Goal: Task Accomplishment & Management: Complete application form

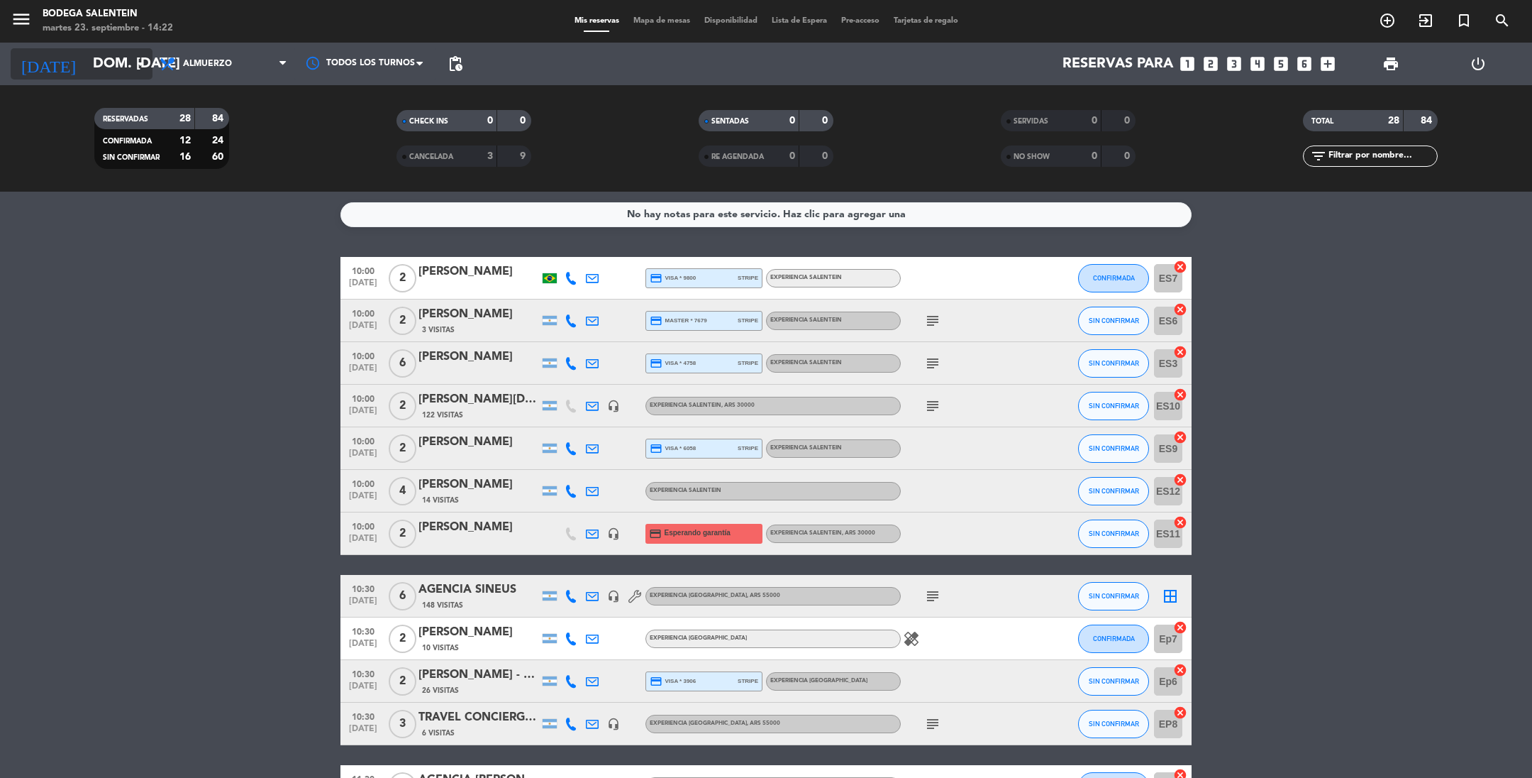
click at [94, 69] on input "dom. [DATE]" at bounding box center [176, 63] width 180 height 31
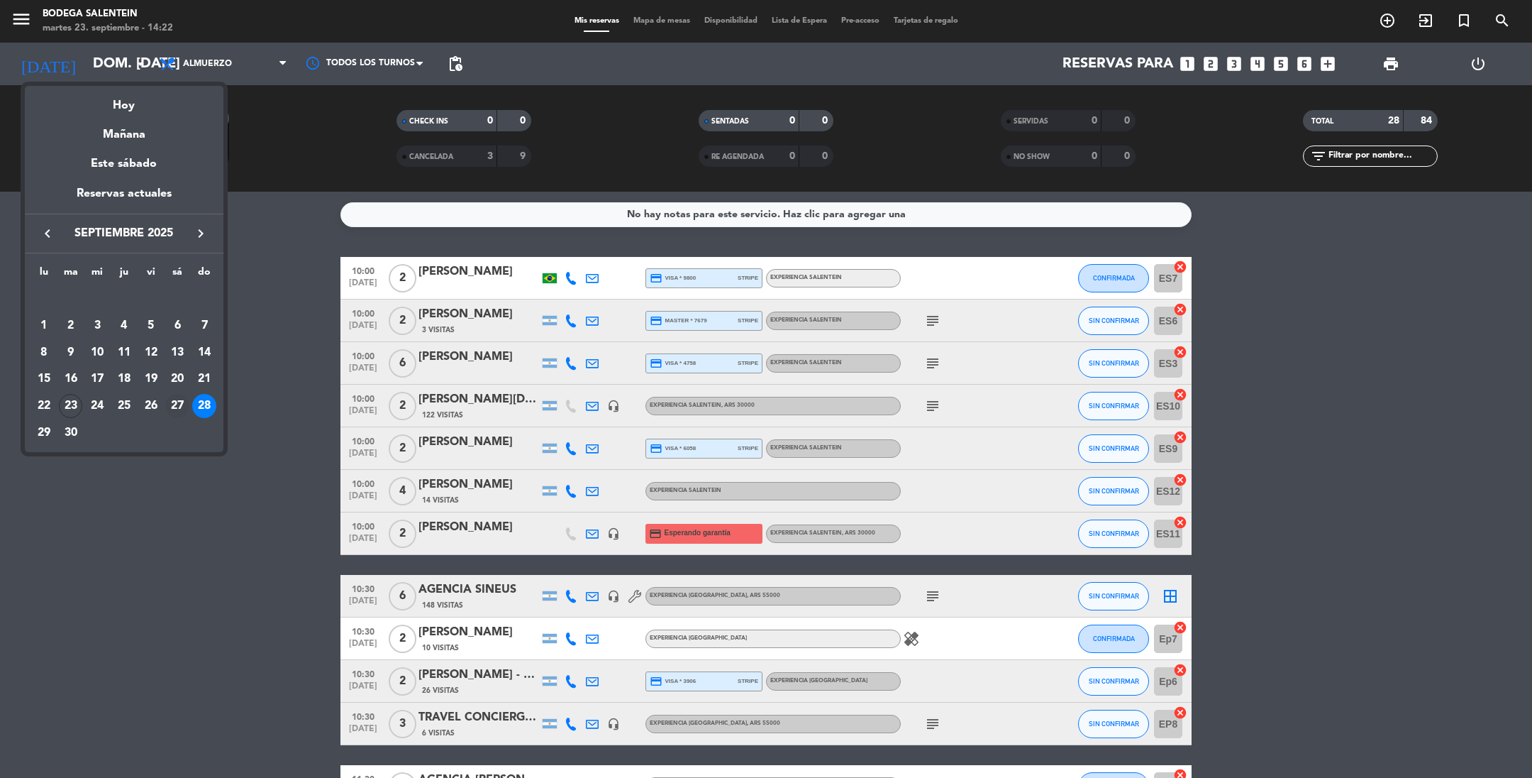
click at [177, 405] on div "27" at bounding box center [177, 406] width 24 height 24
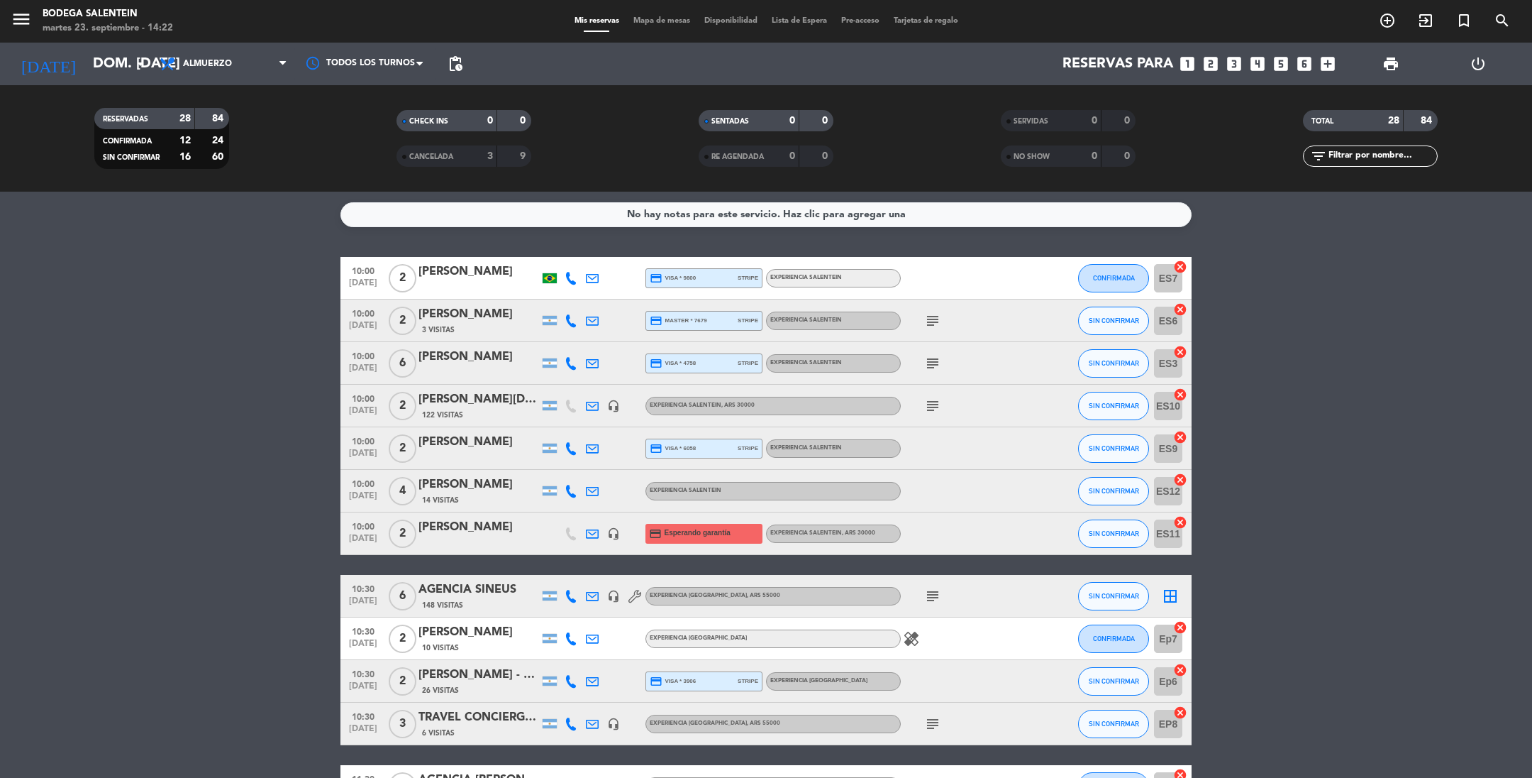
type input "sáb. [DATE]"
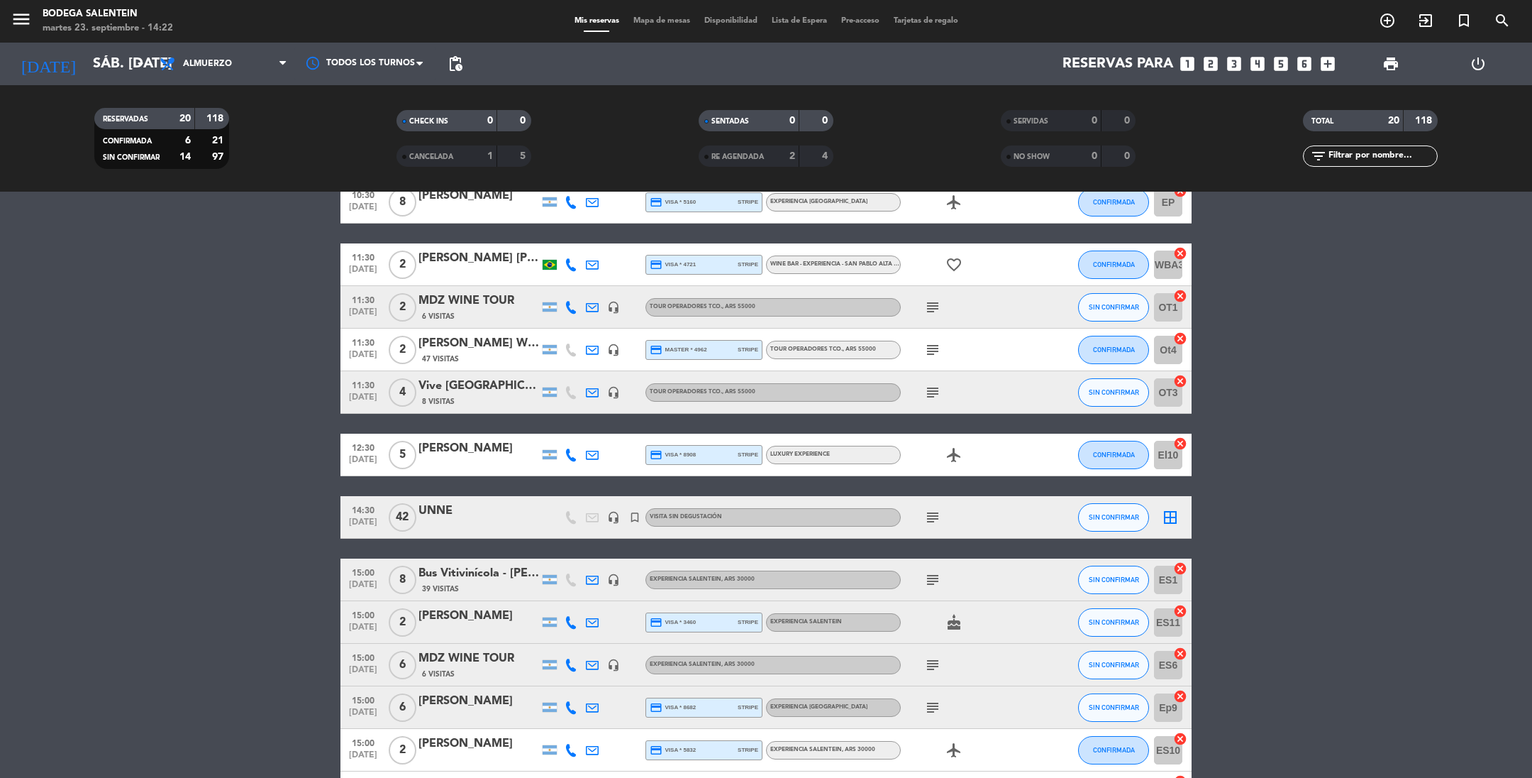
scroll to position [500, 0]
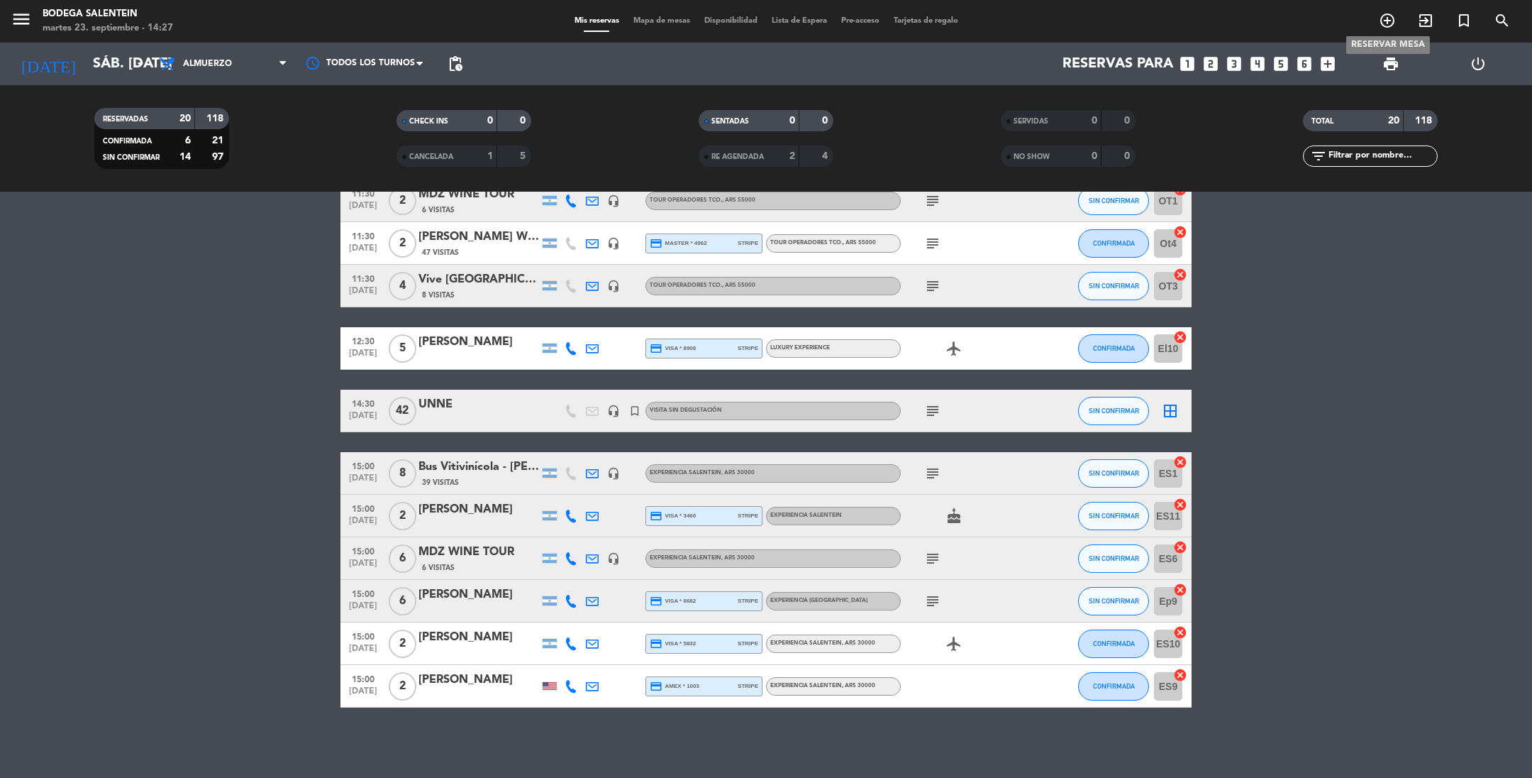
click at [1361, 21] on icon "add_circle_outline" at bounding box center [1387, 20] width 17 height 17
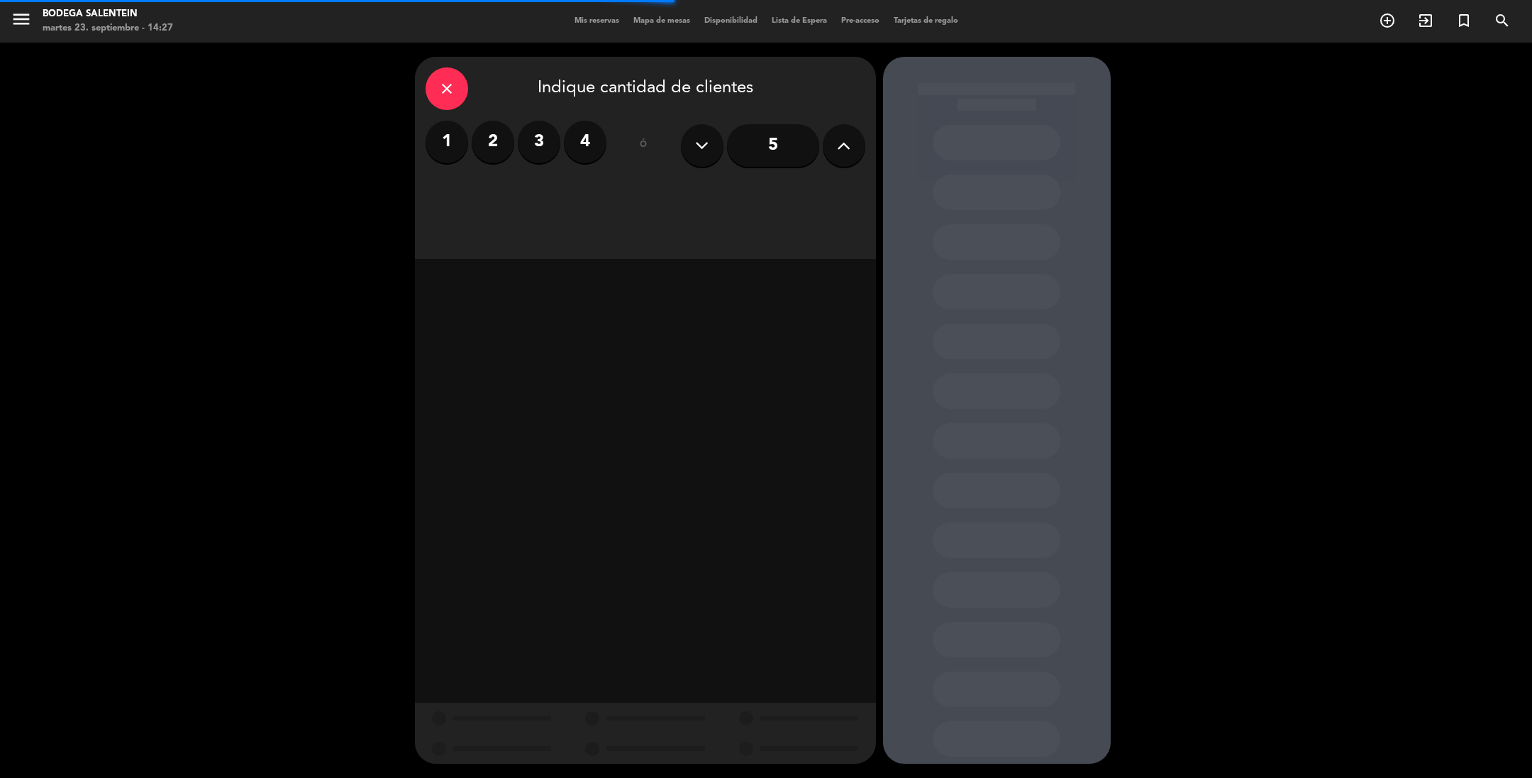
click at [844, 151] on icon at bounding box center [843, 145] width 13 height 21
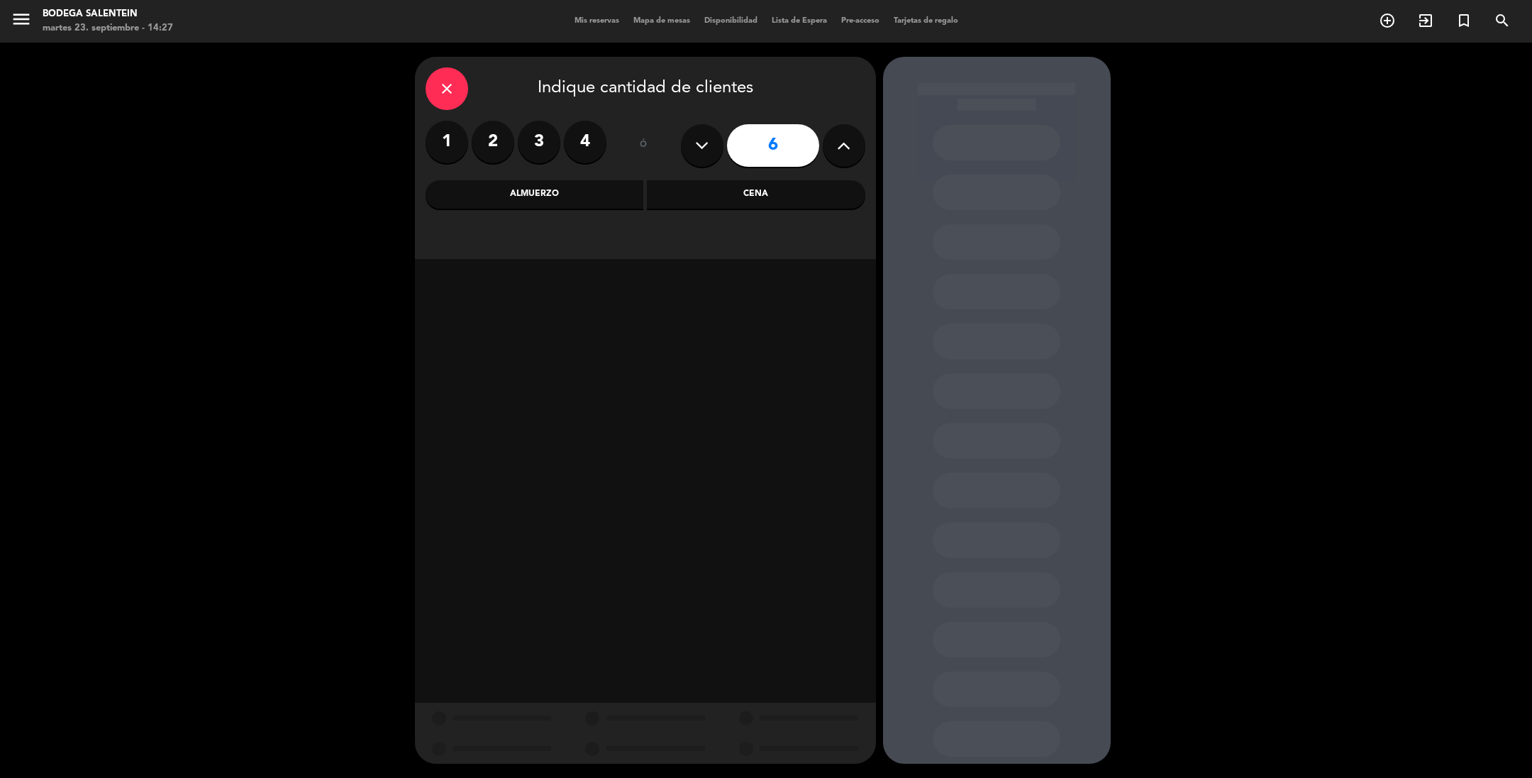
click at [537, 190] on div "Almuerzo" at bounding box center [535, 194] width 219 height 28
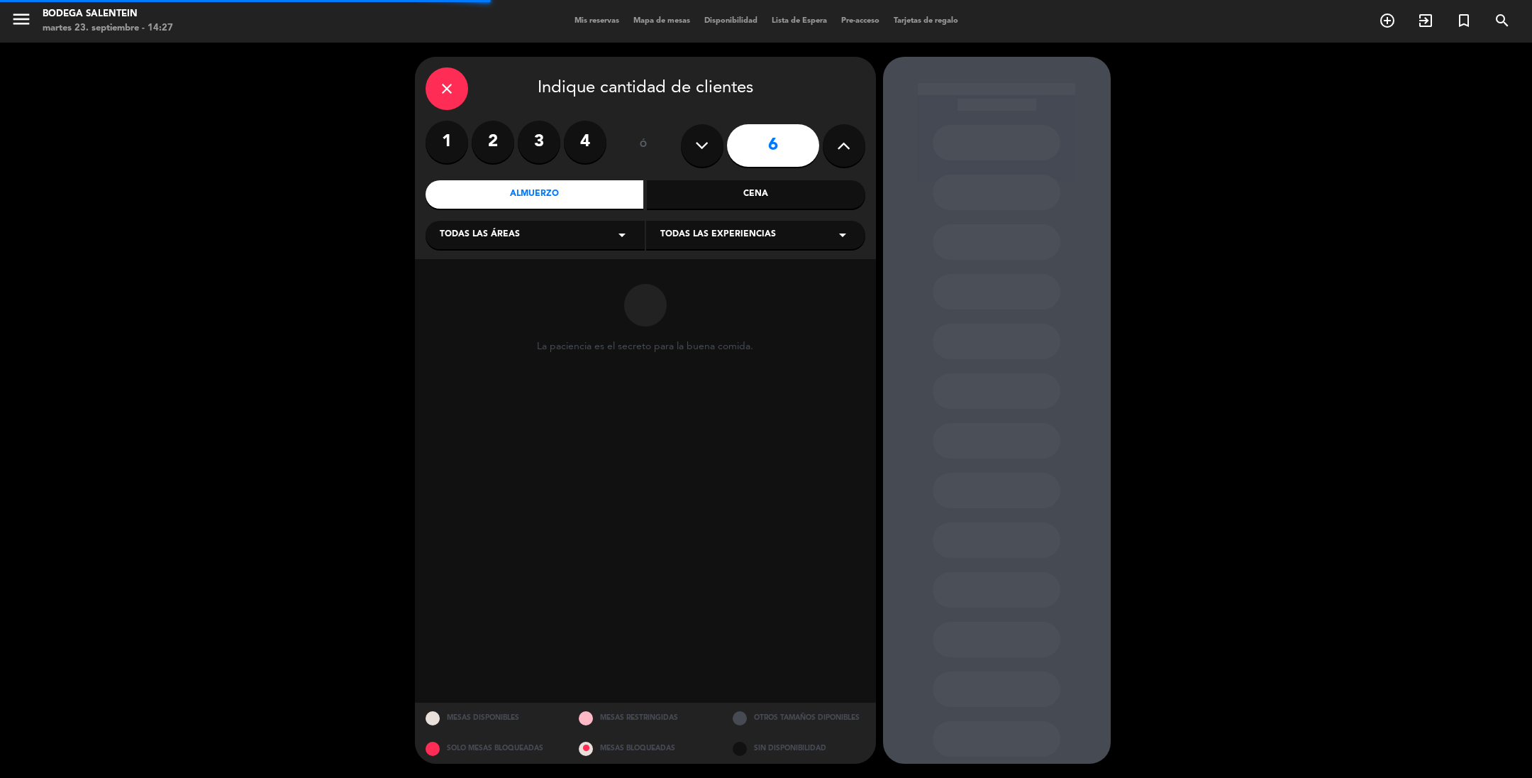
click at [709, 237] on span "Todas las experiencias" at bounding box center [718, 235] width 116 height 14
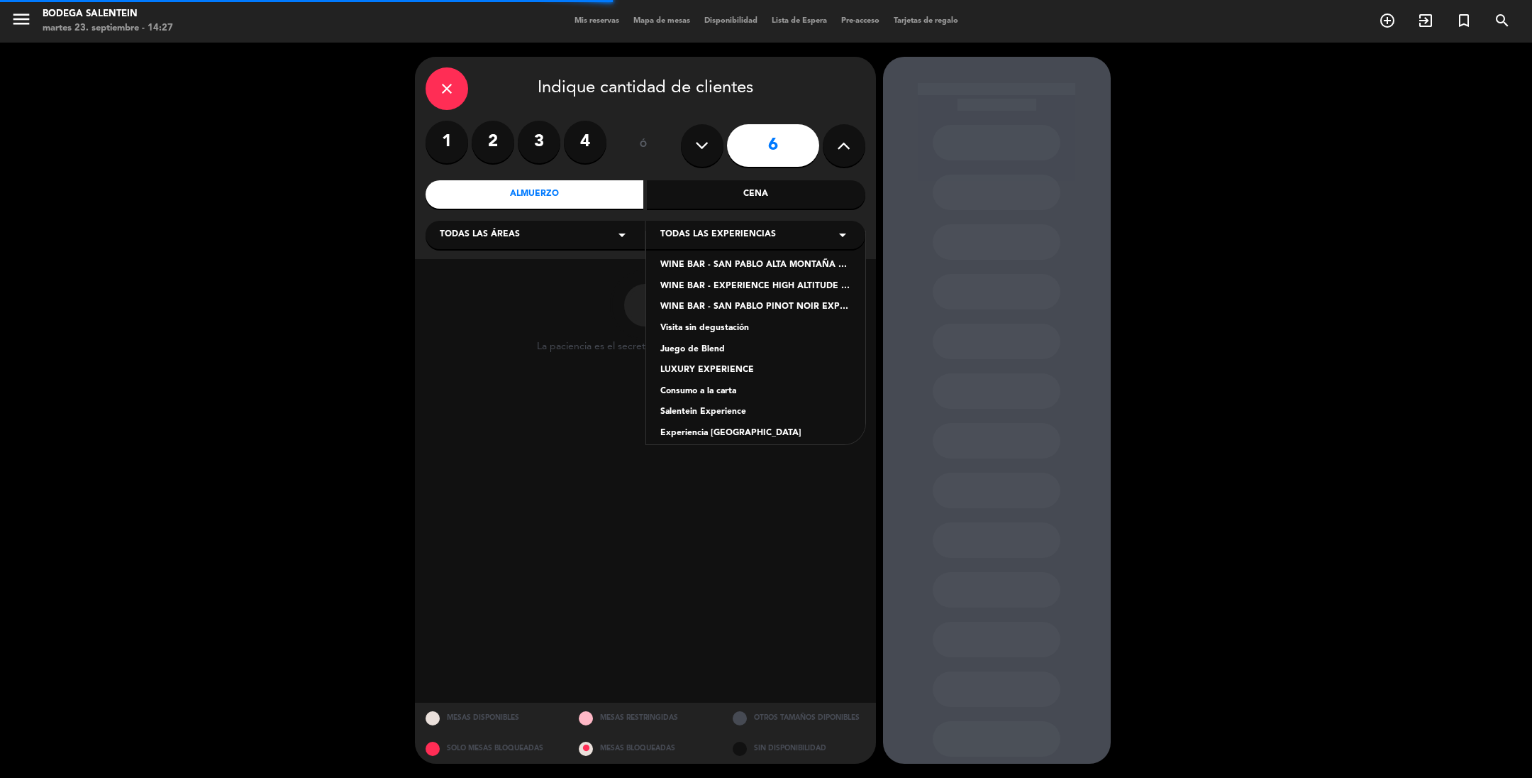
scroll to position [140, 0]
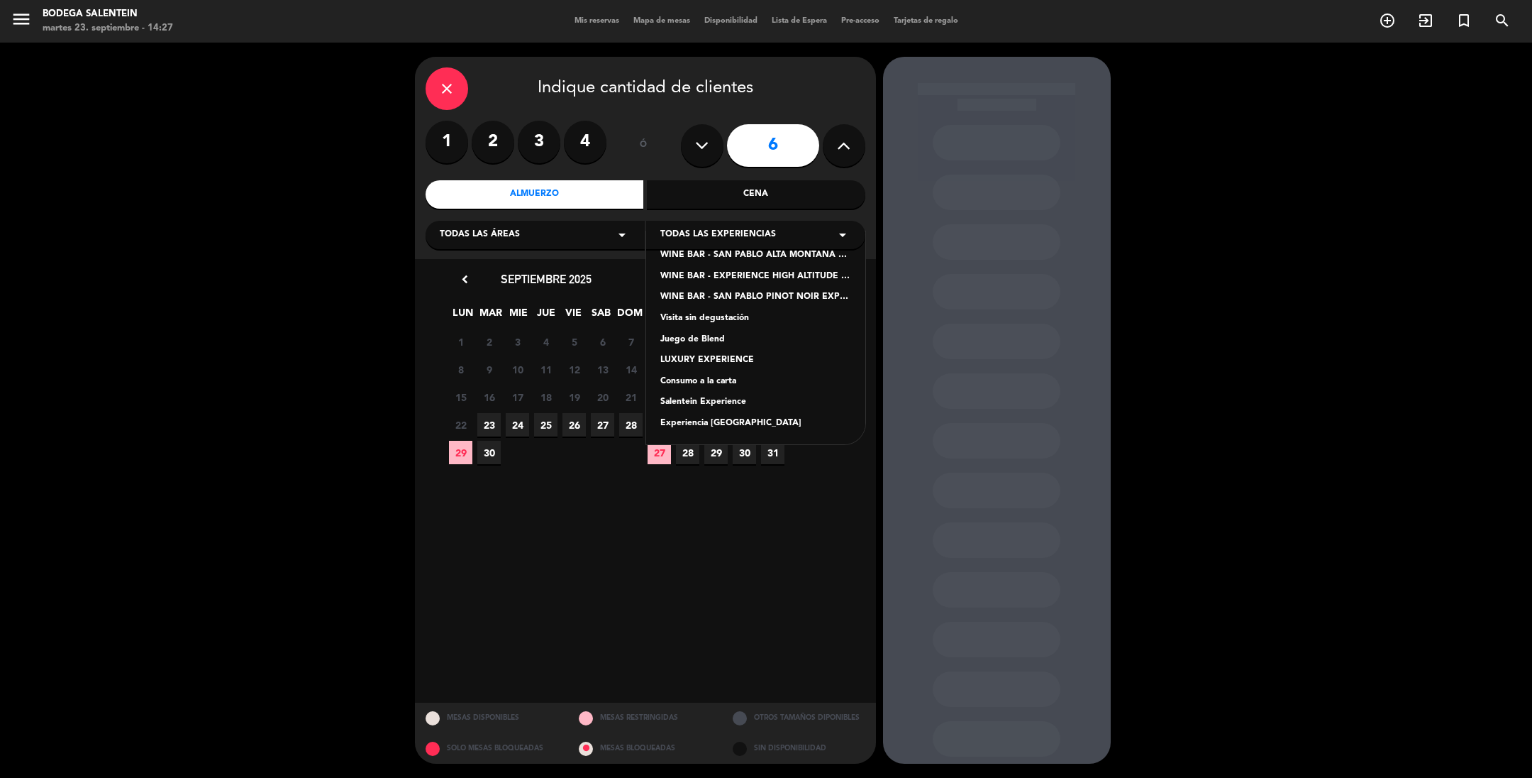
click at [719, 401] on div "Salentein Experience" at bounding box center [755, 402] width 191 height 14
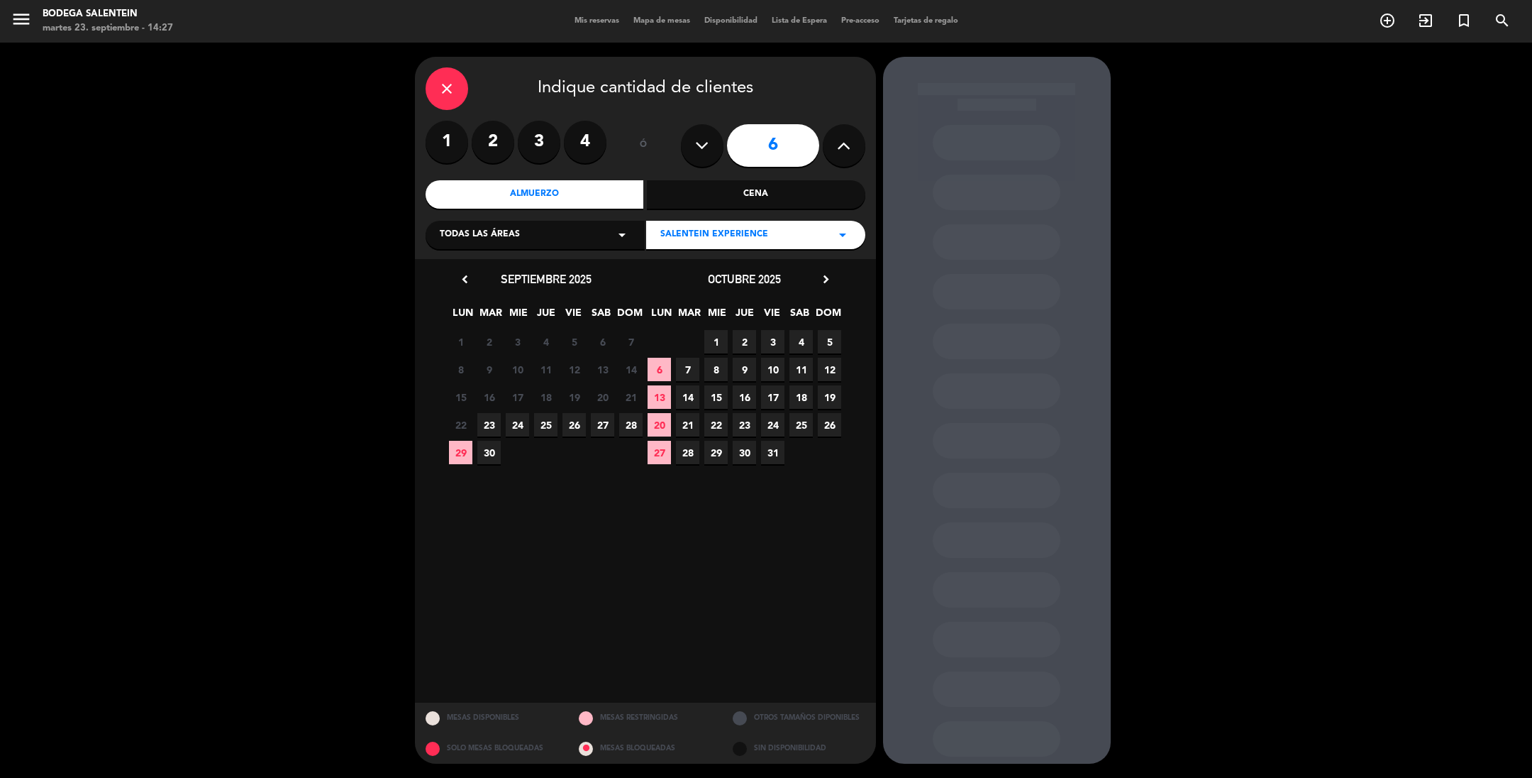
click at [603, 422] on span "27" at bounding box center [602, 424] width 23 height 23
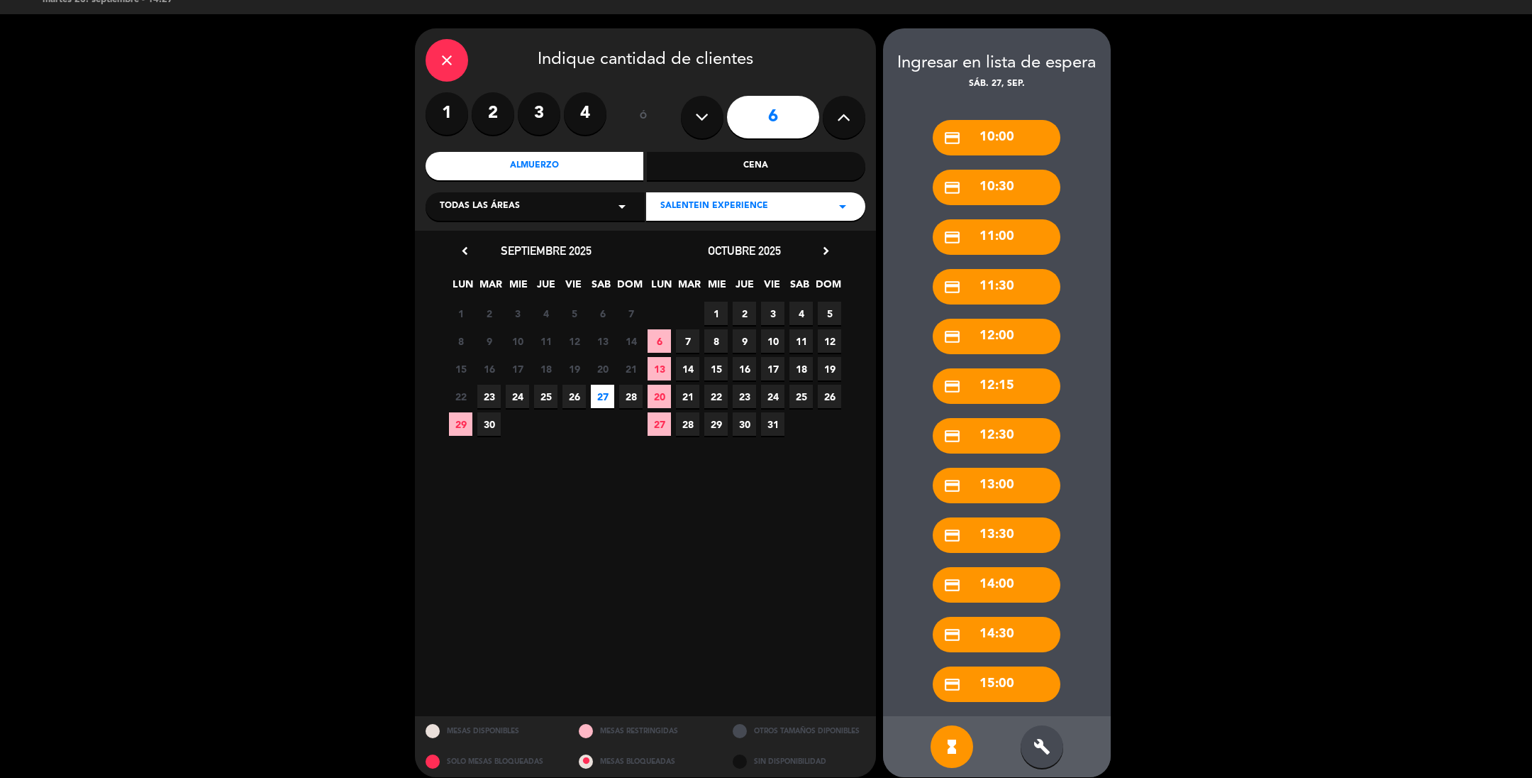
scroll to position [41, 0]
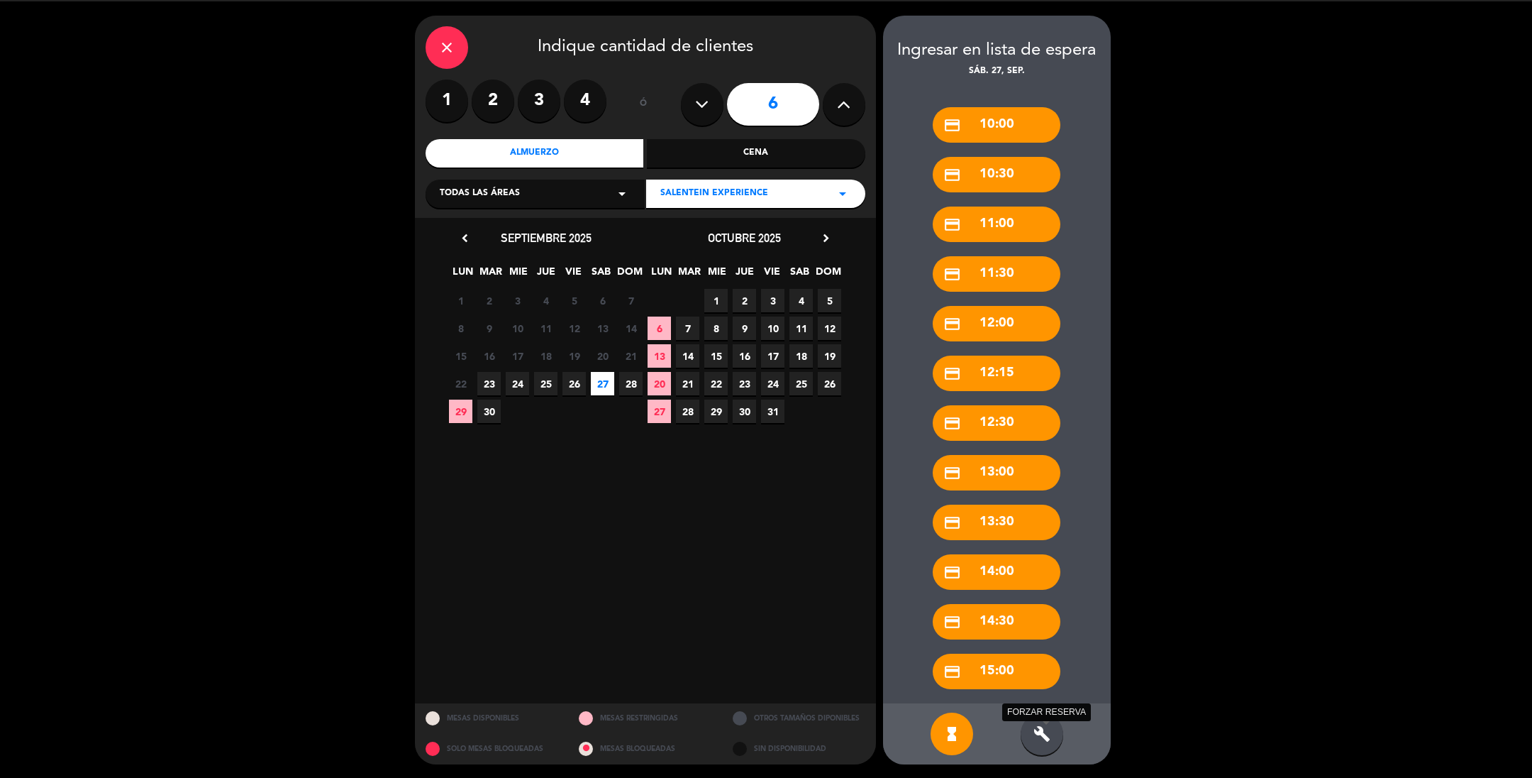
click at [1045, 690] on icon "build" at bounding box center [1042, 733] width 17 height 17
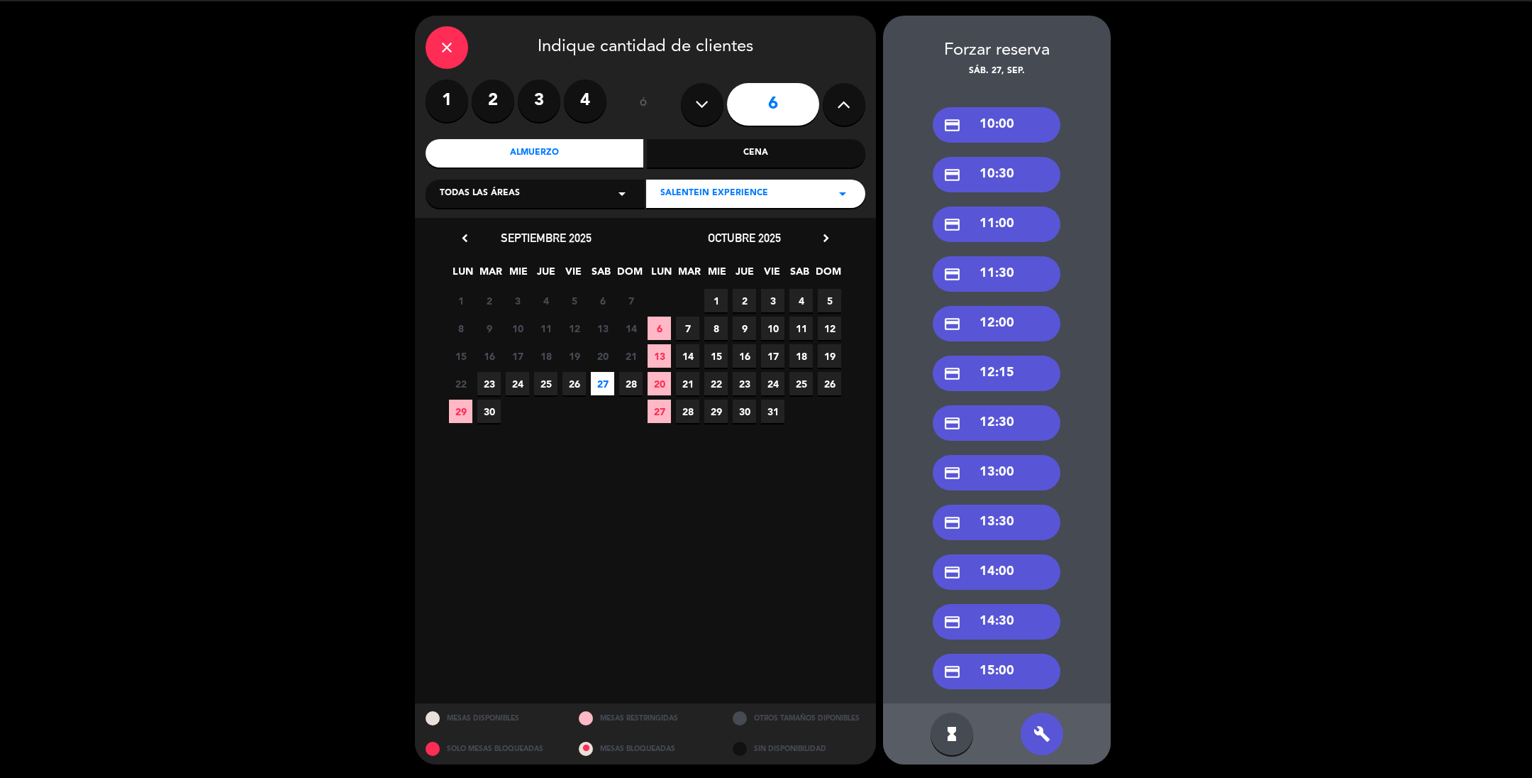
click at [982, 673] on div "credit_card 15:00" at bounding box center [997, 670] width 128 height 35
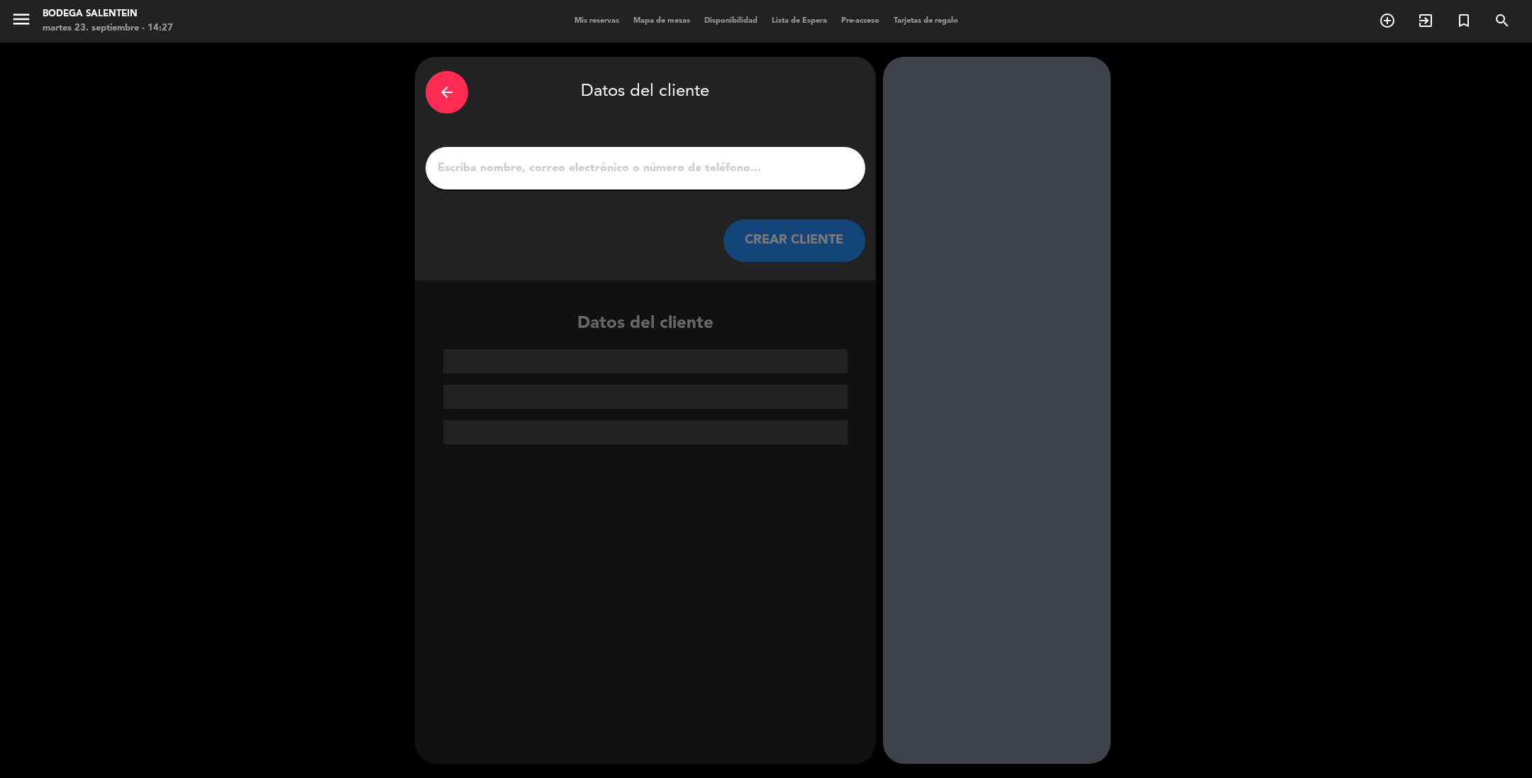
click at [494, 166] on input "1" at bounding box center [645, 168] width 419 height 20
paste input "[PERSON_NAME]"
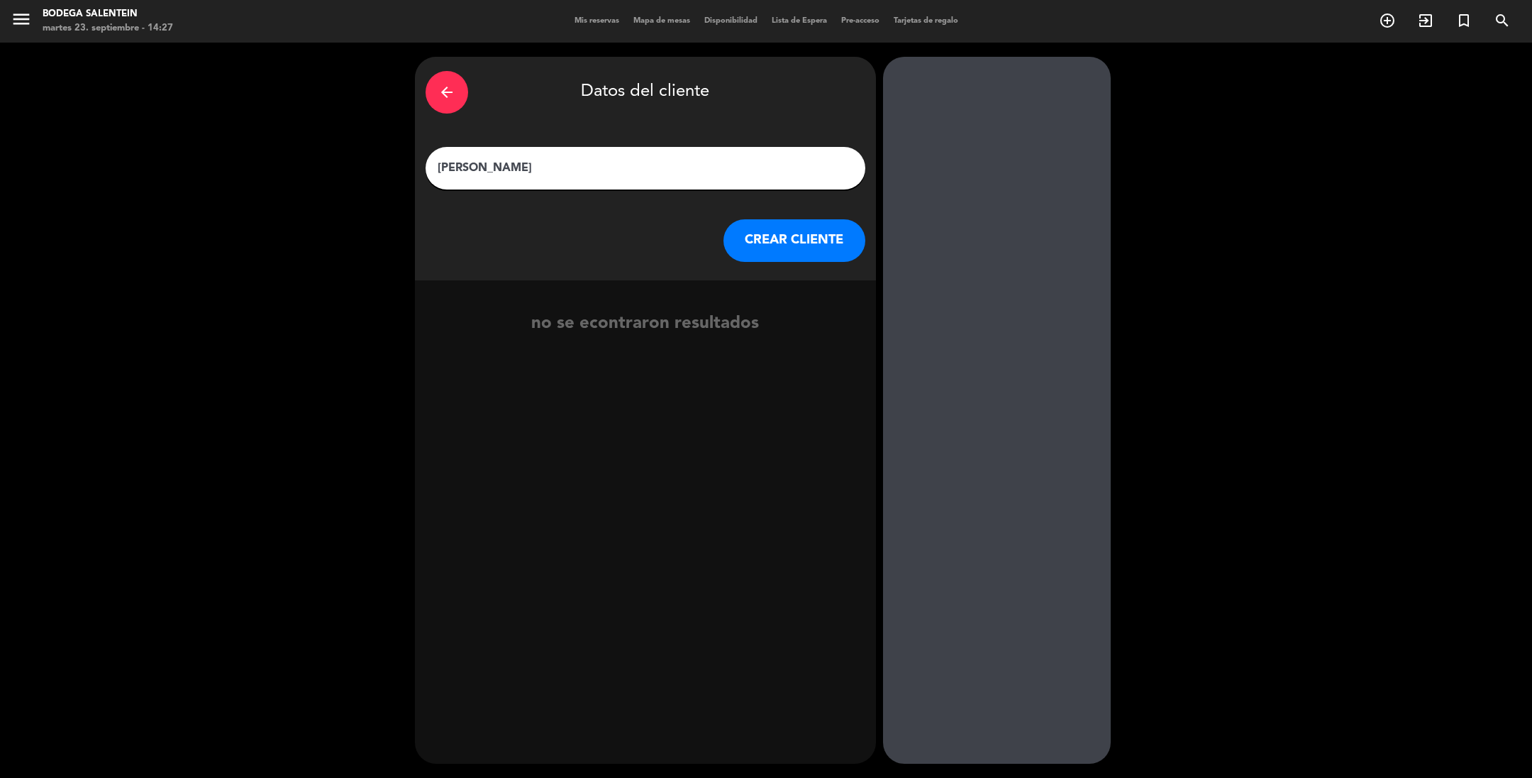
type input "[PERSON_NAME]"
click at [813, 243] on button "CREAR CLIENTE" at bounding box center [795, 240] width 142 height 43
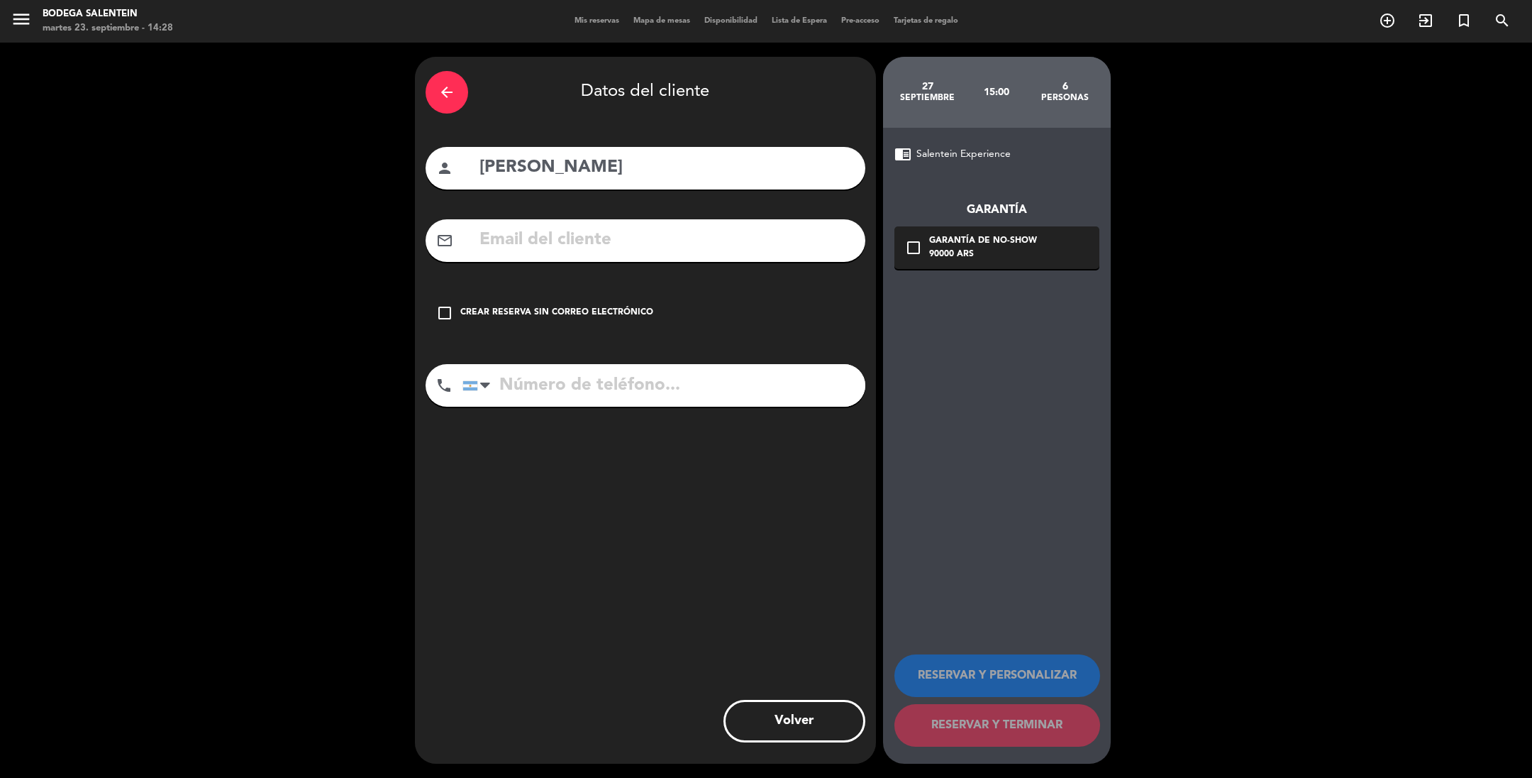
click at [514, 241] on input "text" at bounding box center [666, 240] width 377 height 29
paste input "[EMAIL_ADDRESS][DOMAIN_NAME]"
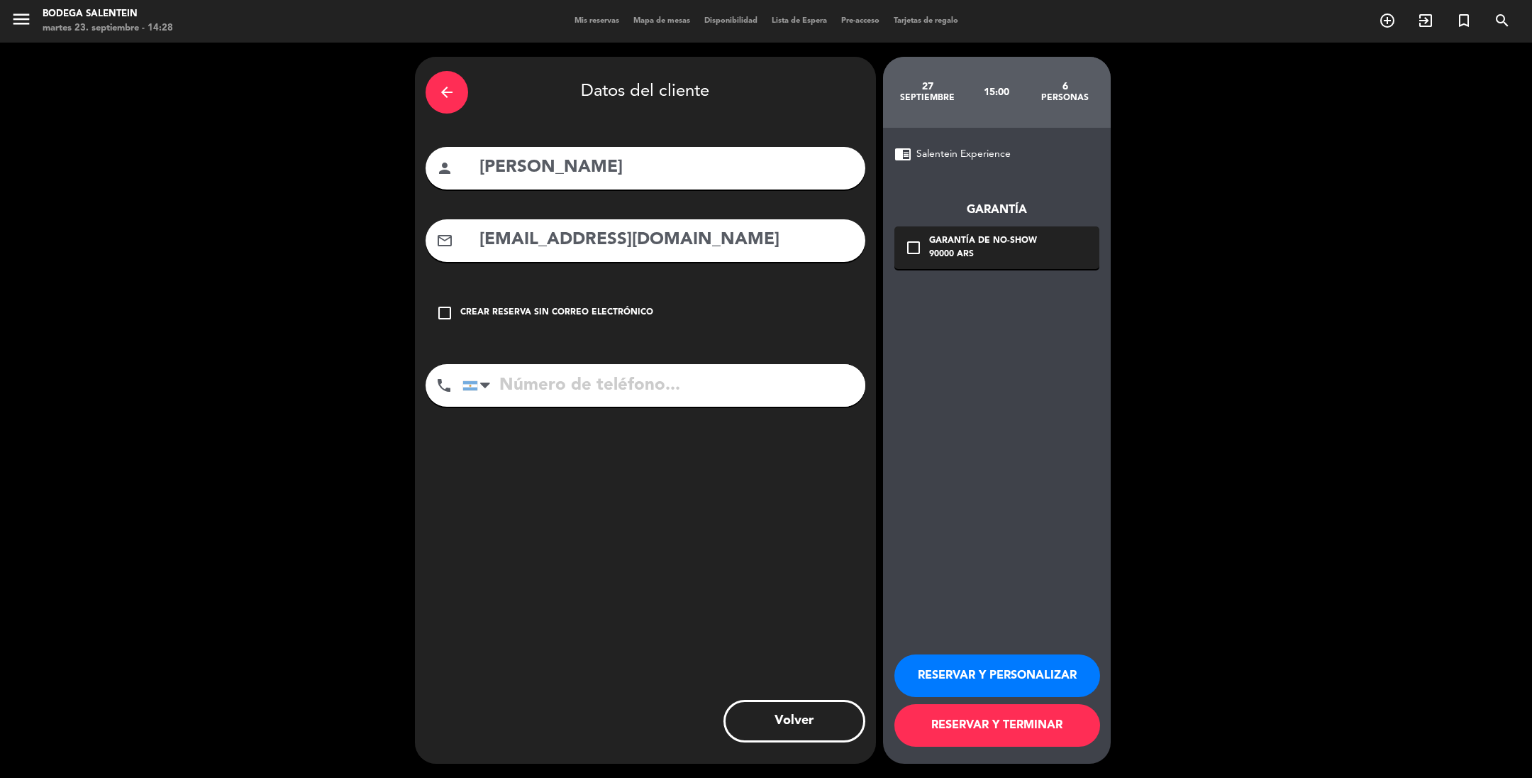
type input "[EMAIL_ADDRESS][DOMAIN_NAME]"
click at [956, 666] on button "RESERVAR Y PERSONALIZAR" at bounding box center [998, 675] width 206 height 43
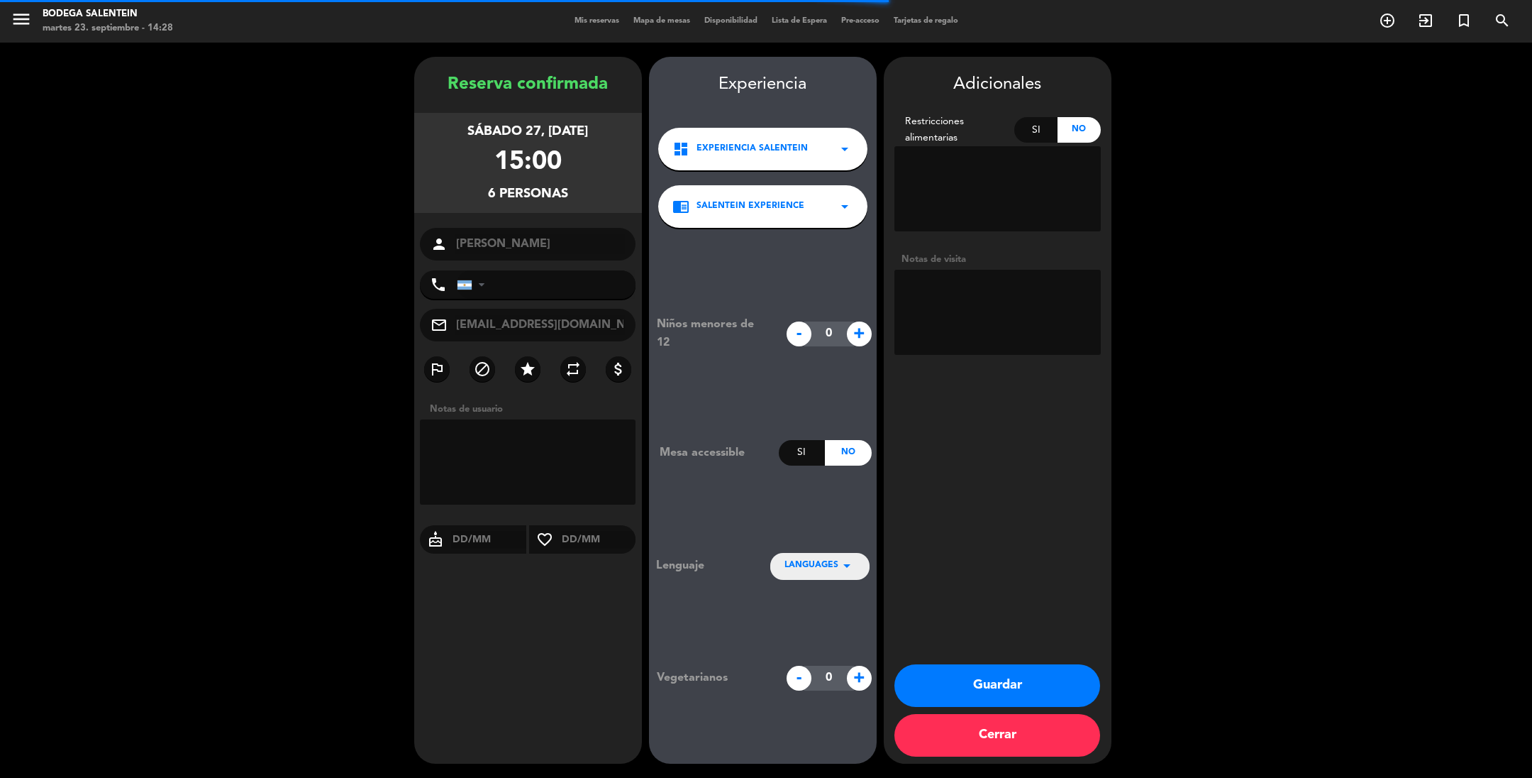
click at [939, 294] on textarea at bounding box center [998, 312] width 206 height 85
type textarea "huesped posada"
click at [1007, 679] on button "Guardar" at bounding box center [998, 685] width 206 height 43
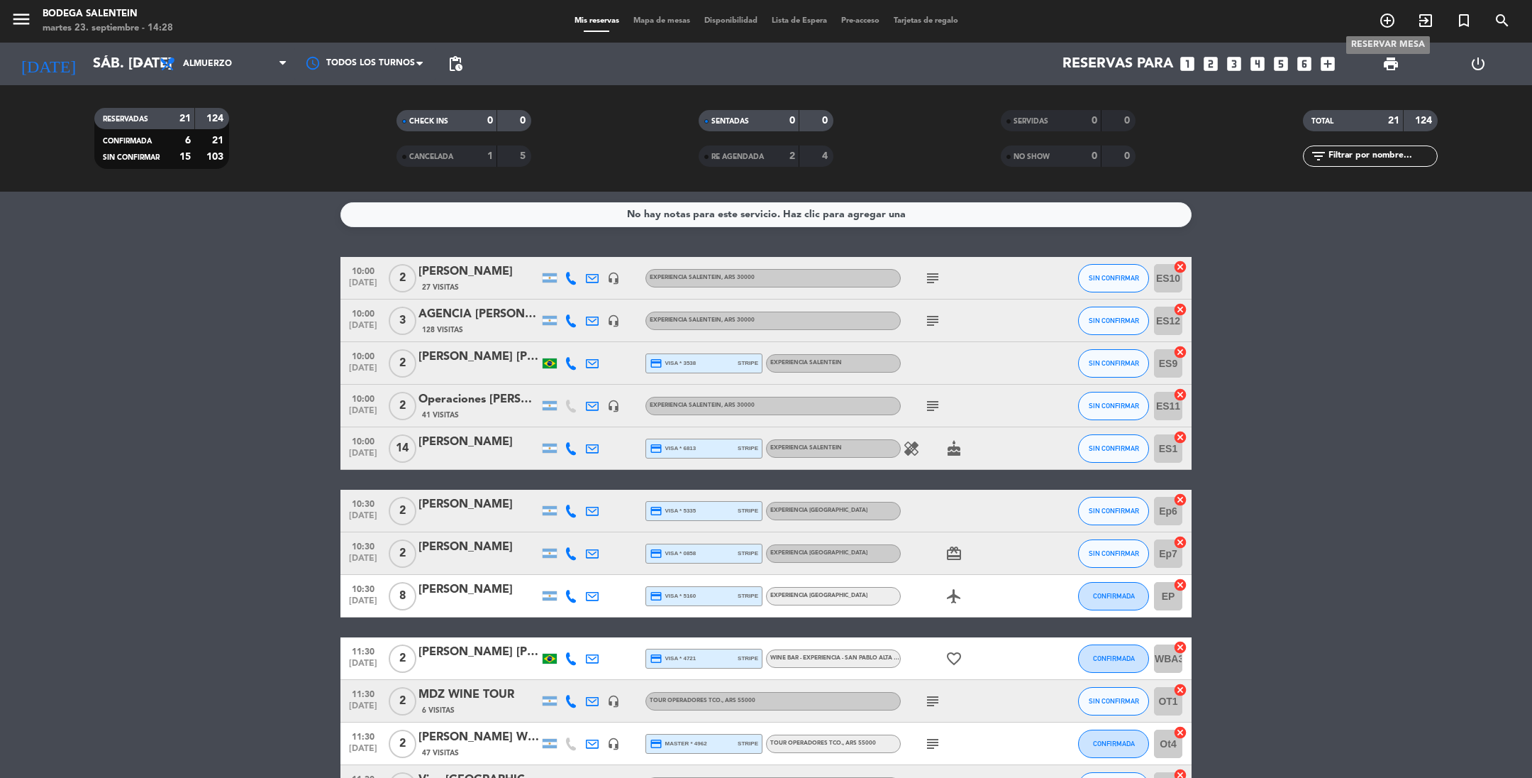
click at [1361, 13] on icon "add_circle_outline" at bounding box center [1387, 20] width 17 height 17
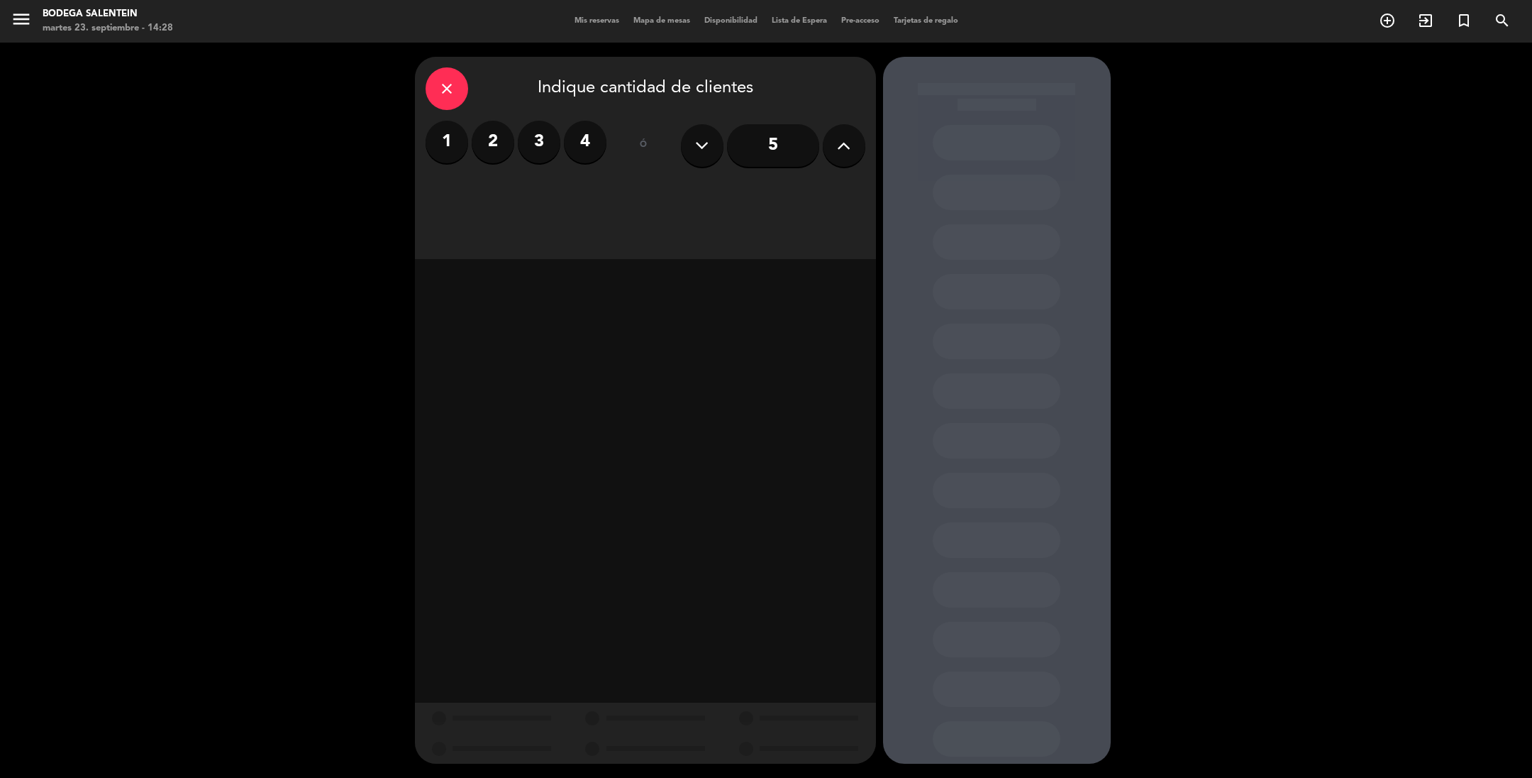
click at [490, 138] on label "2" at bounding box center [493, 142] width 43 height 43
click at [526, 197] on div "Almuerzo" at bounding box center [535, 194] width 219 height 28
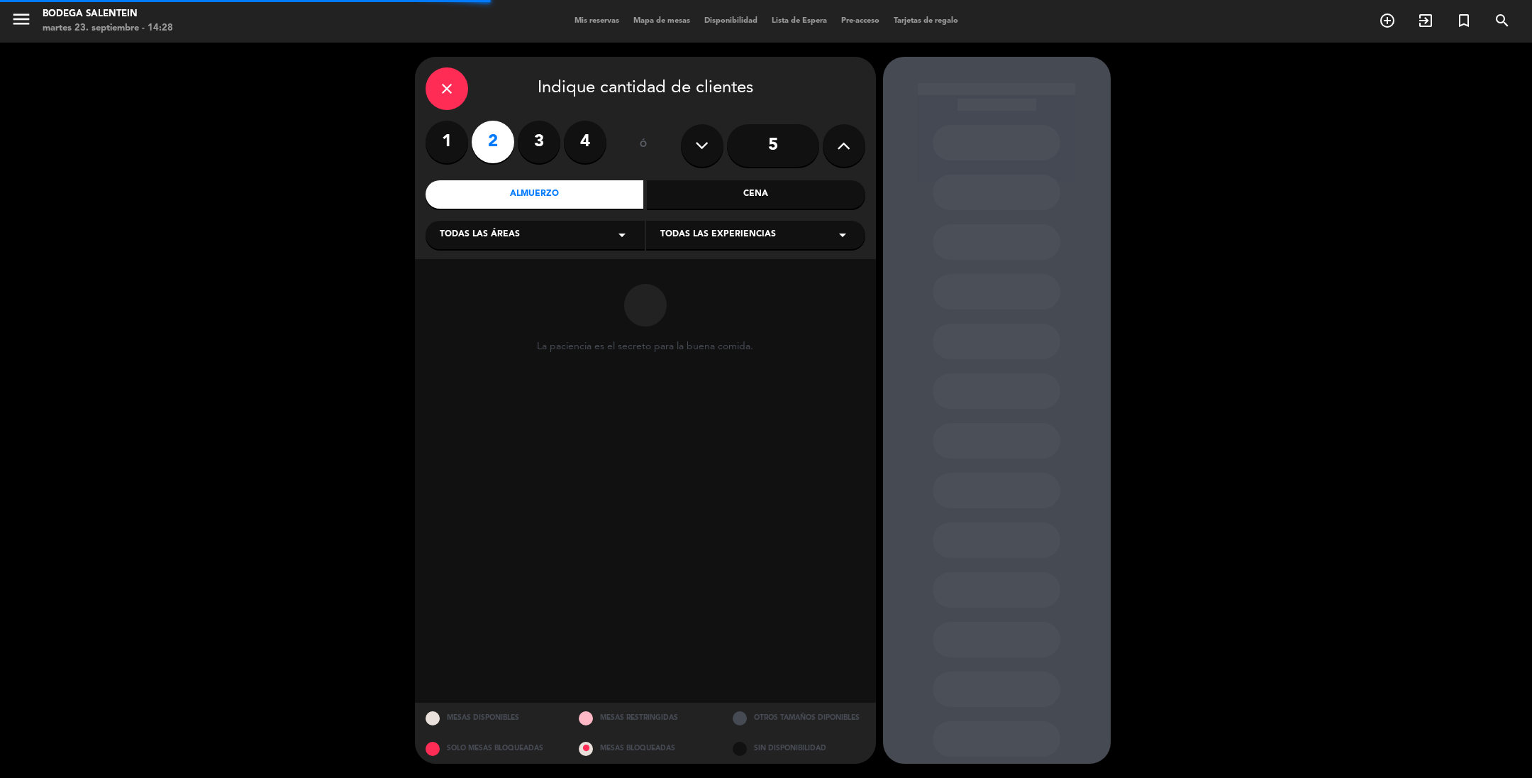
click at [681, 233] on span "Todas las experiencias" at bounding box center [718, 235] width 116 height 14
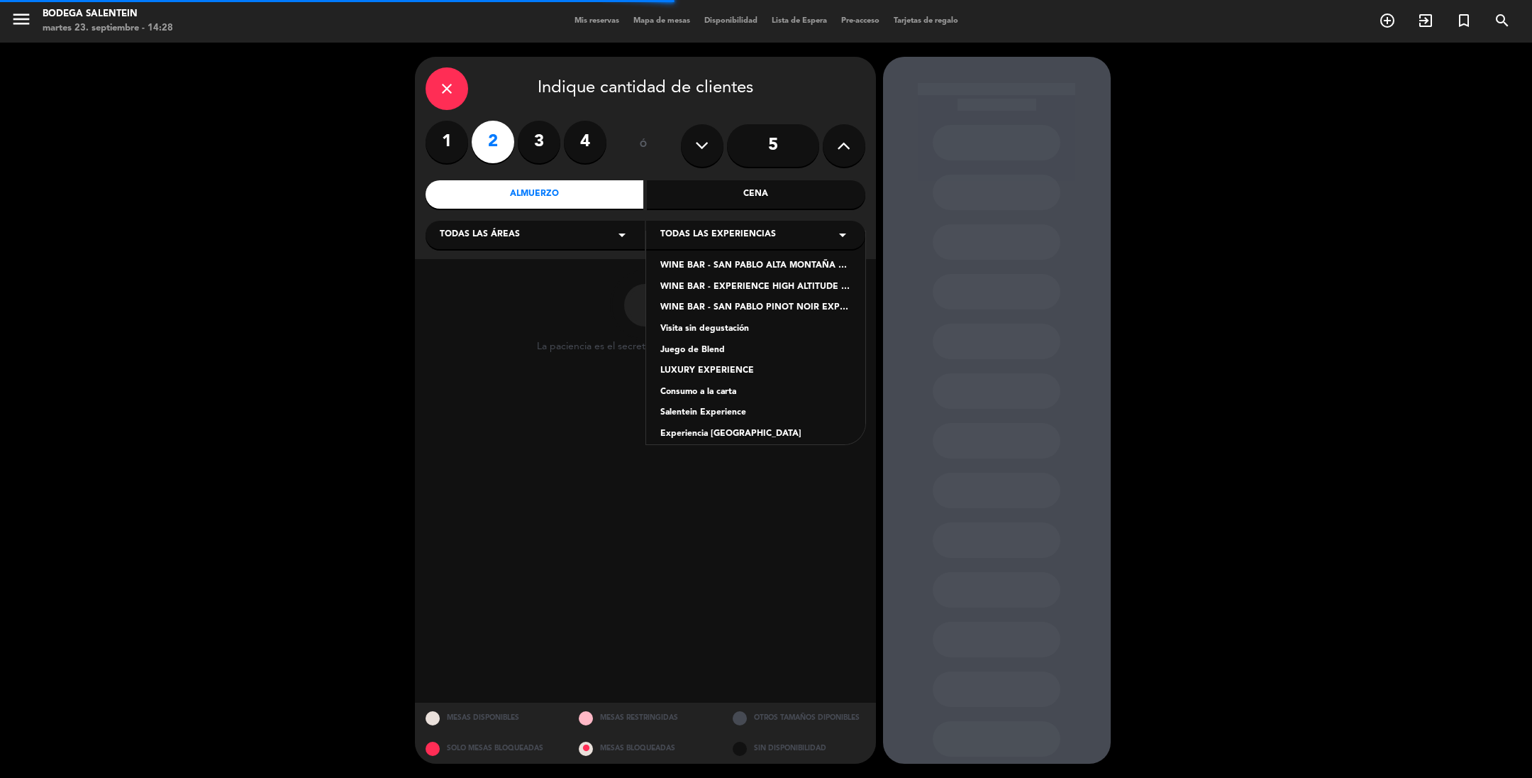
scroll to position [140, 0]
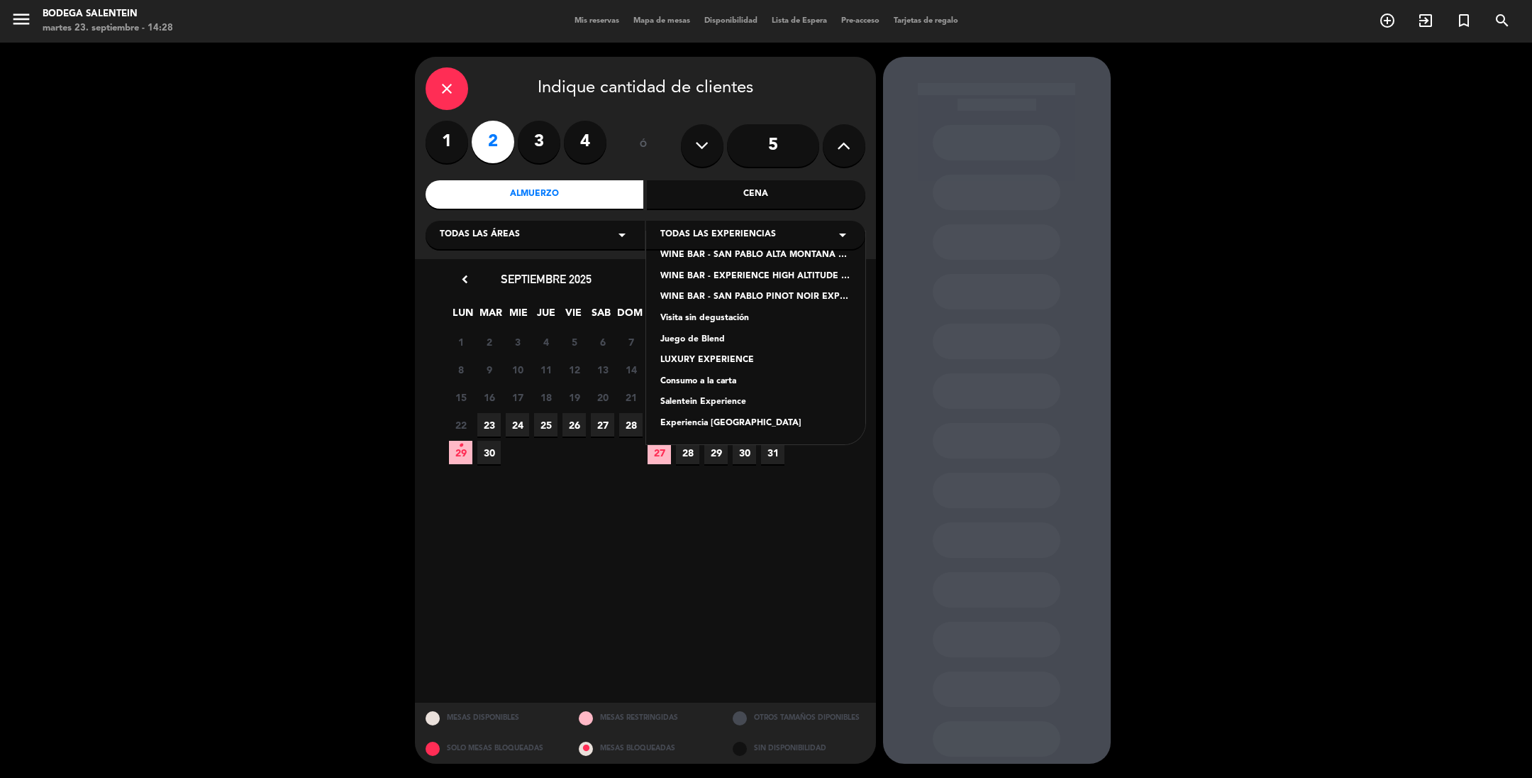
click at [726, 422] on div "Experiencia [GEOGRAPHIC_DATA]" at bounding box center [755, 423] width 191 height 14
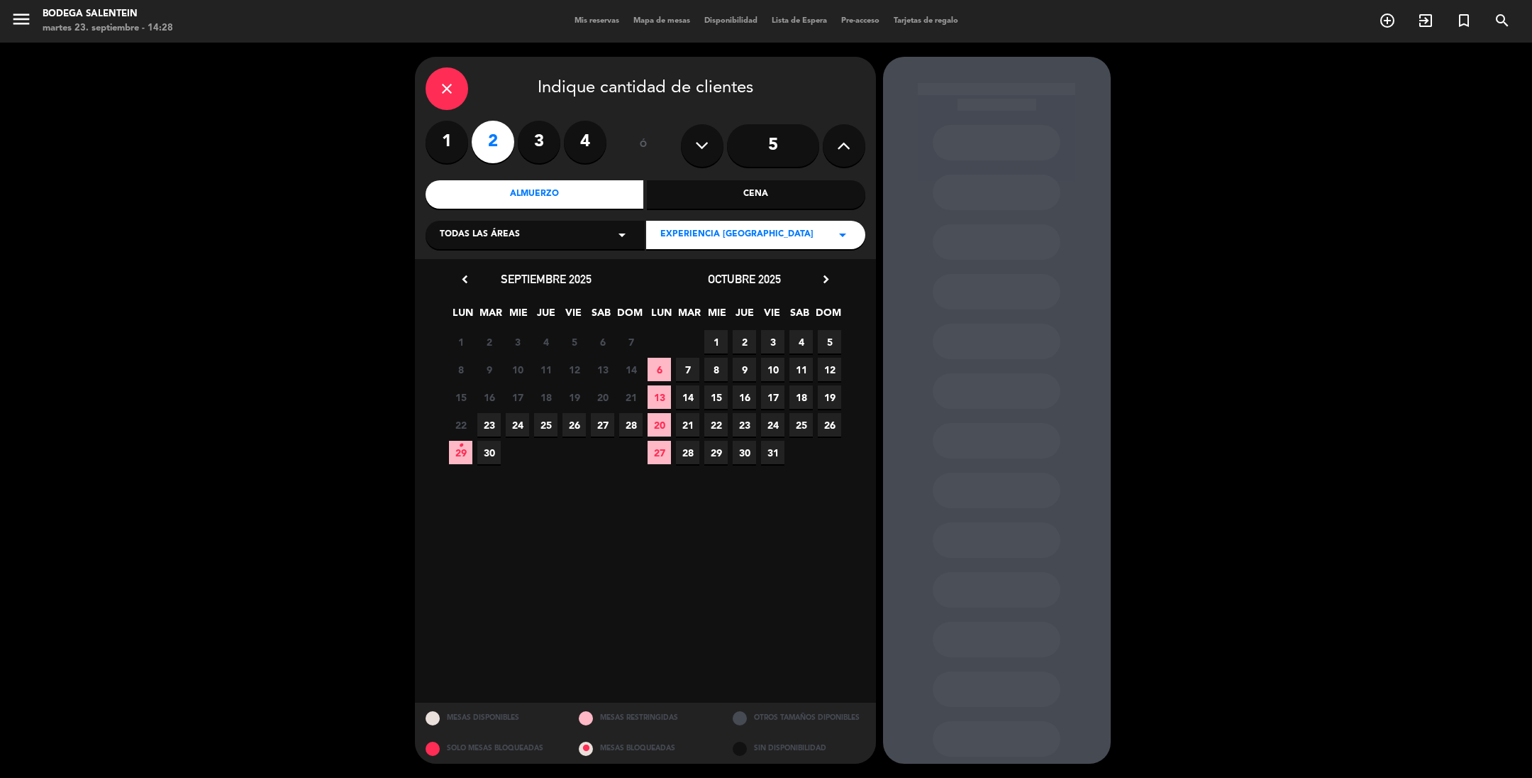
click at [824, 272] on icon "chevron_right" at bounding box center [826, 279] width 15 height 15
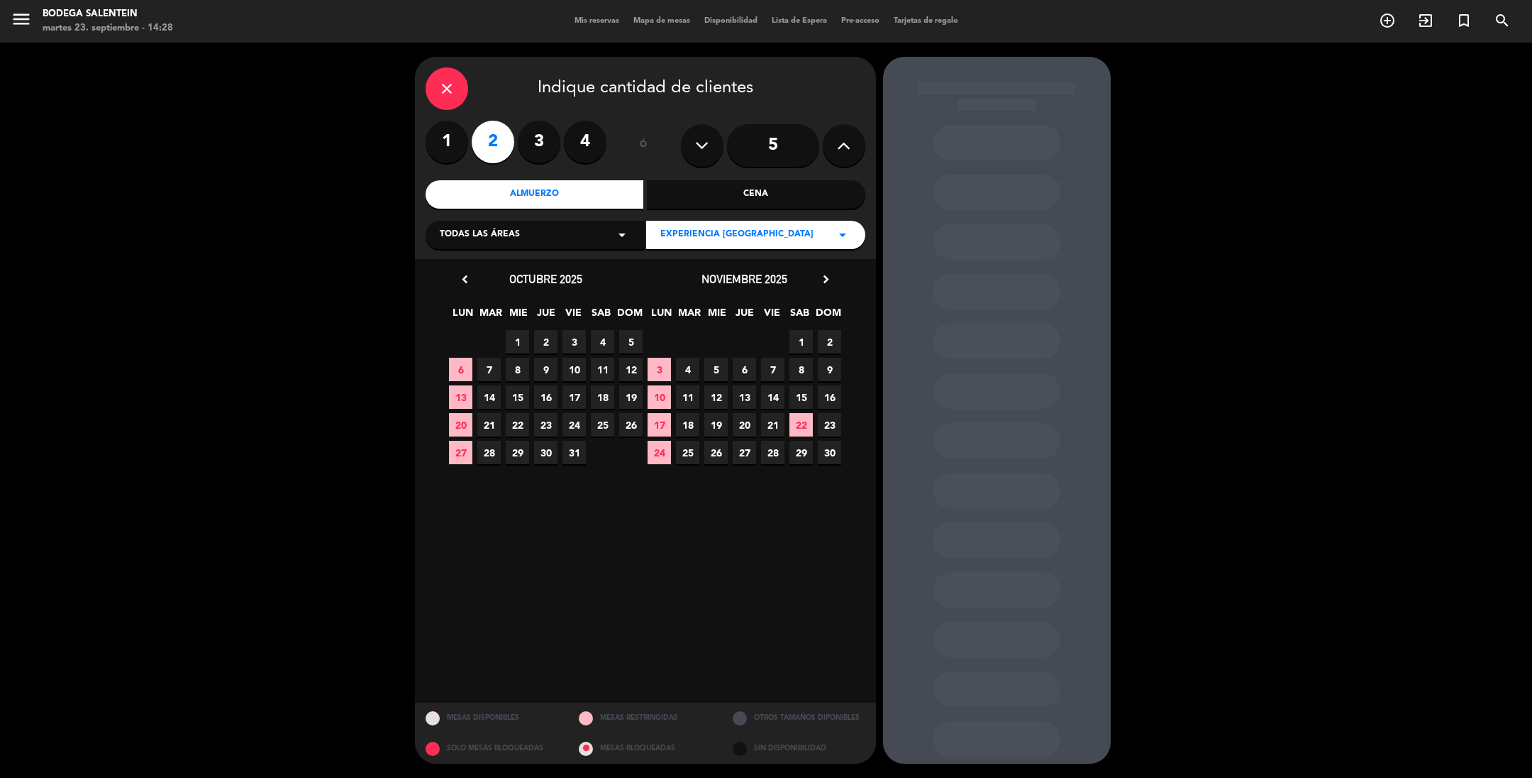
click at [824, 272] on icon "chevron_right" at bounding box center [826, 279] width 15 height 15
click at [829, 368] on span "7" at bounding box center [829, 369] width 23 height 23
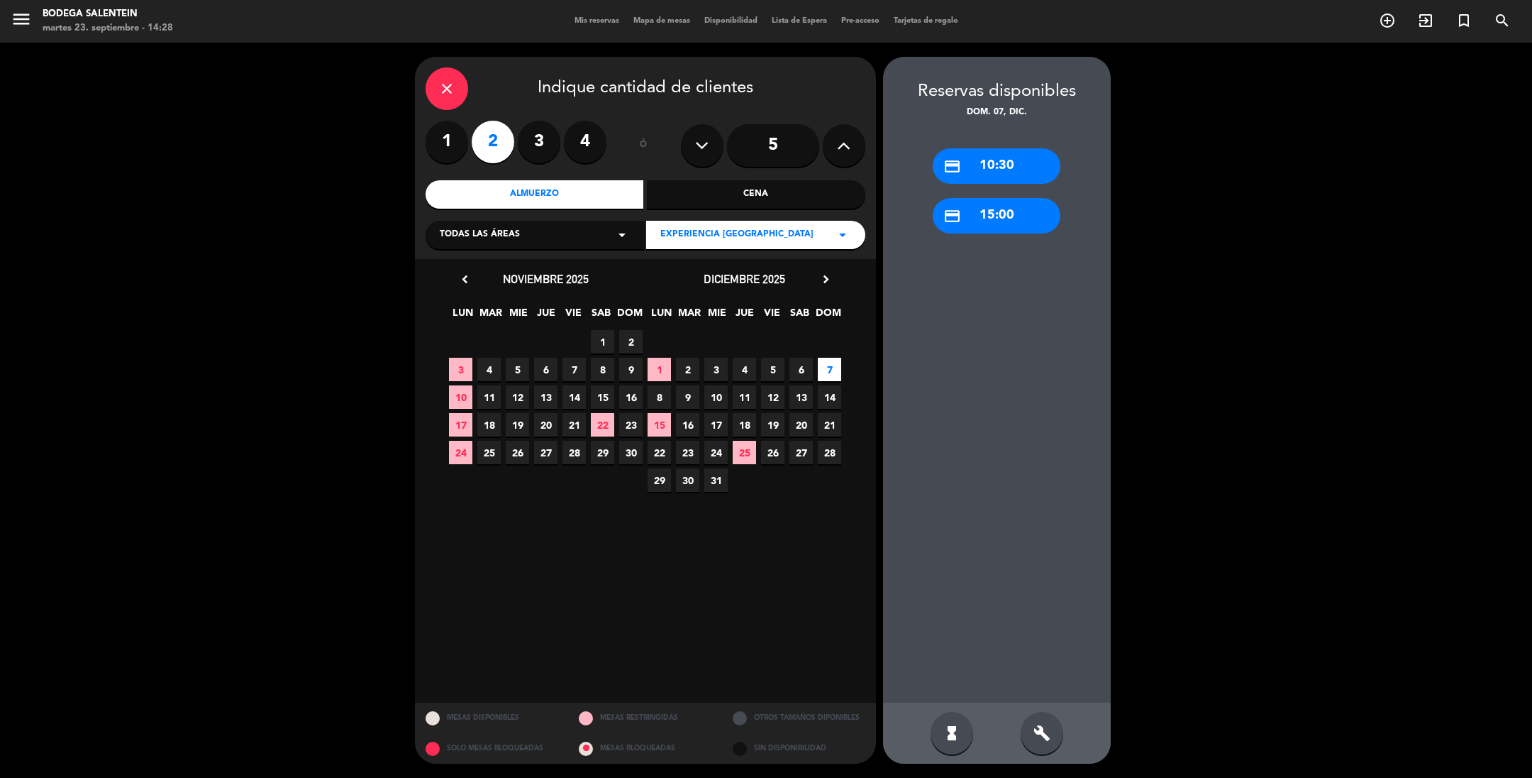
click at [977, 171] on div "credit_card 10:30" at bounding box center [997, 165] width 128 height 35
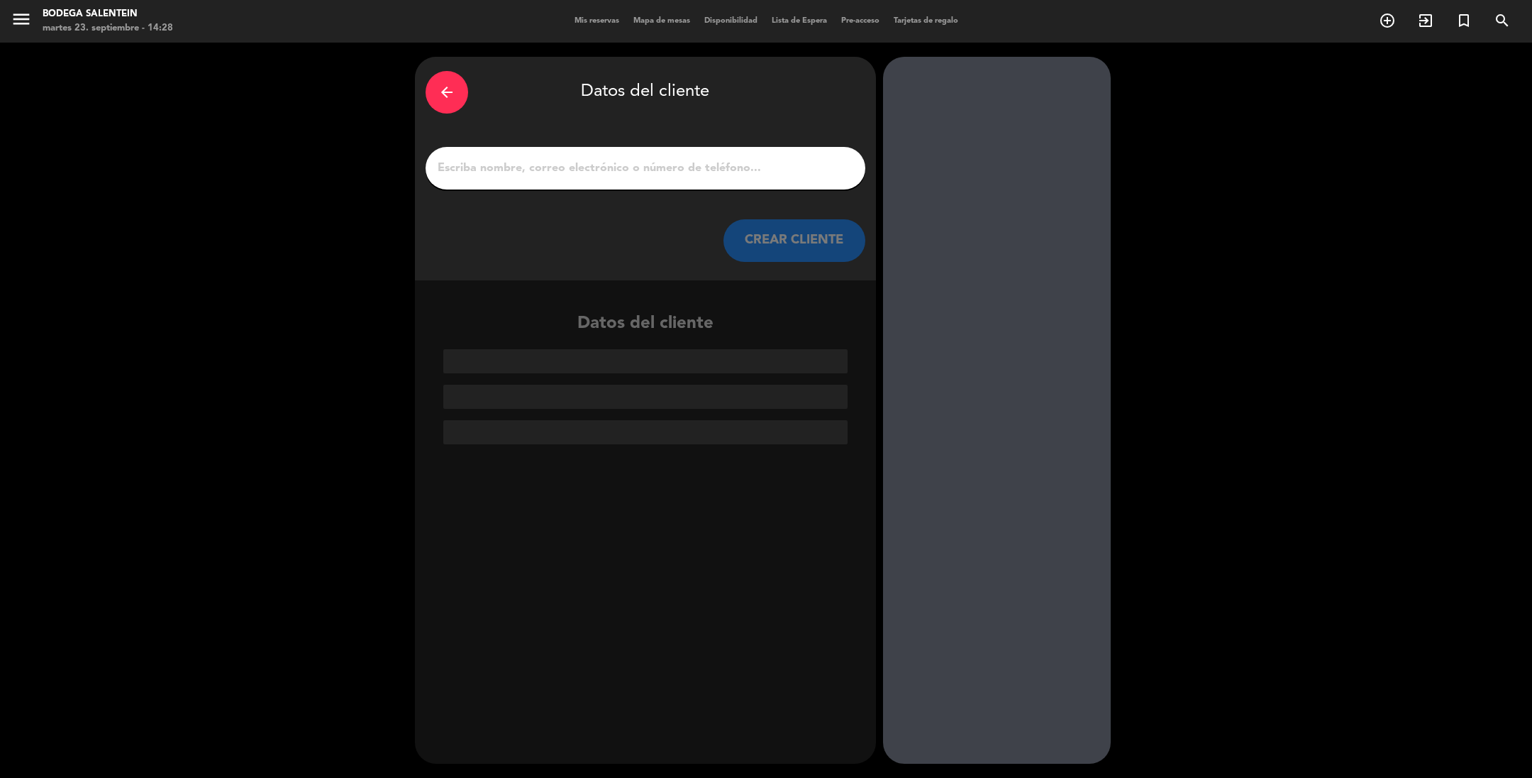
click at [543, 170] on input "1" at bounding box center [645, 168] width 419 height 20
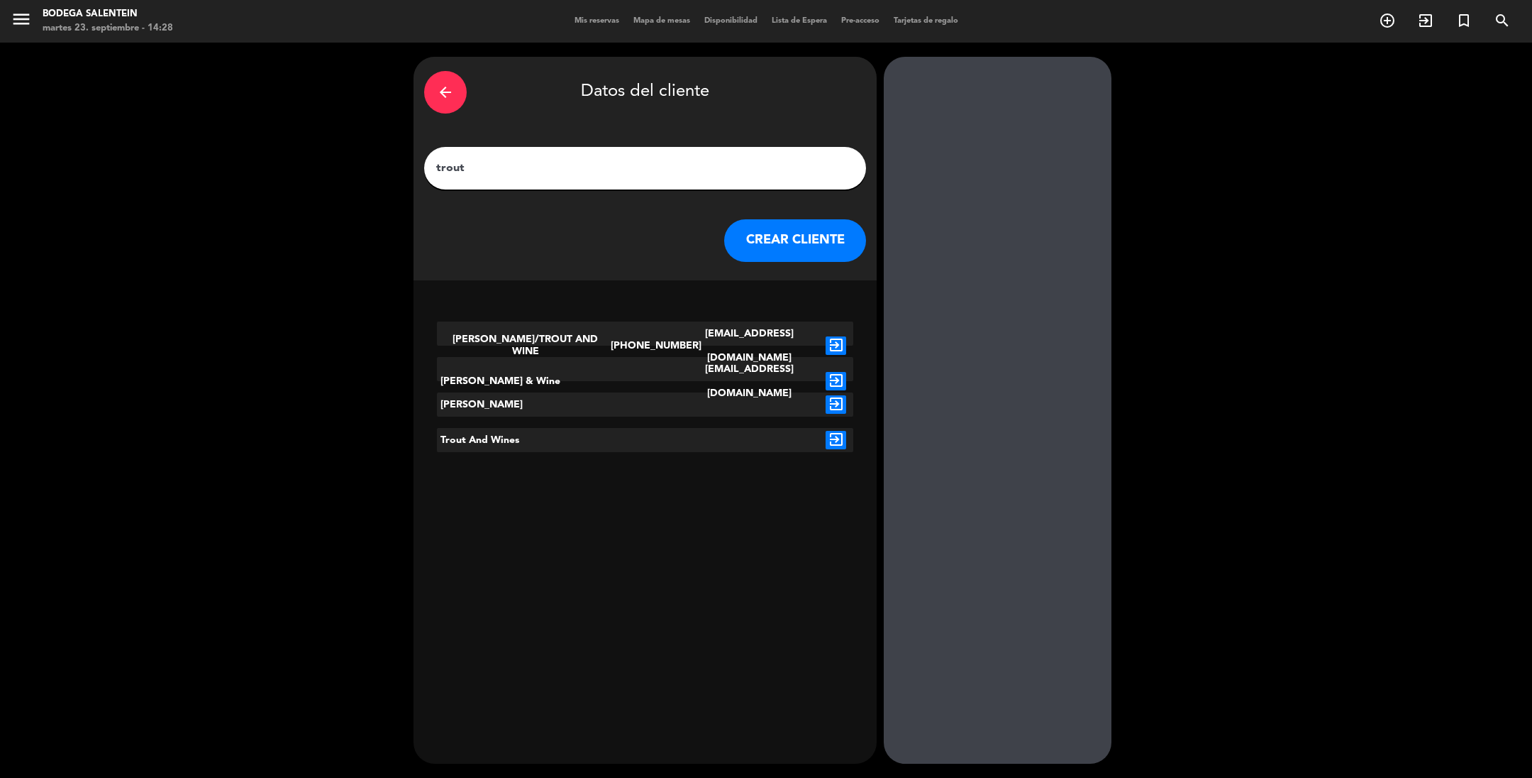
type input "trout"
click at [832, 336] on icon "exit_to_app" at bounding box center [836, 345] width 21 height 18
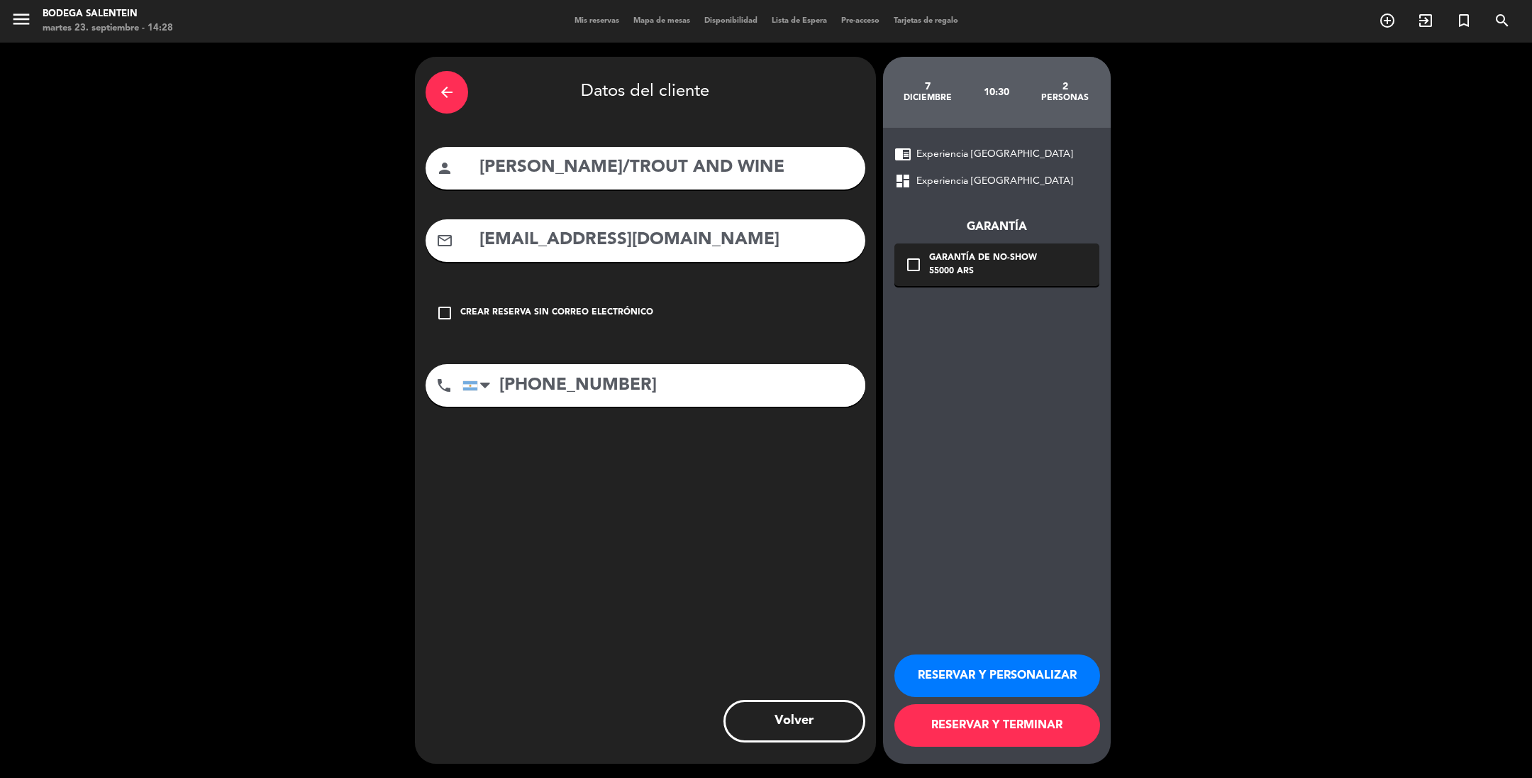
drag, startPoint x: 587, startPoint y: 165, endPoint x: 450, endPoint y: 162, distance: 137.7
click at [450, 162] on div "person [PERSON_NAME]/TROUT AND WINE" at bounding box center [646, 168] width 440 height 43
type input "TROUT AND WINE"
click at [1000, 668] on button "RESERVAR Y PERSONALIZAR" at bounding box center [998, 675] width 206 height 43
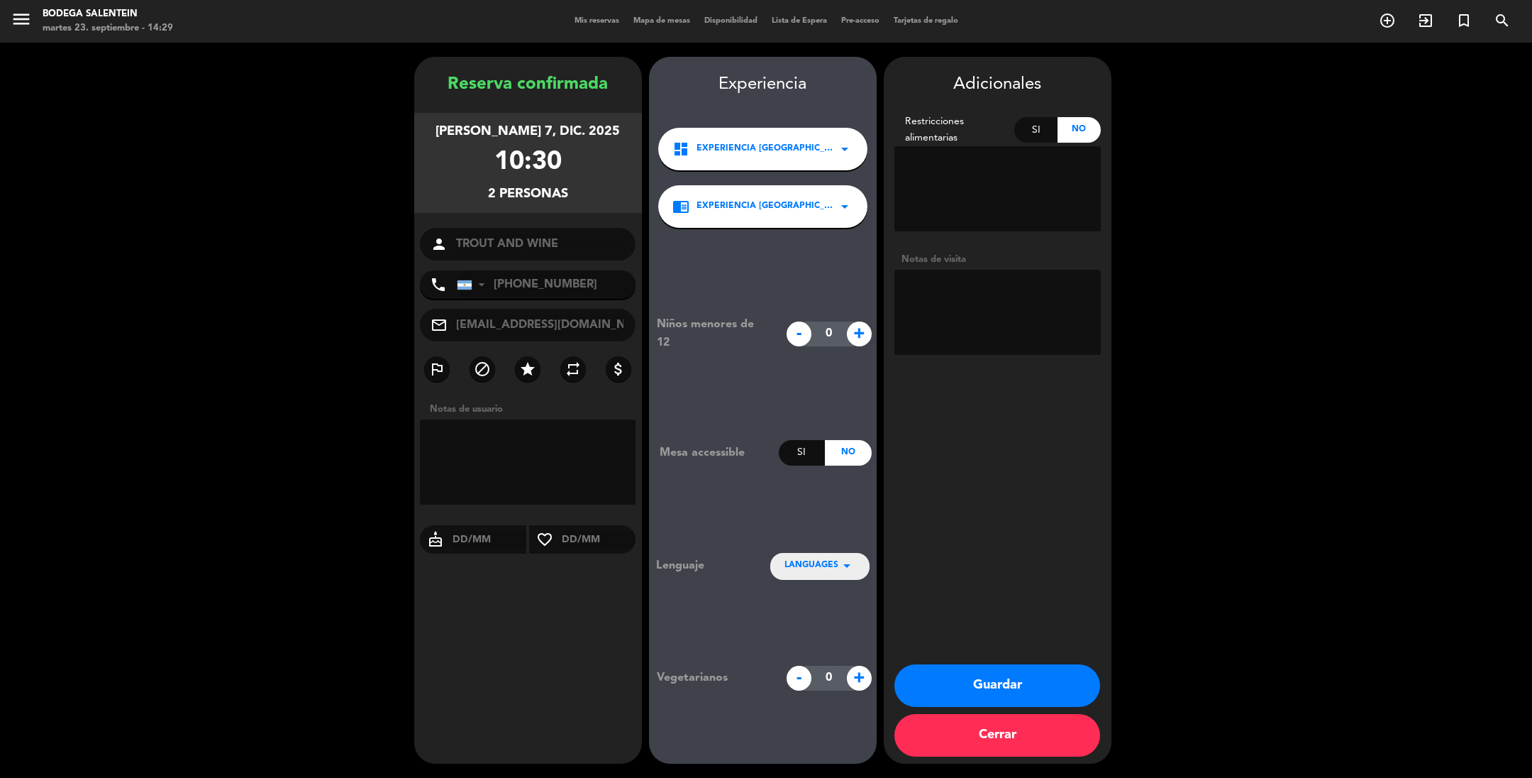
click at [919, 285] on textarea at bounding box center [998, 312] width 206 height 85
paste textarea "BAY"
type textarea "BAY paga ag liq env"
click at [968, 677] on button "Guardar" at bounding box center [998, 685] width 206 height 43
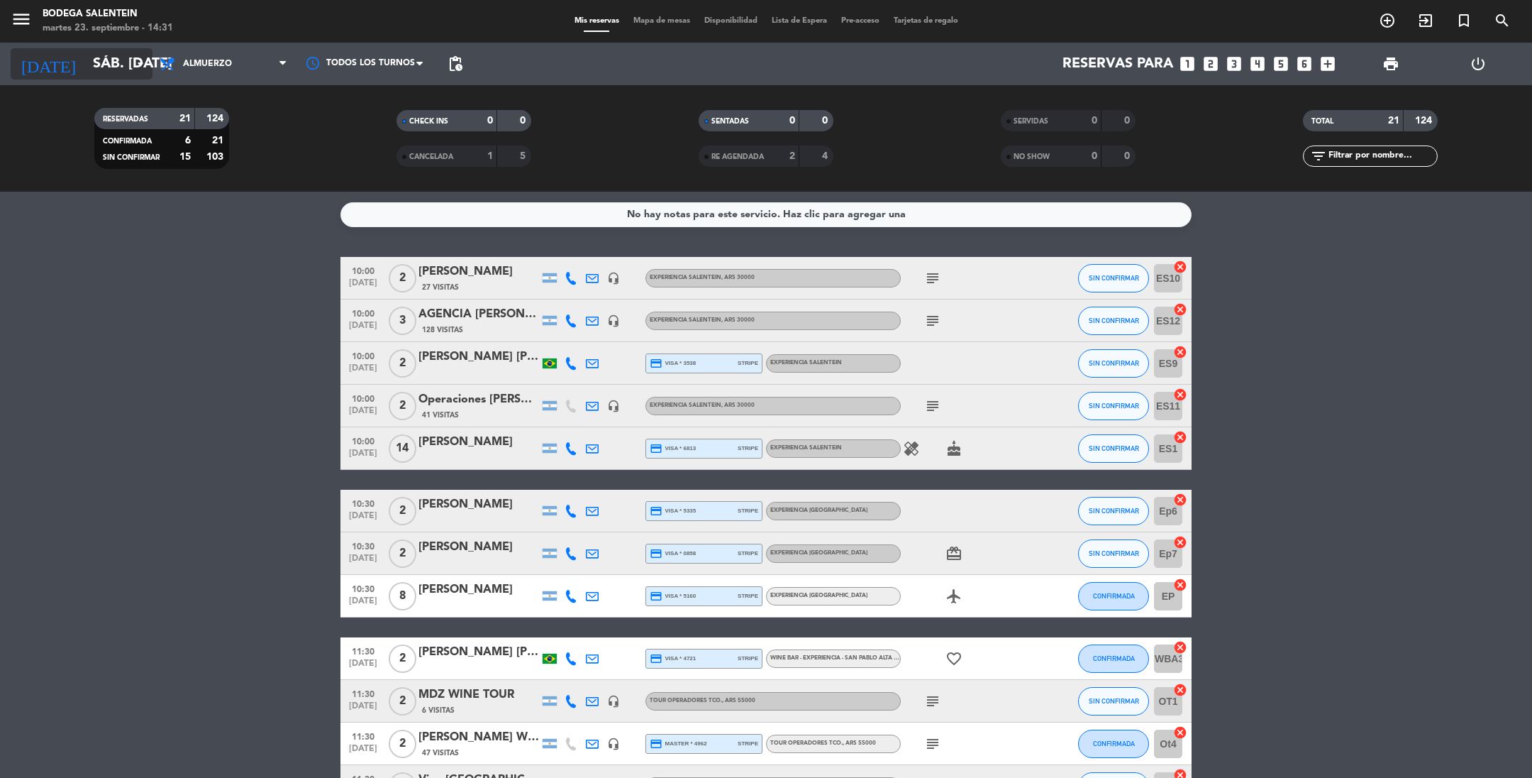
click at [89, 70] on input "sáb. [DATE]" at bounding box center [176, 63] width 180 height 31
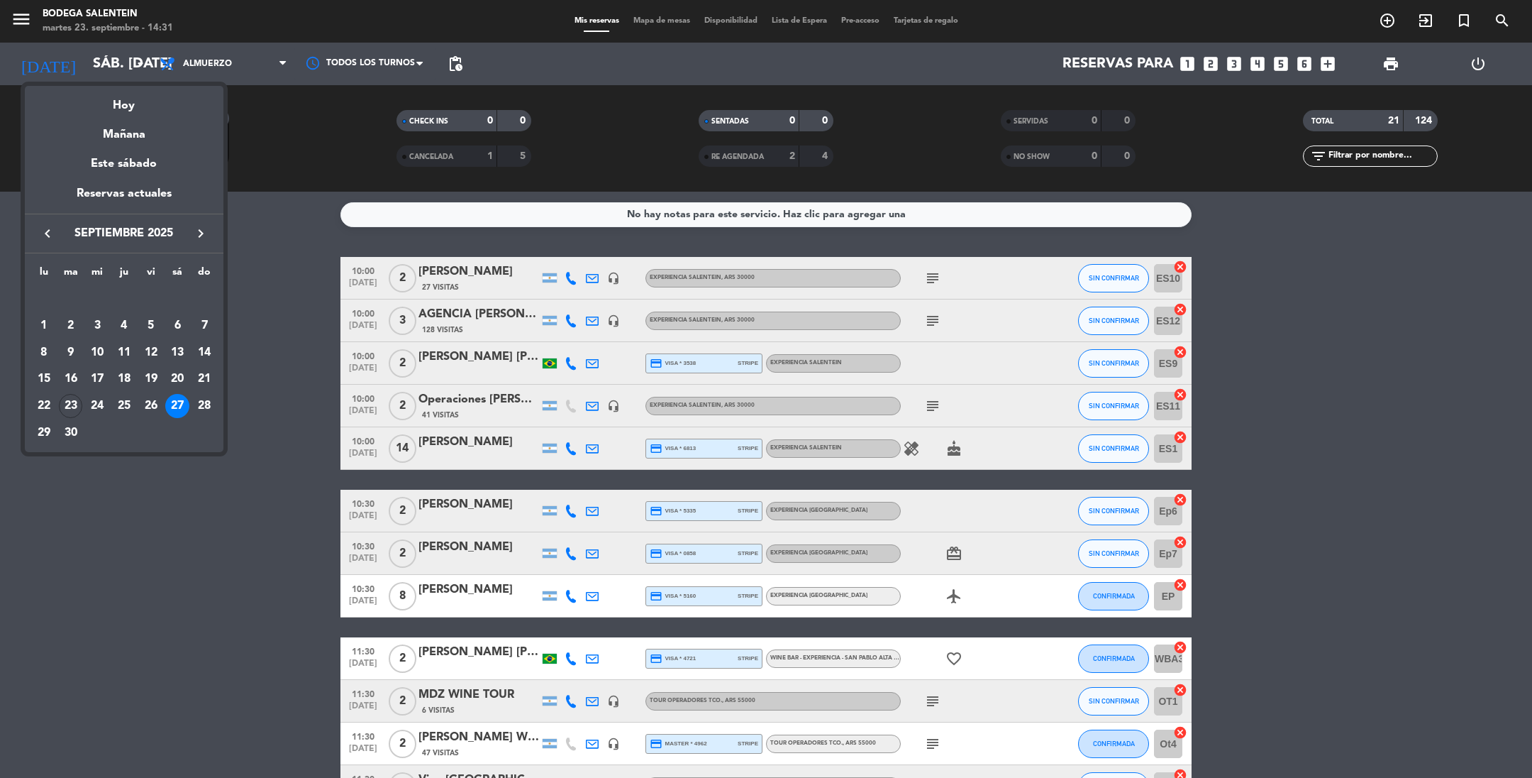
click at [198, 234] on icon "keyboard_arrow_right" at bounding box center [200, 233] width 17 height 17
click at [182, 401] on div "25" at bounding box center [177, 406] width 24 height 24
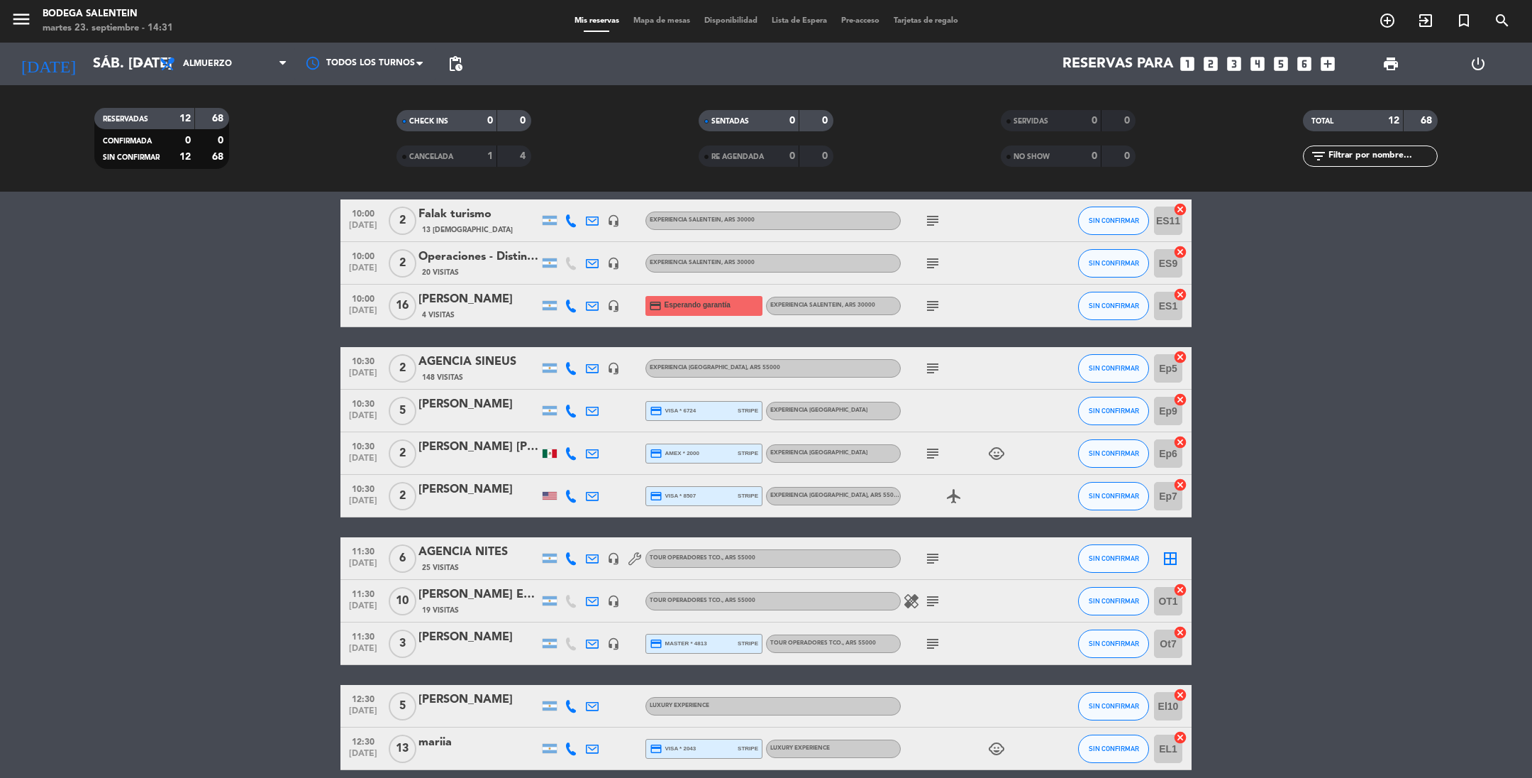
scroll to position [106, 0]
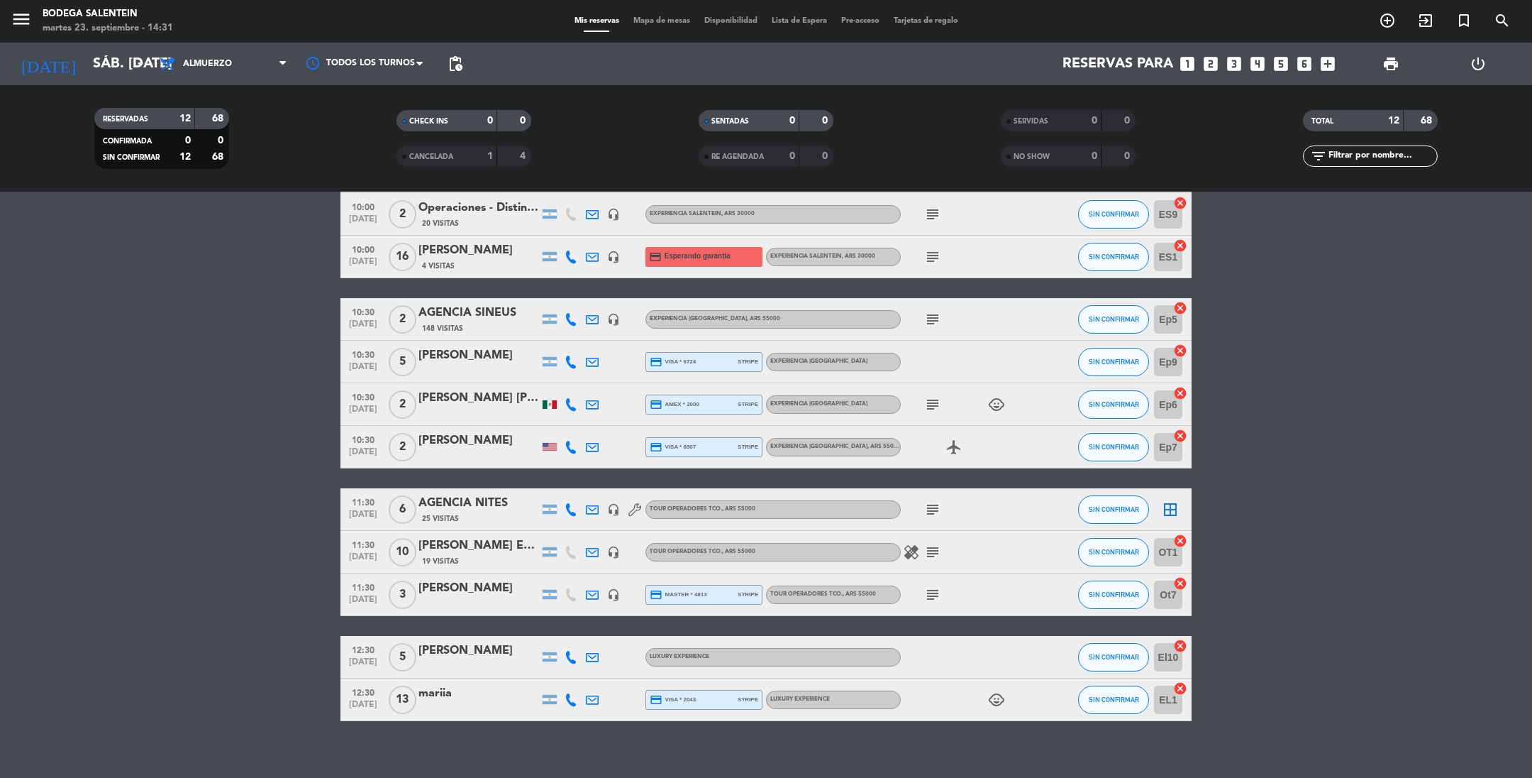
click at [927, 504] on icon "subject" at bounding box center [932, 509] width 17 height 17
click at [492, 509] on div "AGENCIA NITES" at bounding box center [479, 503] width 121 height 18
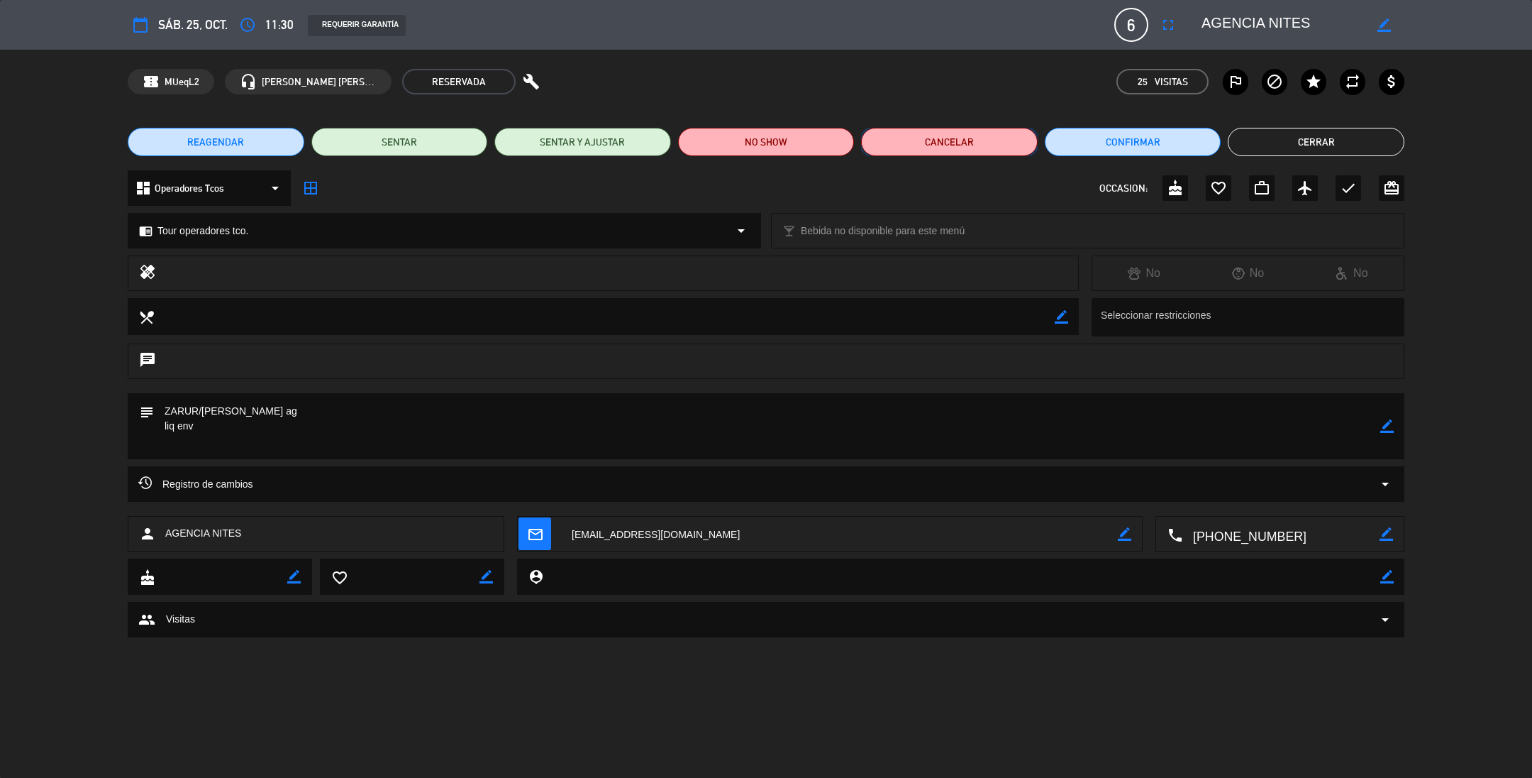
click at [912, 143] on button "Cancelar" at bounding box center [949, 142] width 177 height 28
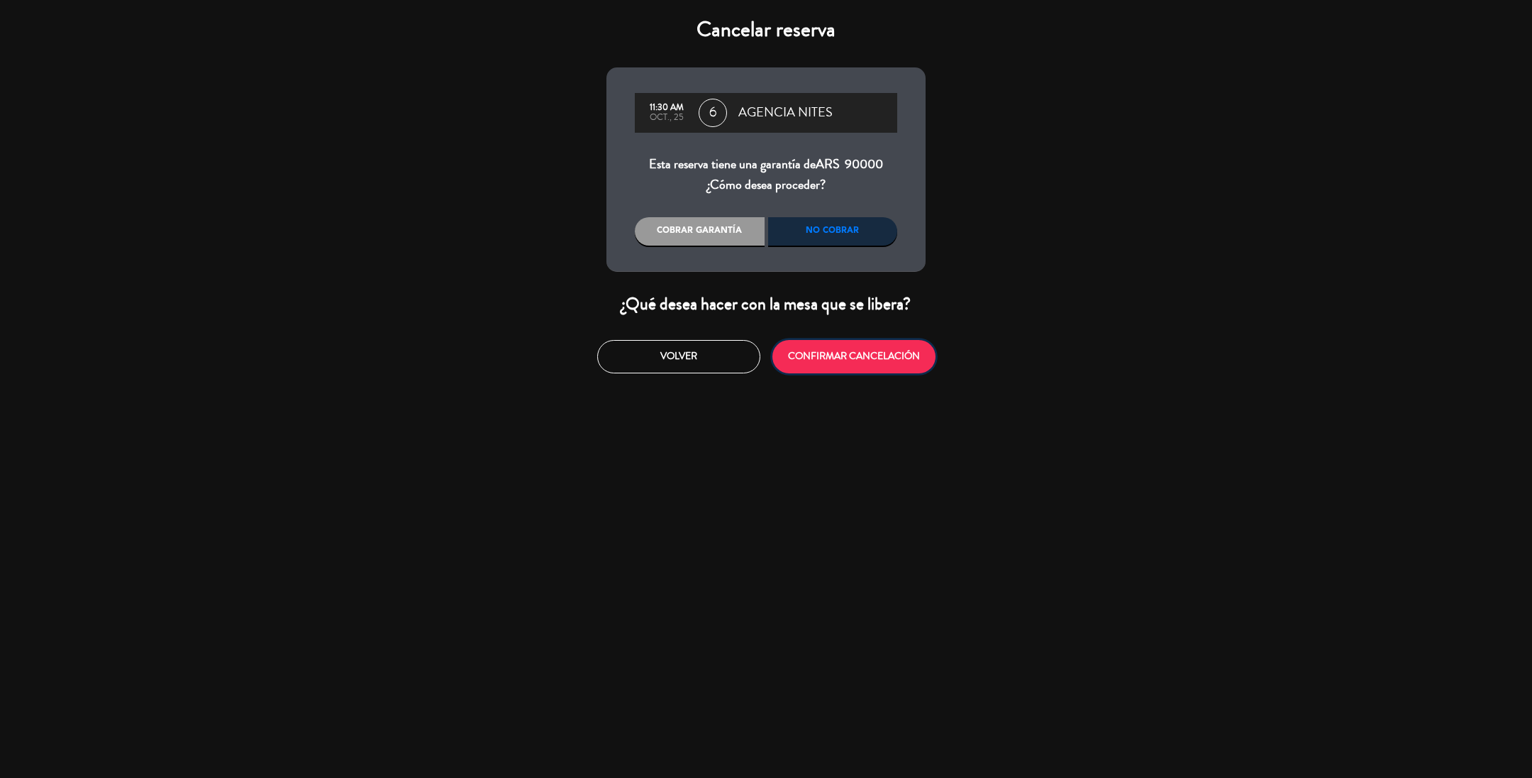
click at [815, 347] on button "CONFIRMAR CANCELACIÓN" at bounding box center [854, 356] width 163 height 33
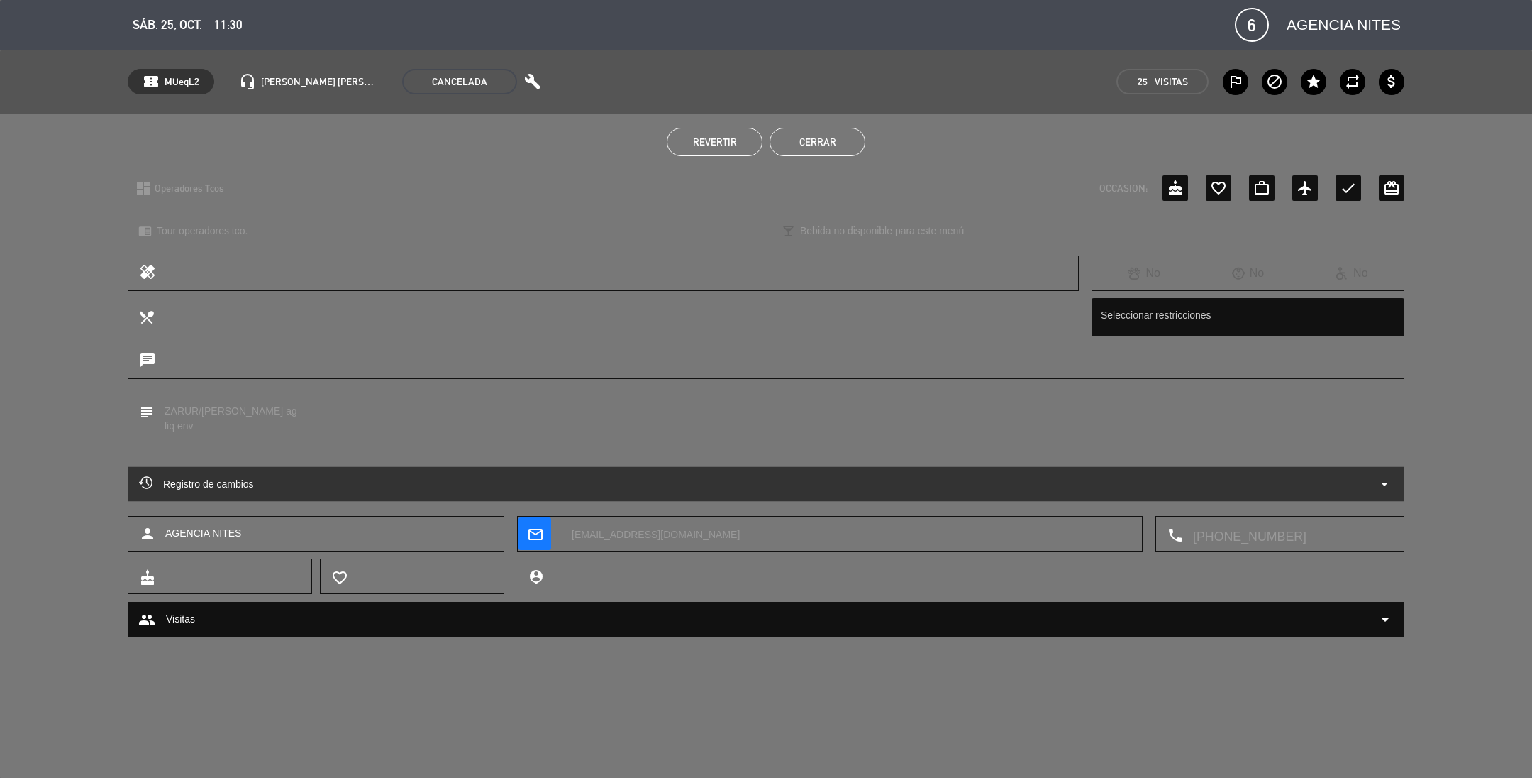
click at [829, 139] on button "Cerrar" at bounding box center [818, 142] width 96 height 28
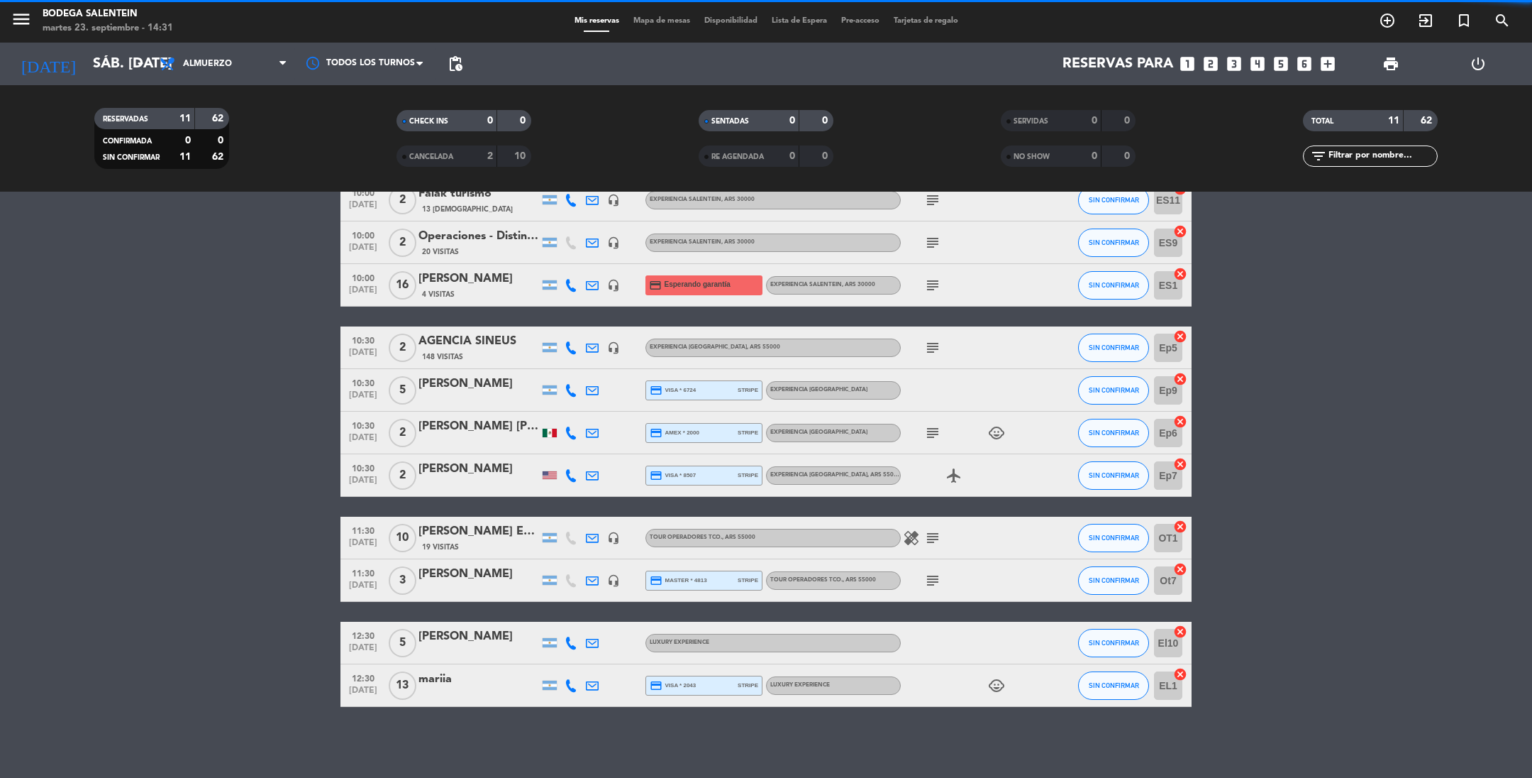
scroll to position [77, 0]
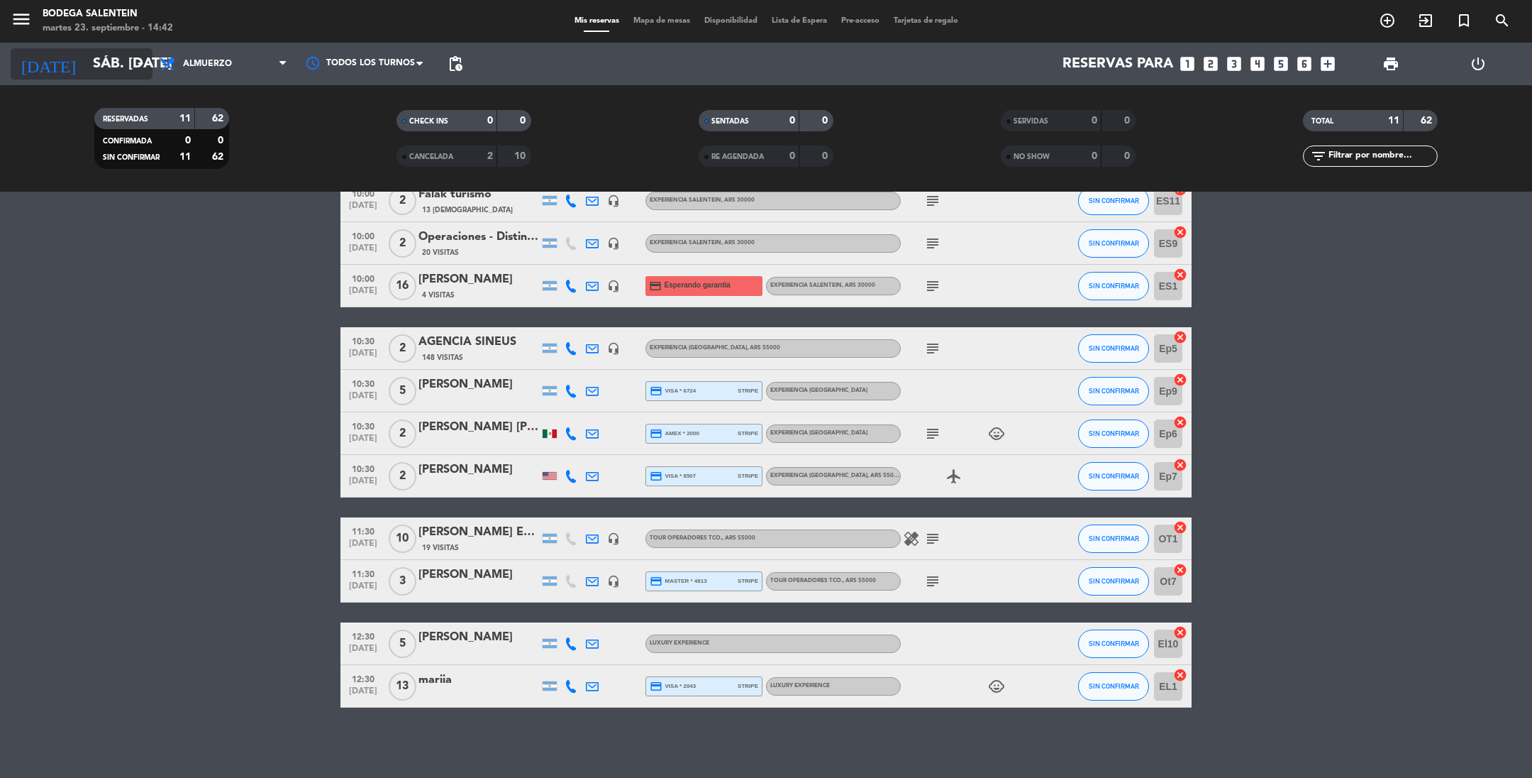
click at [99, 69] on input "sáb. [DATE]" at bounding box center [176, 63] width 180 height 31
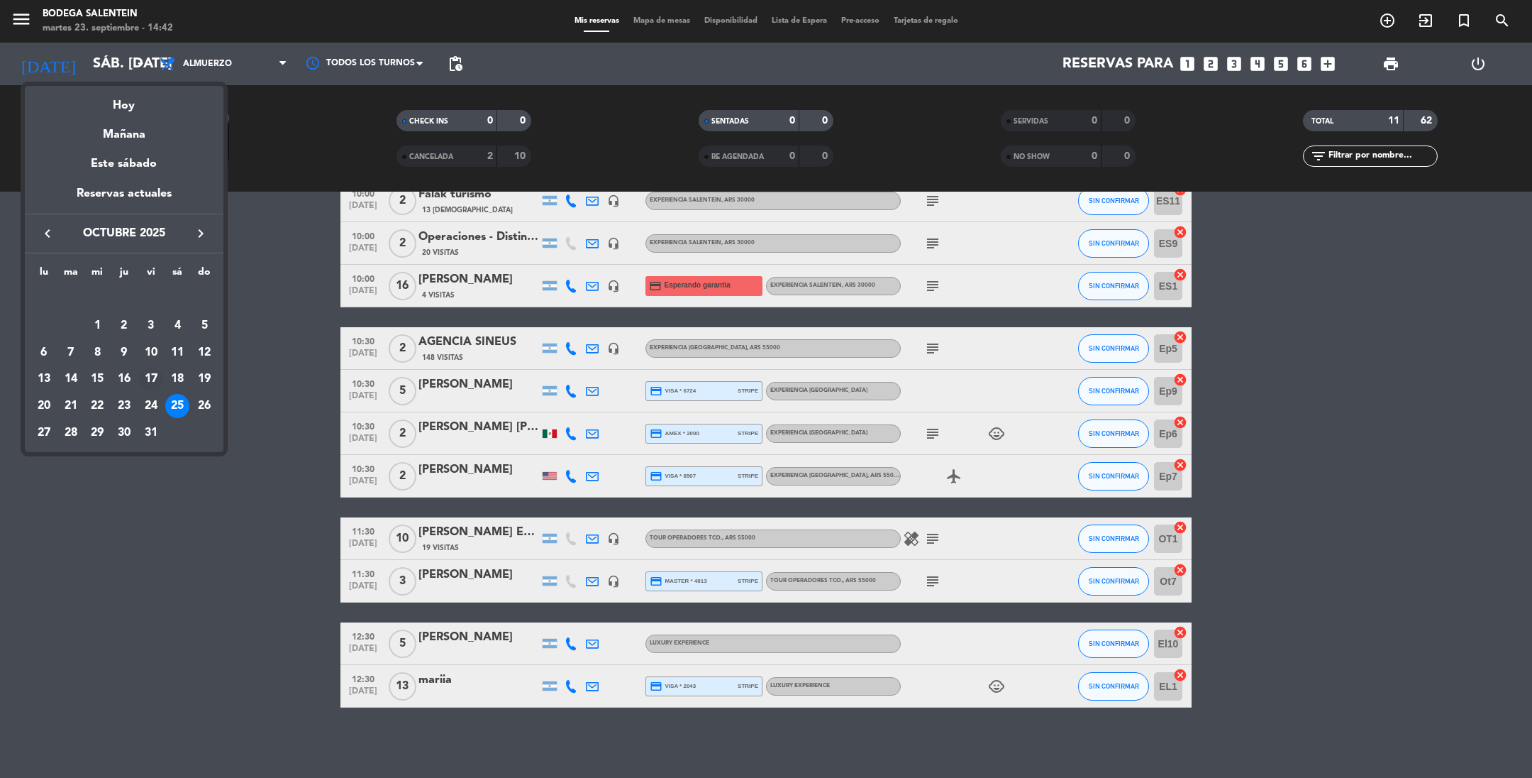
click at [148, 377] on div "17" at bounding box center [151, 379] width 24 height 24
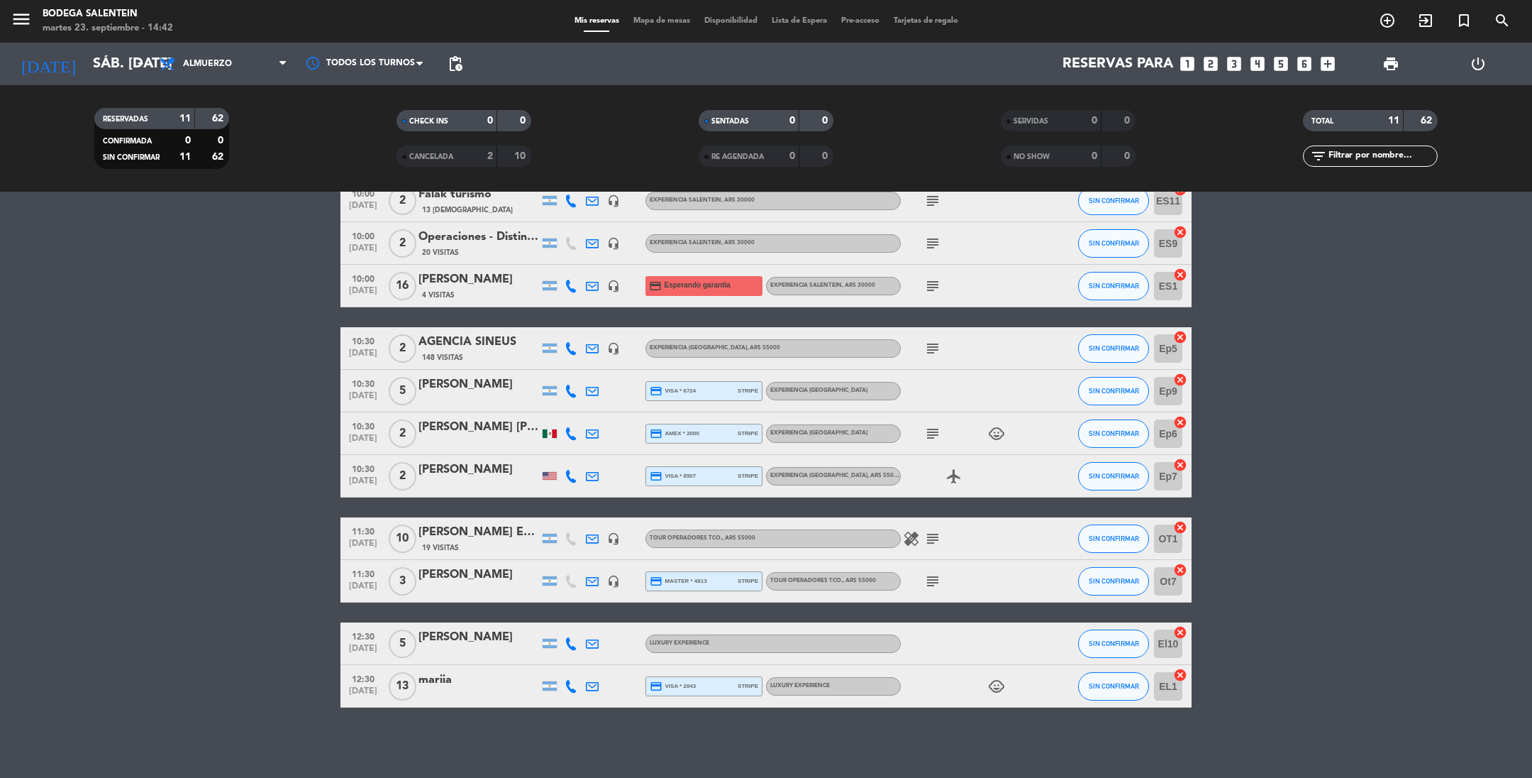
type input "vie. [DATE]"
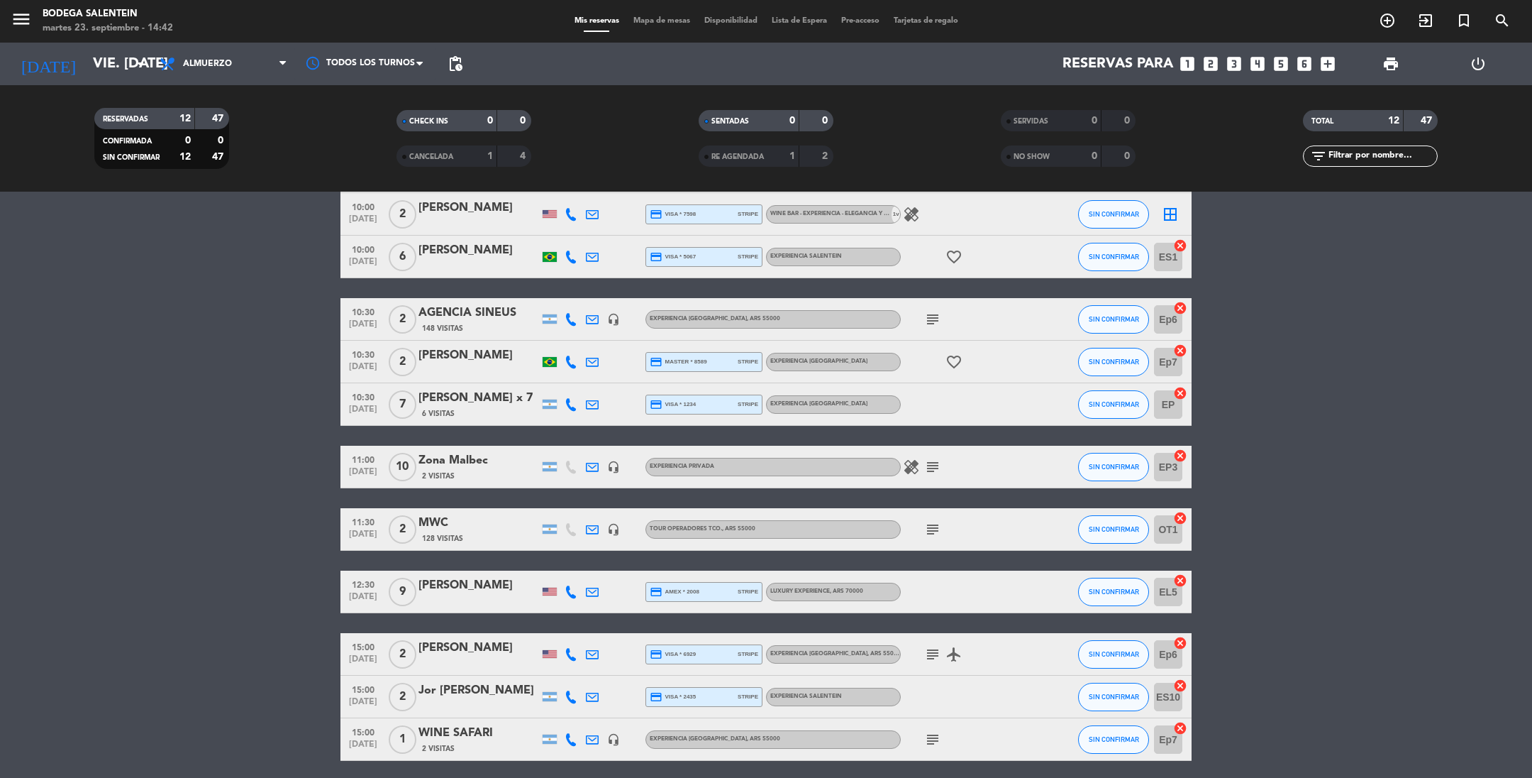
scroll to position [160, 0]
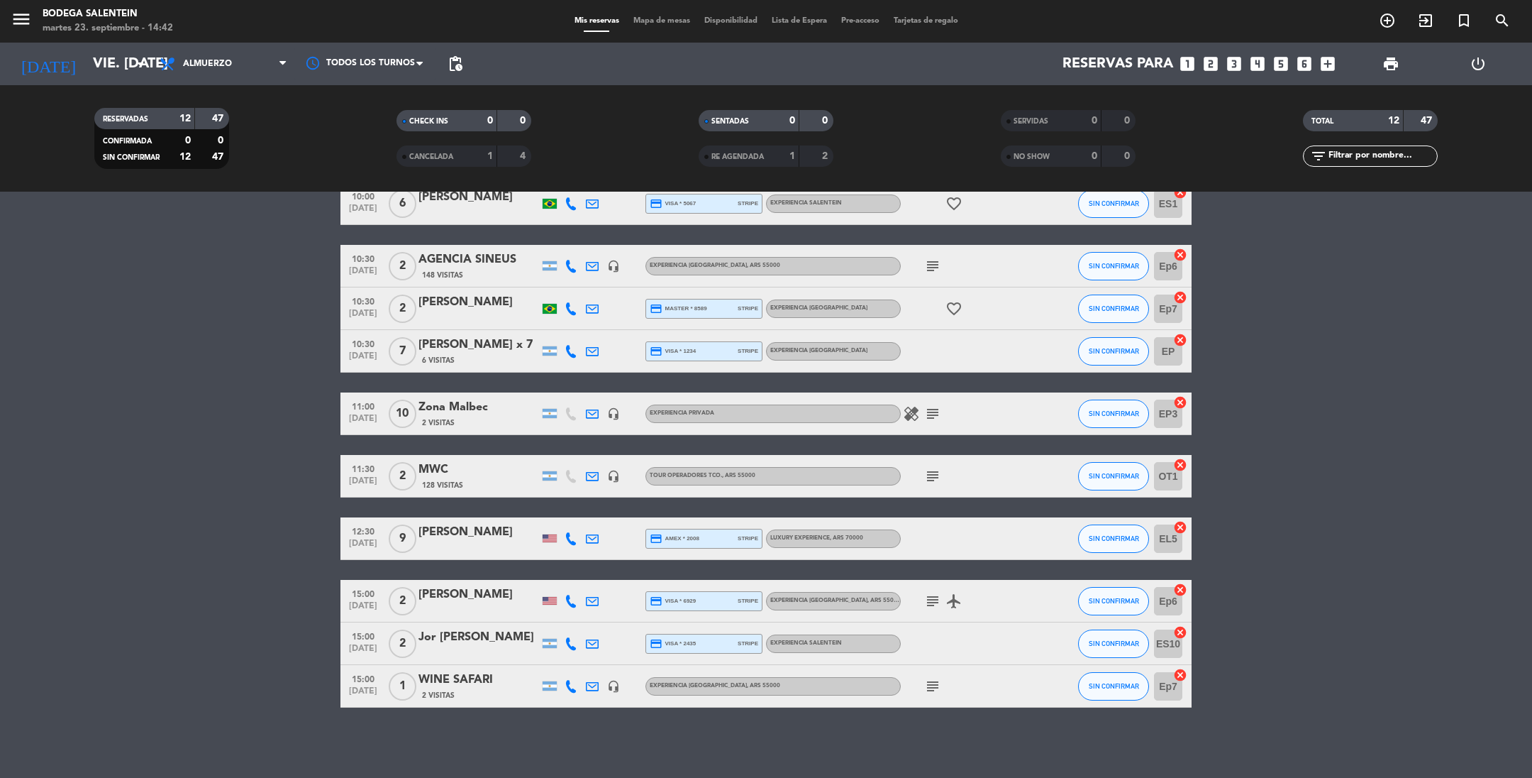
click at [930, 475] on icon "subject" at bounding box center [932, 476] width 17 height 17
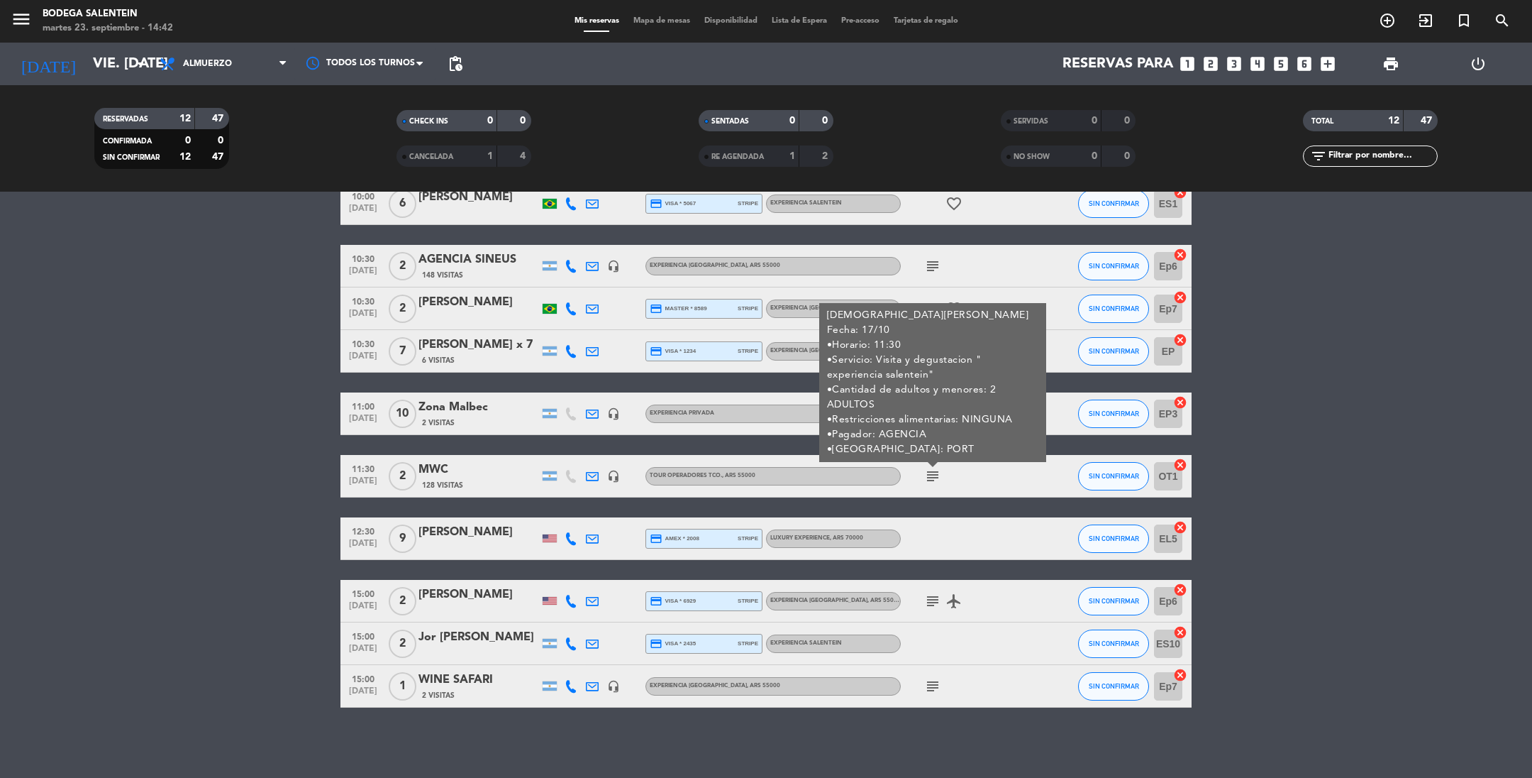
click at [930, 475] on icon "subject" at bounding box center [932, 476] width 17 height 17
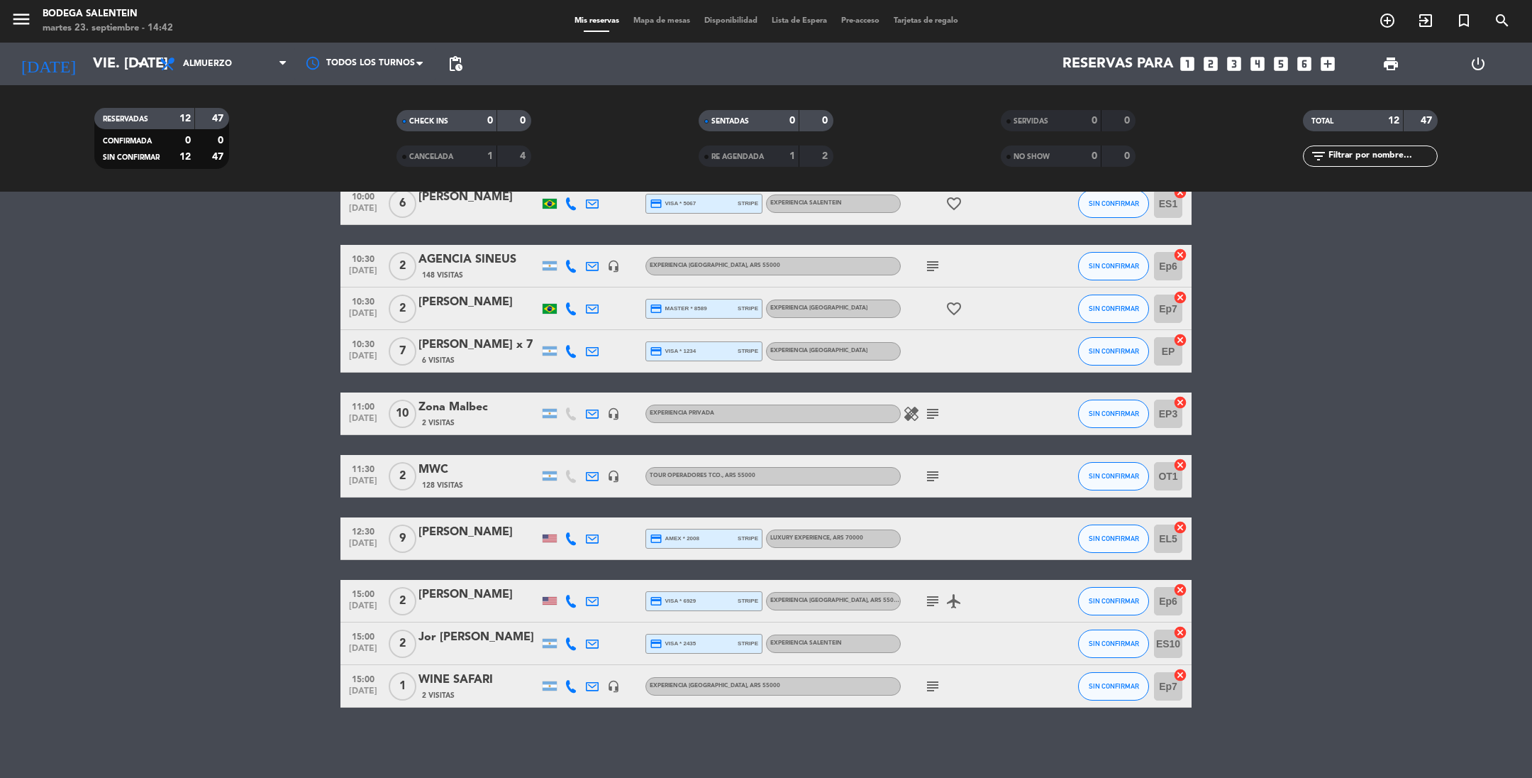
click at [1361, 19] on icon "add_circle_outline" at bounding box center [1387, 20] width 17 height 17
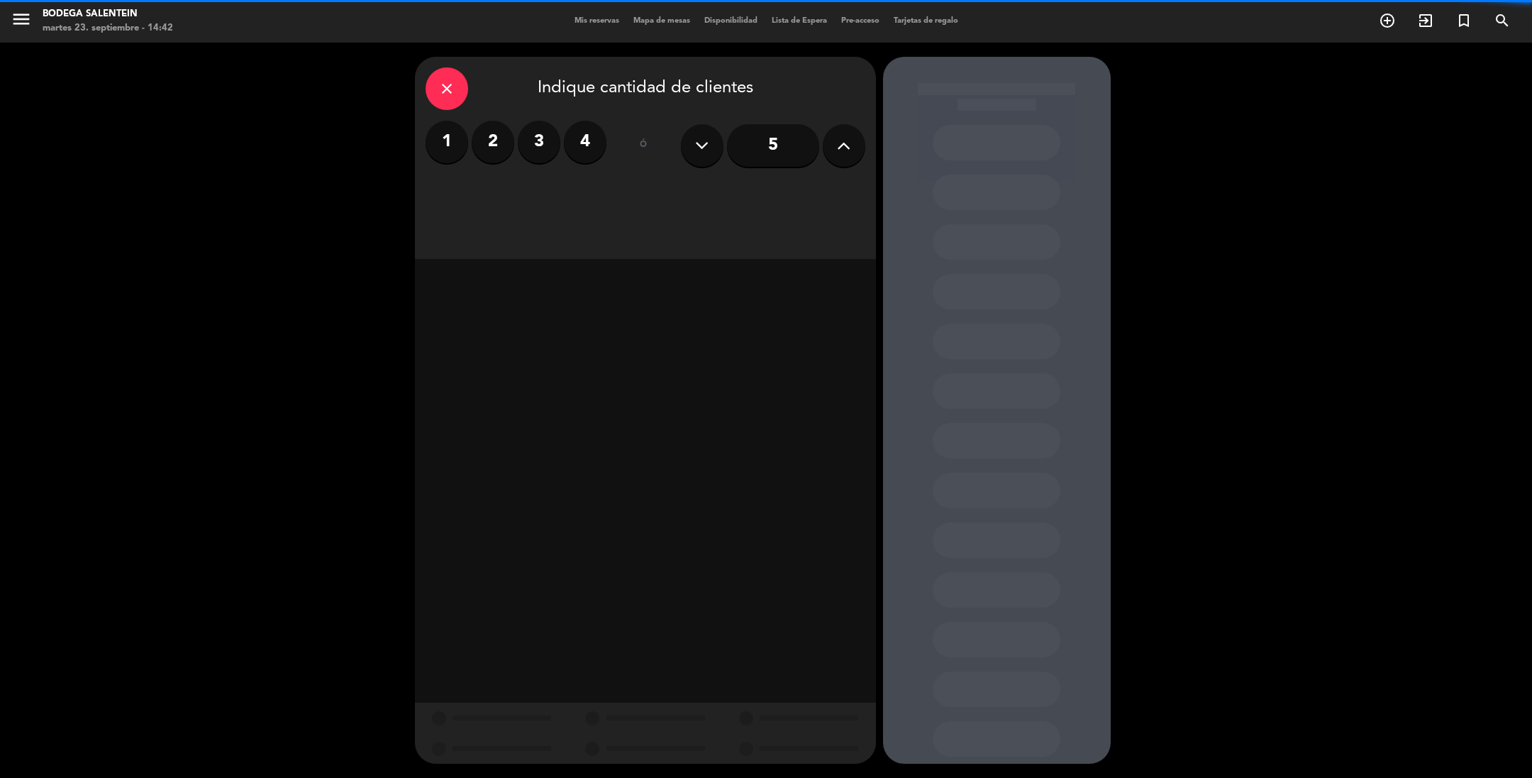
click at [575, 143] on label "4" at bounding box center [585, 142] width 43 height 43
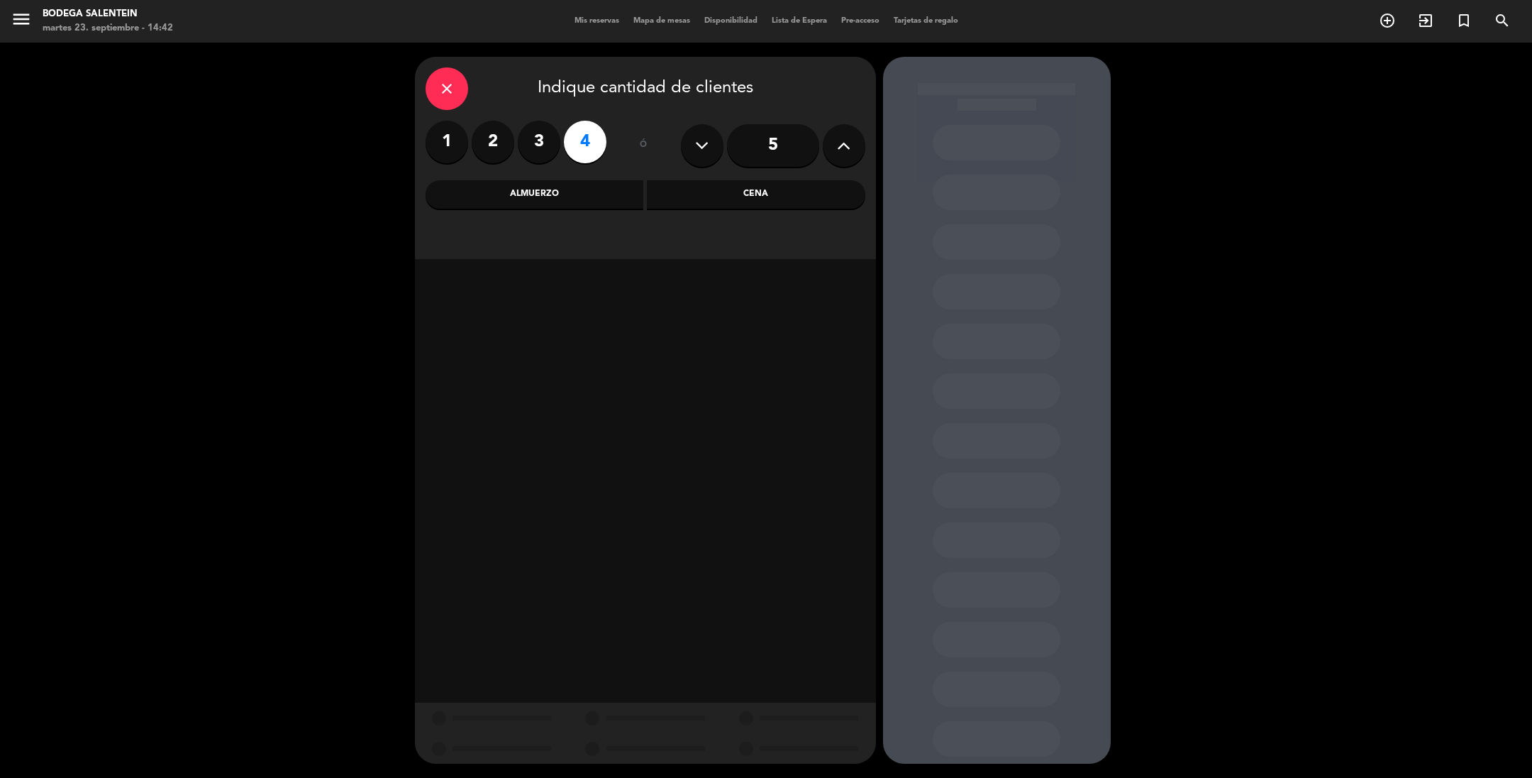
click at [552, 186] on div "Almuerzo" at bounding box center [535, 194] width 219 height 28
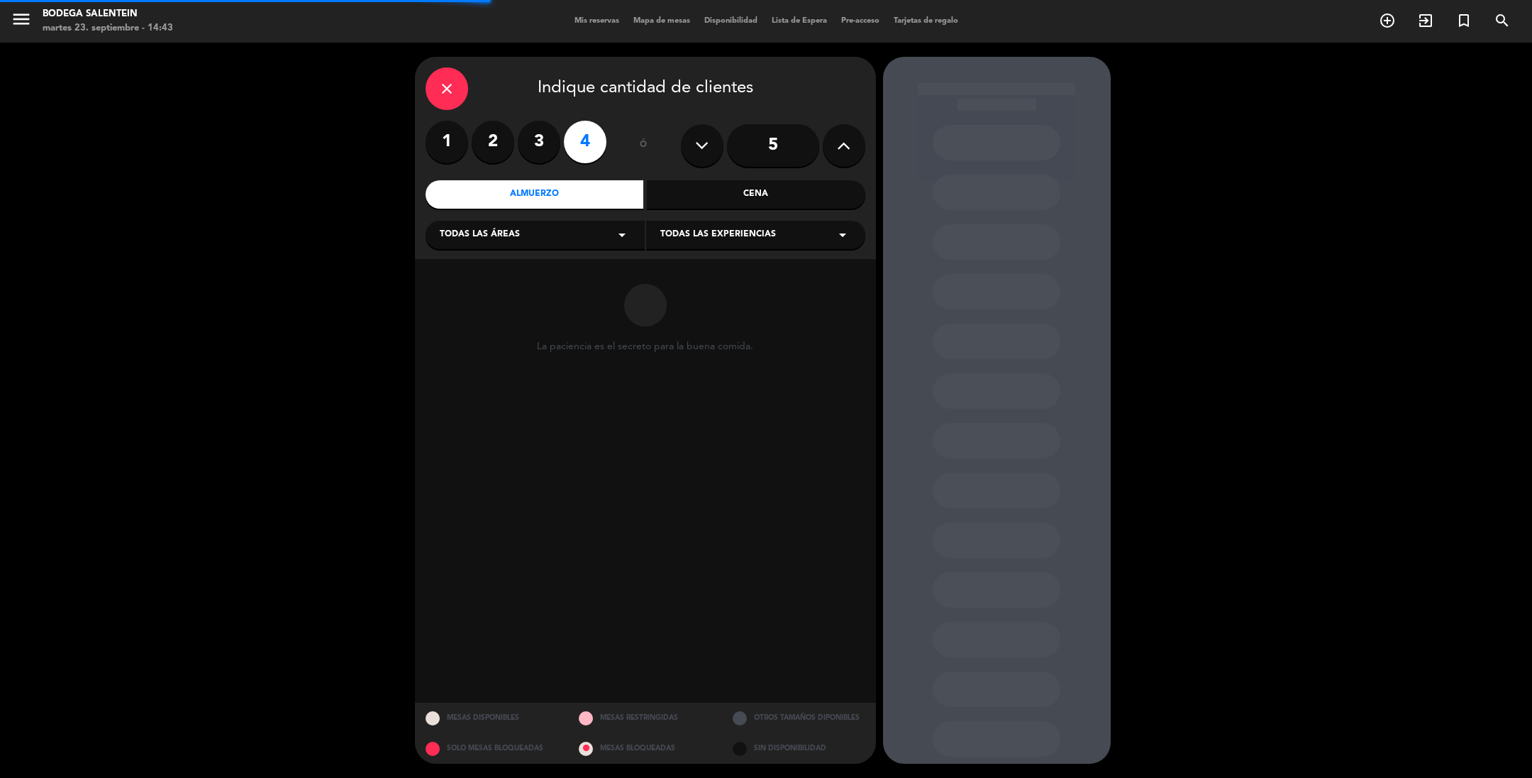
click at [681, 234] on span "Todas las experiencias" at bounding box center [718, 235] width 116 height 14
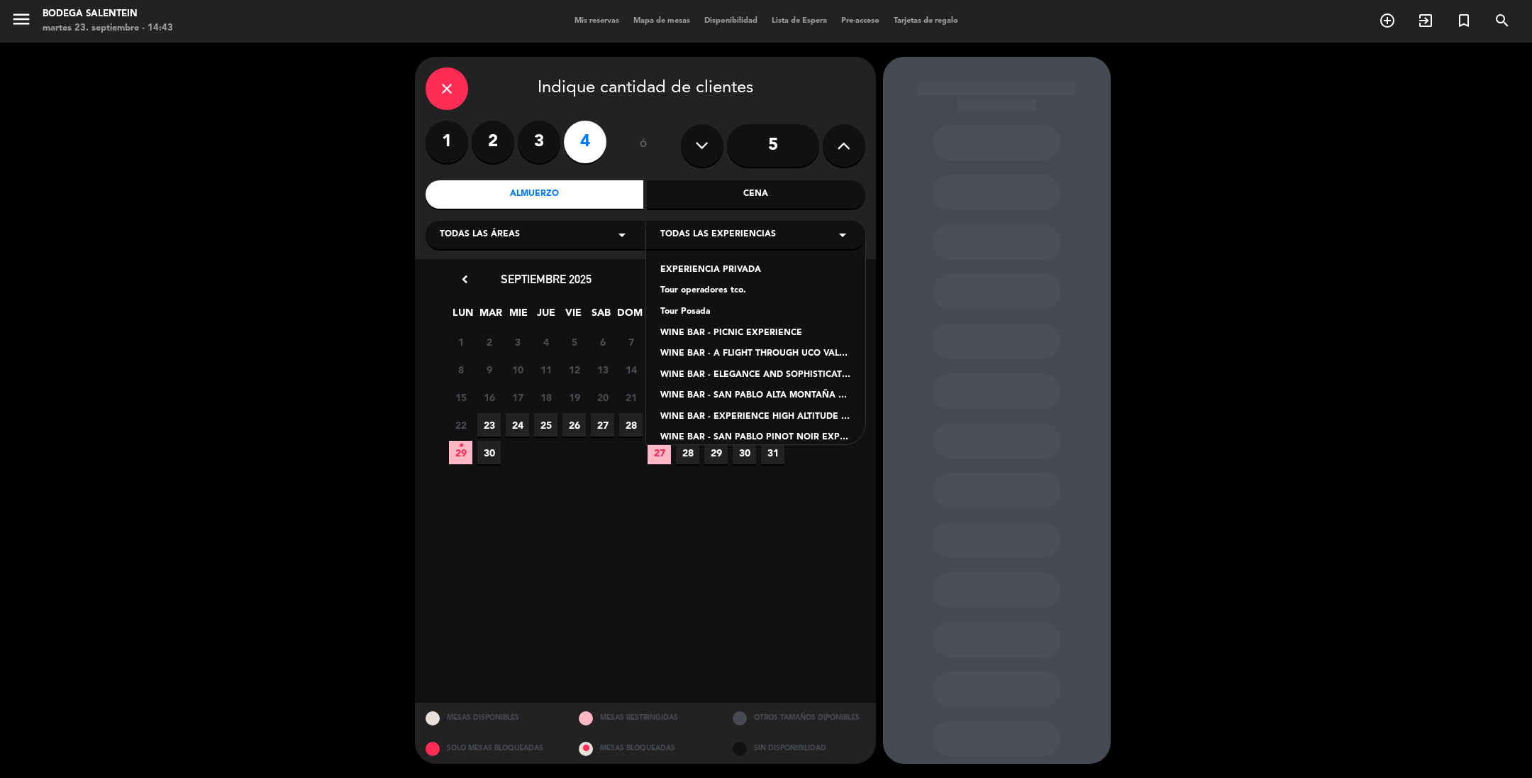
click at [726, 286] on div "Tour operadores tco." at bounding box center [755, 291] width 191 height 14
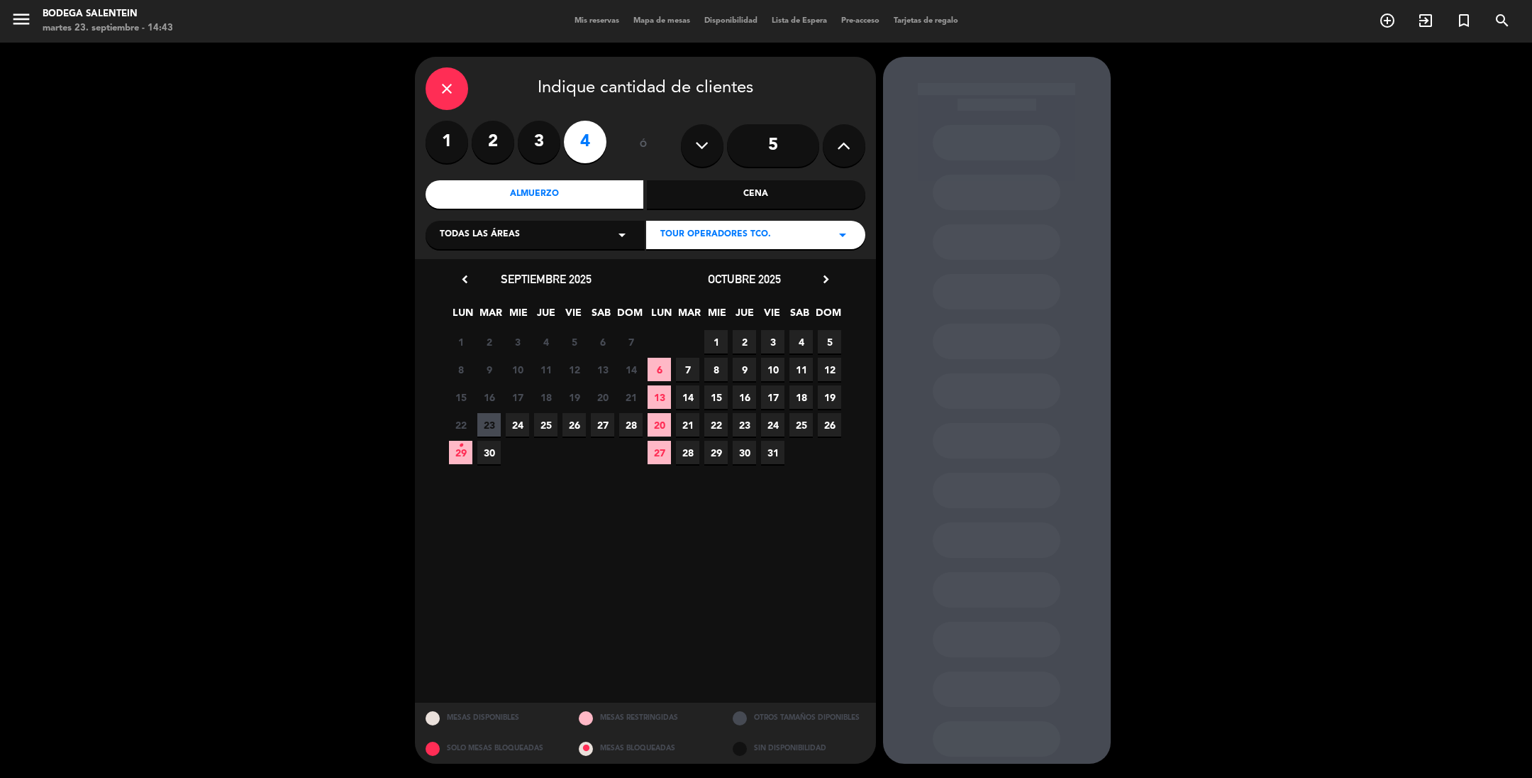
click at [773, 399] on span "17" at bounding box center [772, 396] width 23 height 23
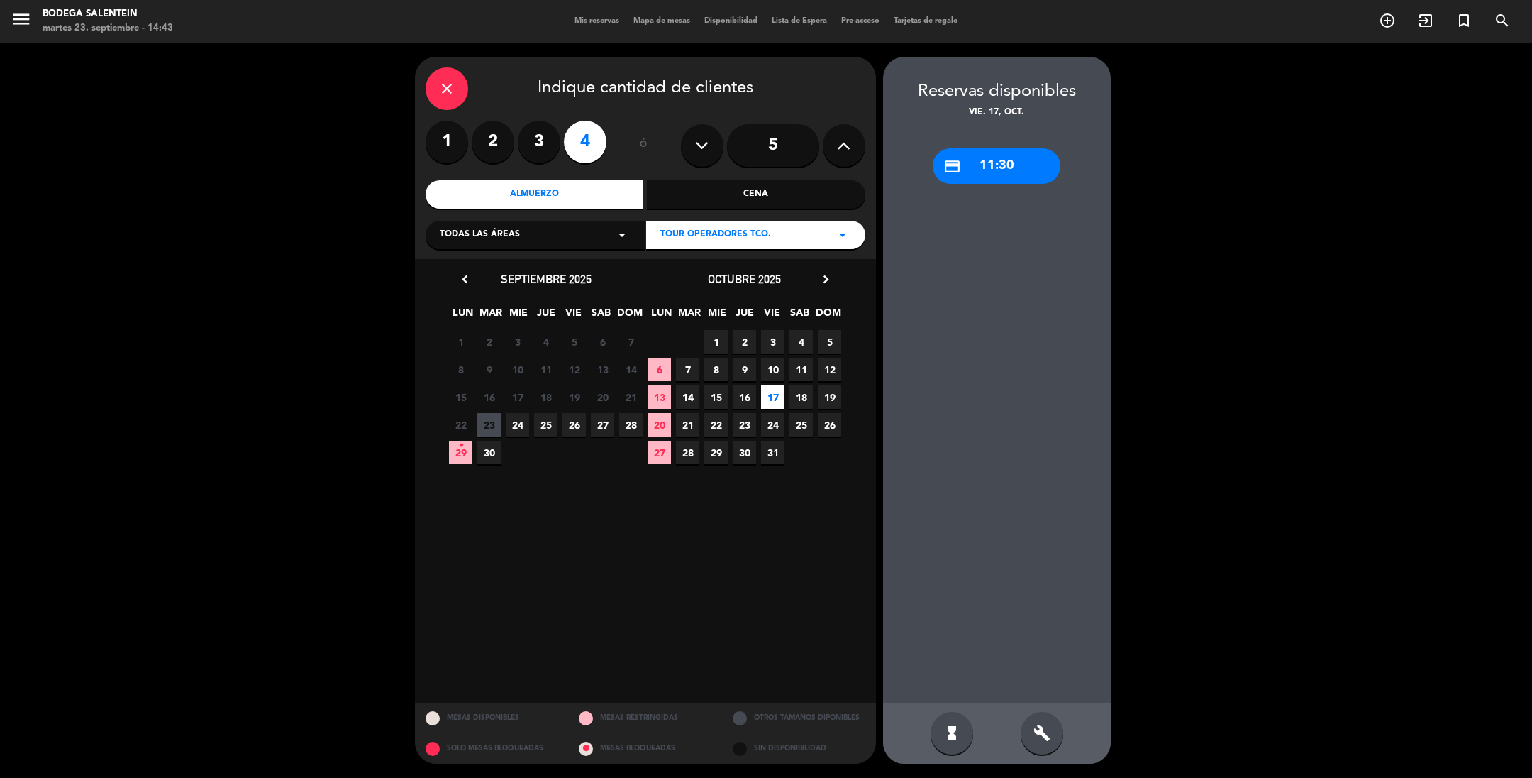
click at [982, 160] on div "credit_card 11:30" at bounding box center [997, 165] width 128 height 35
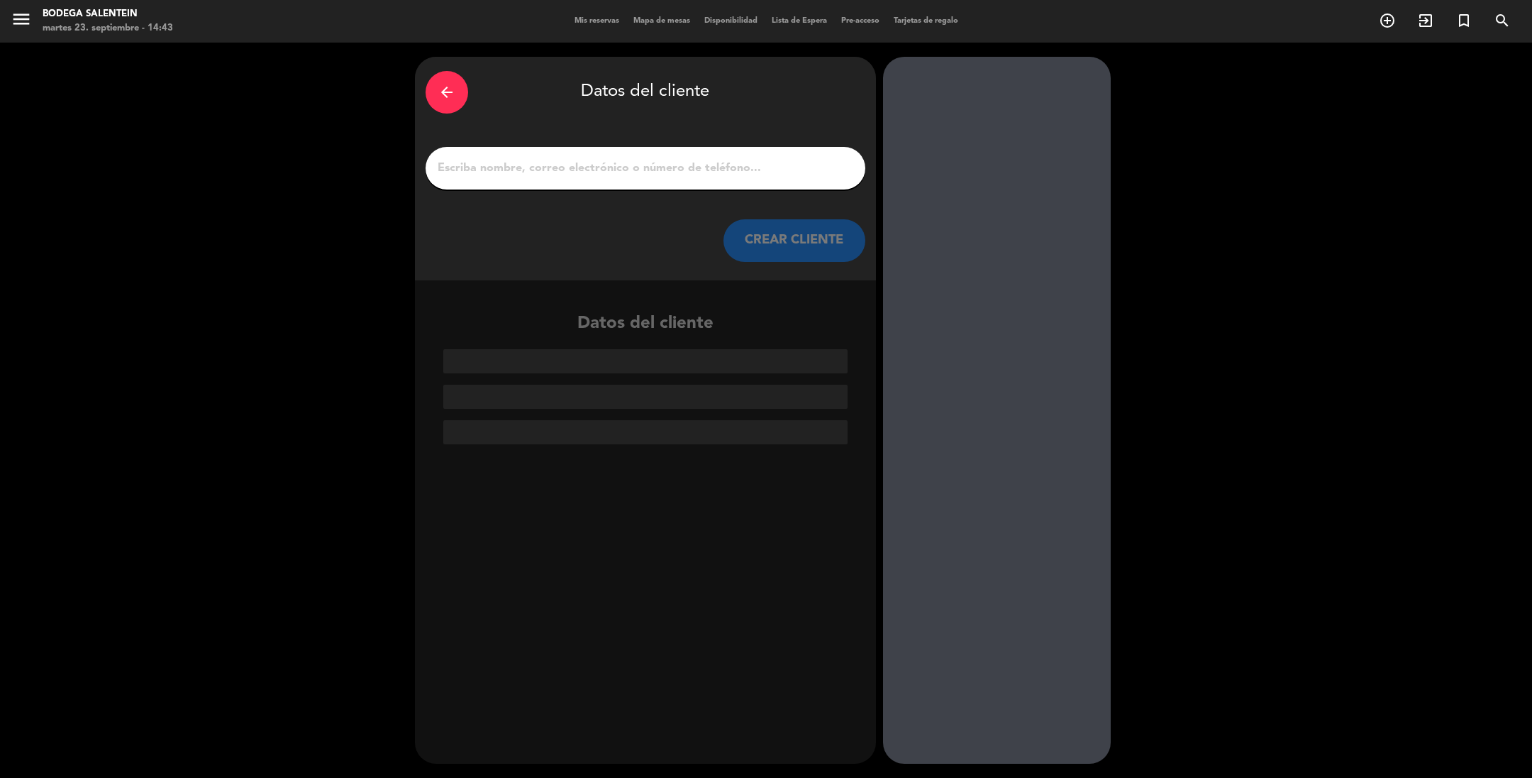
click at [518, 167] on input "1" at bounding box center [645, 168] width 419 height 20
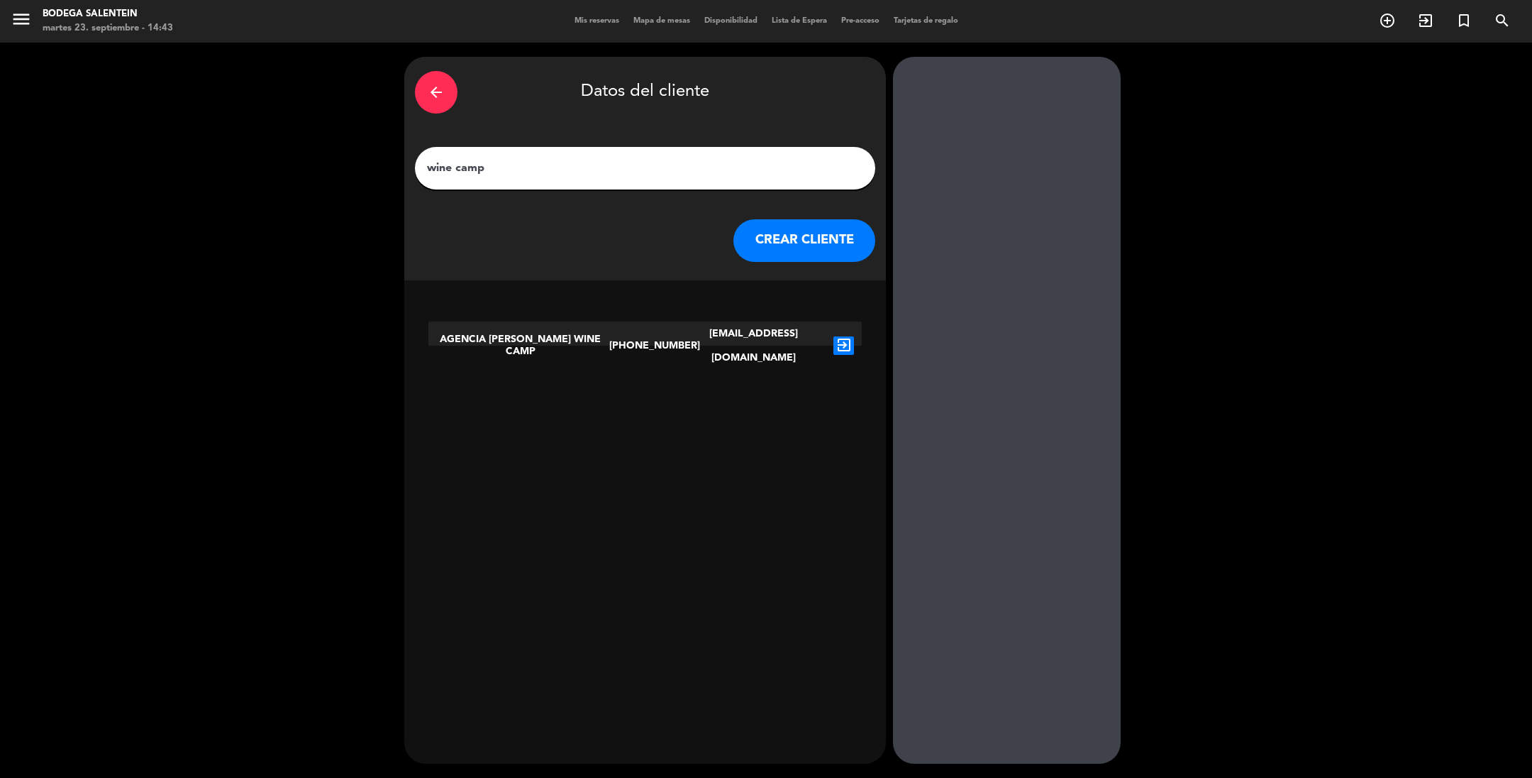
type input "wine camp"
click at [837, 336] on icon "exit_to_app" at bounding box center [844, 345] width 21 height 18
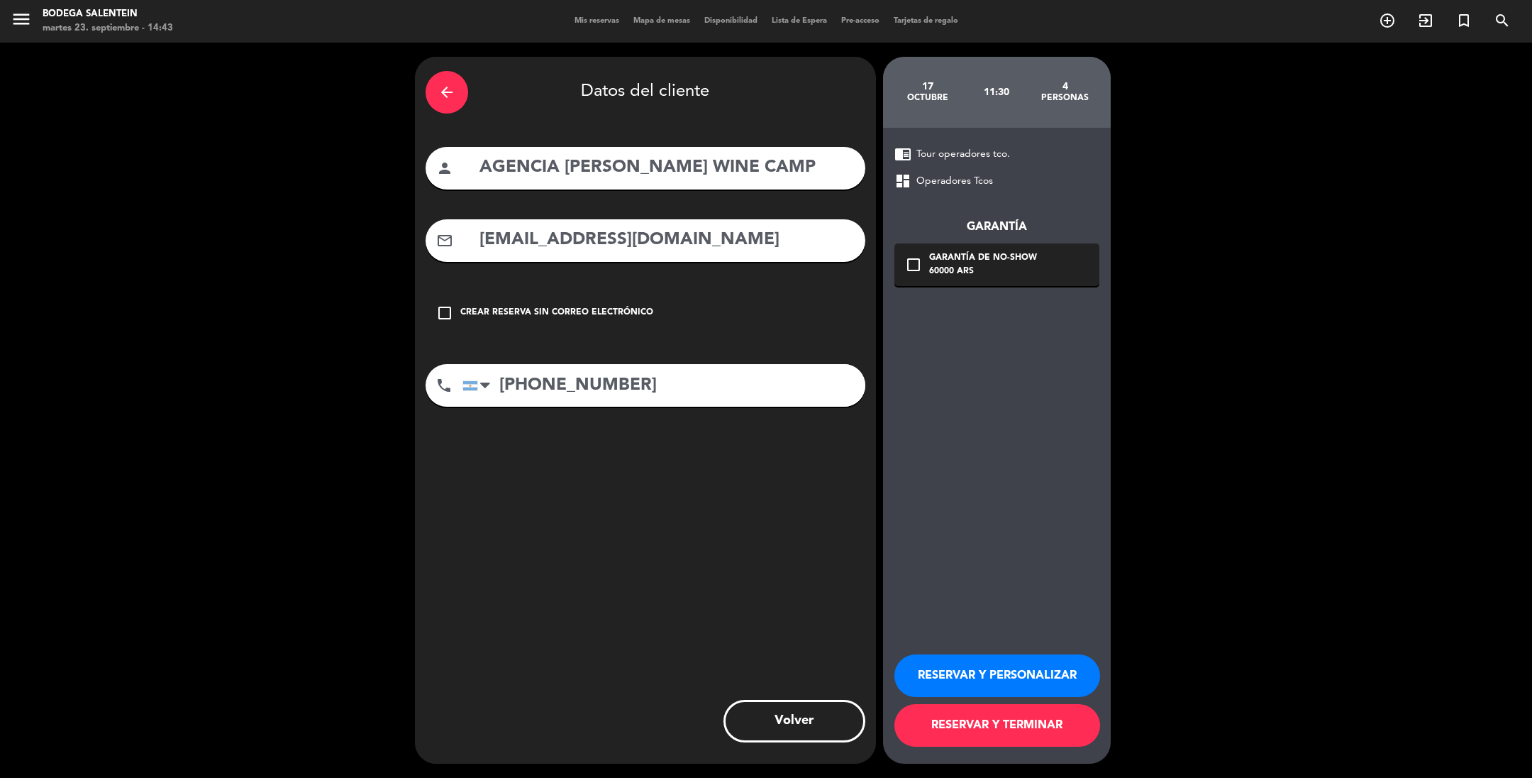
click at [977, 669] on button "RESERVAR Y PERSONALIZAR" at bounding box center [998, 675] width 206 height 43
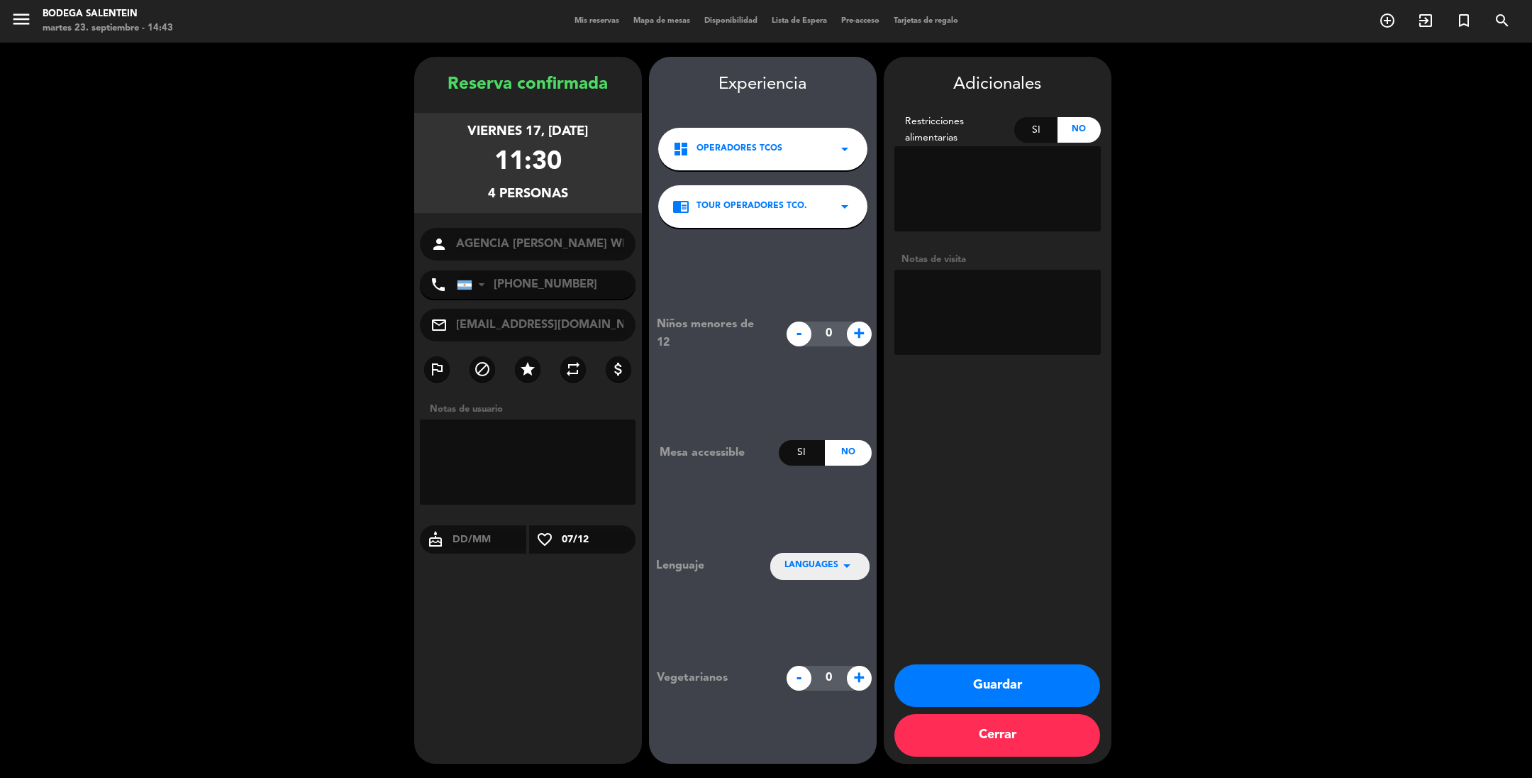
click at [944, 277] on textarea at bounding box center [998, 312] width 206 height 85
paste textarea "[PERSON_NAME] D´[PERSON_NAME]"
type textarea "[PERSON_NAME] D´[PERSON_NAME] paga ag liq env"
drag, startPoint x: 999, startPoint y: 680, endPoint x: 996, endPoint y: 671, distance: 9.0
click at [997, 680] on button "Guardar" at bounding box center [998, 685] width 206 height 43
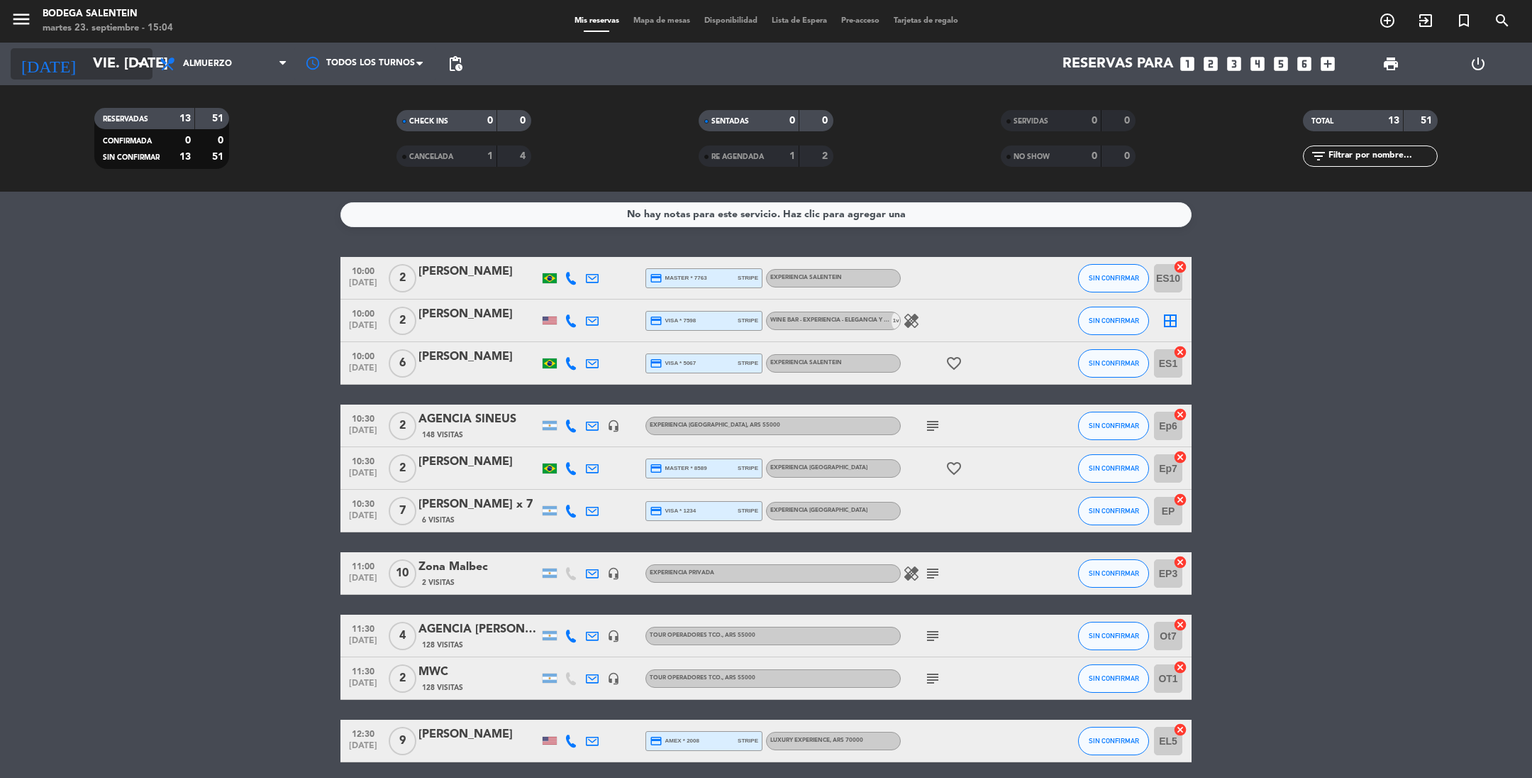
click at [111, 67] on input "vie. [DATE]" at bounding box center [176, 63] width 180 height 31
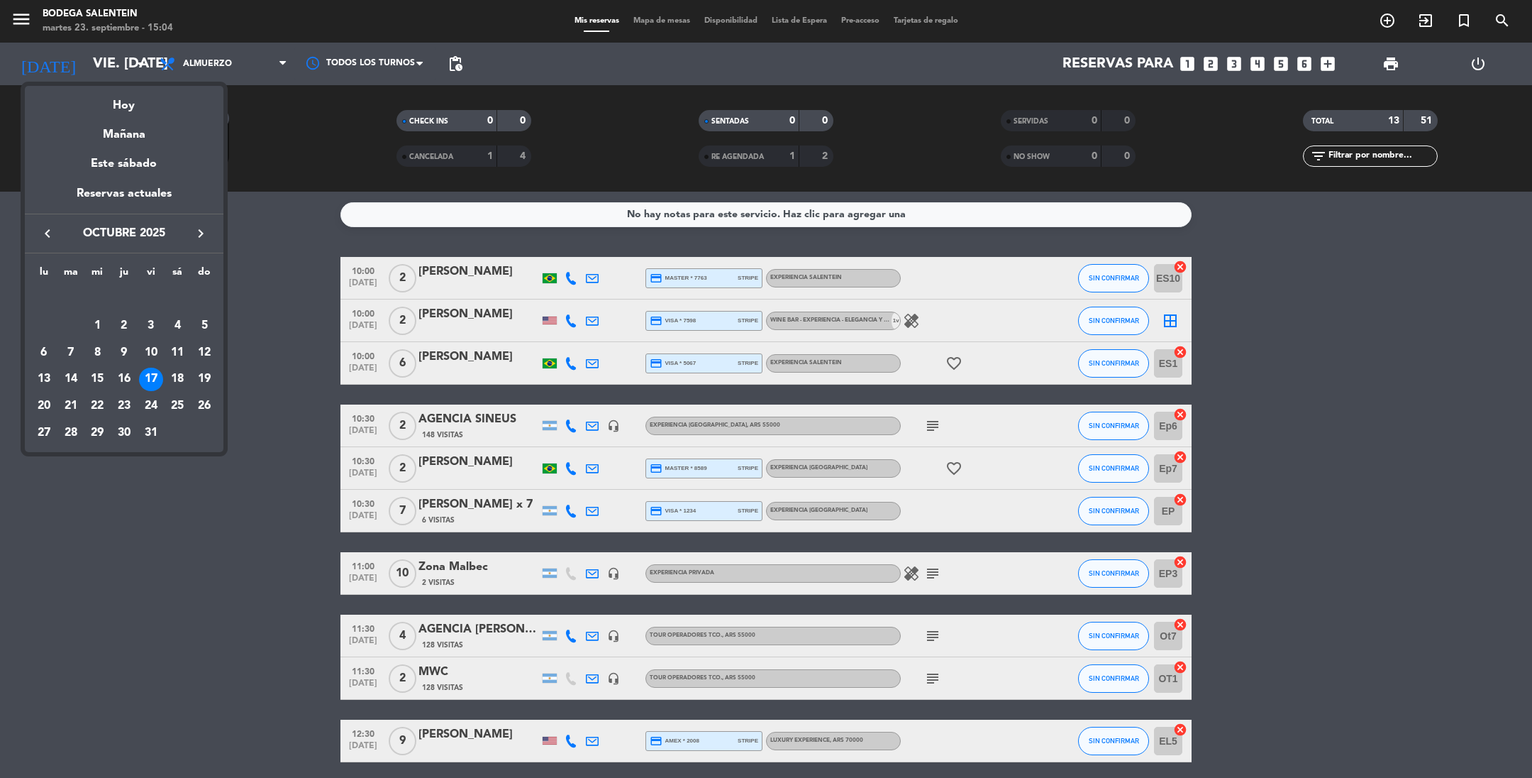
click at [45, 235] on icon "keyboard_arrow_left" at bounding box center [47, 233] width 17 height 17
click at [171, 407] on div "27" at bounding box center [177, 406] width 24 height 24
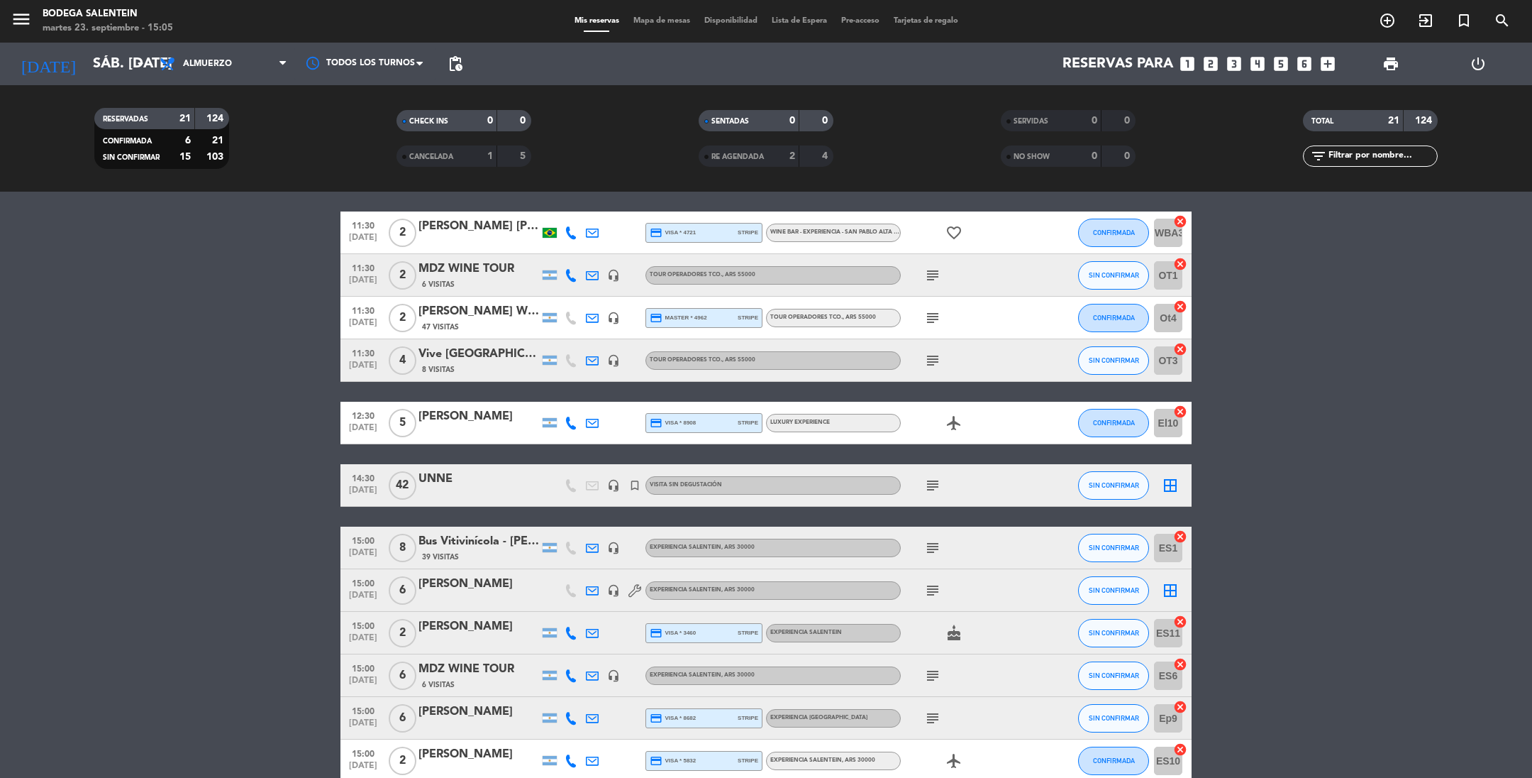
scroll to position [532, 0]
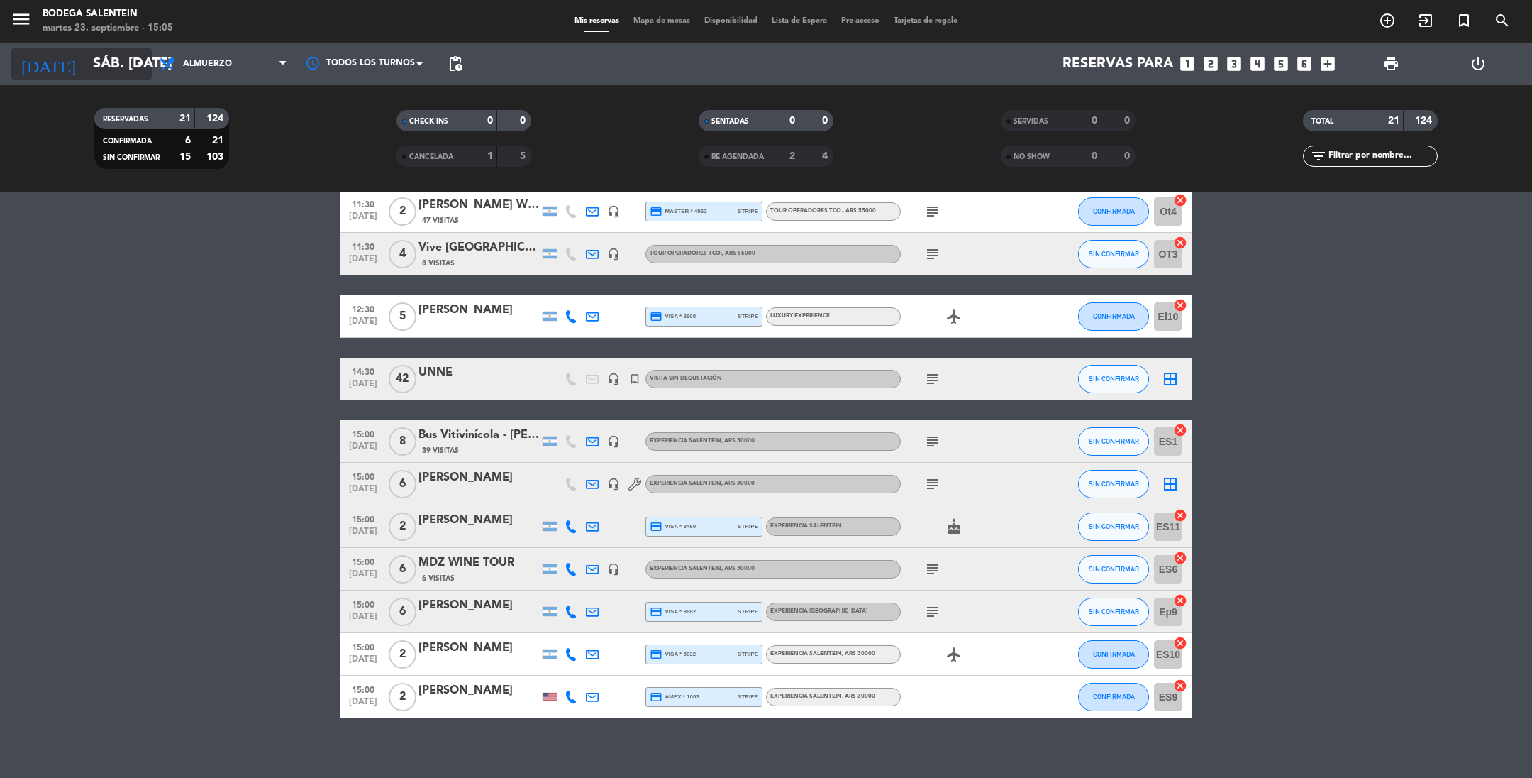
click at [105, 65] on input "sáb. [DATE]" at bounding box center [176, 63] width 180 height 31
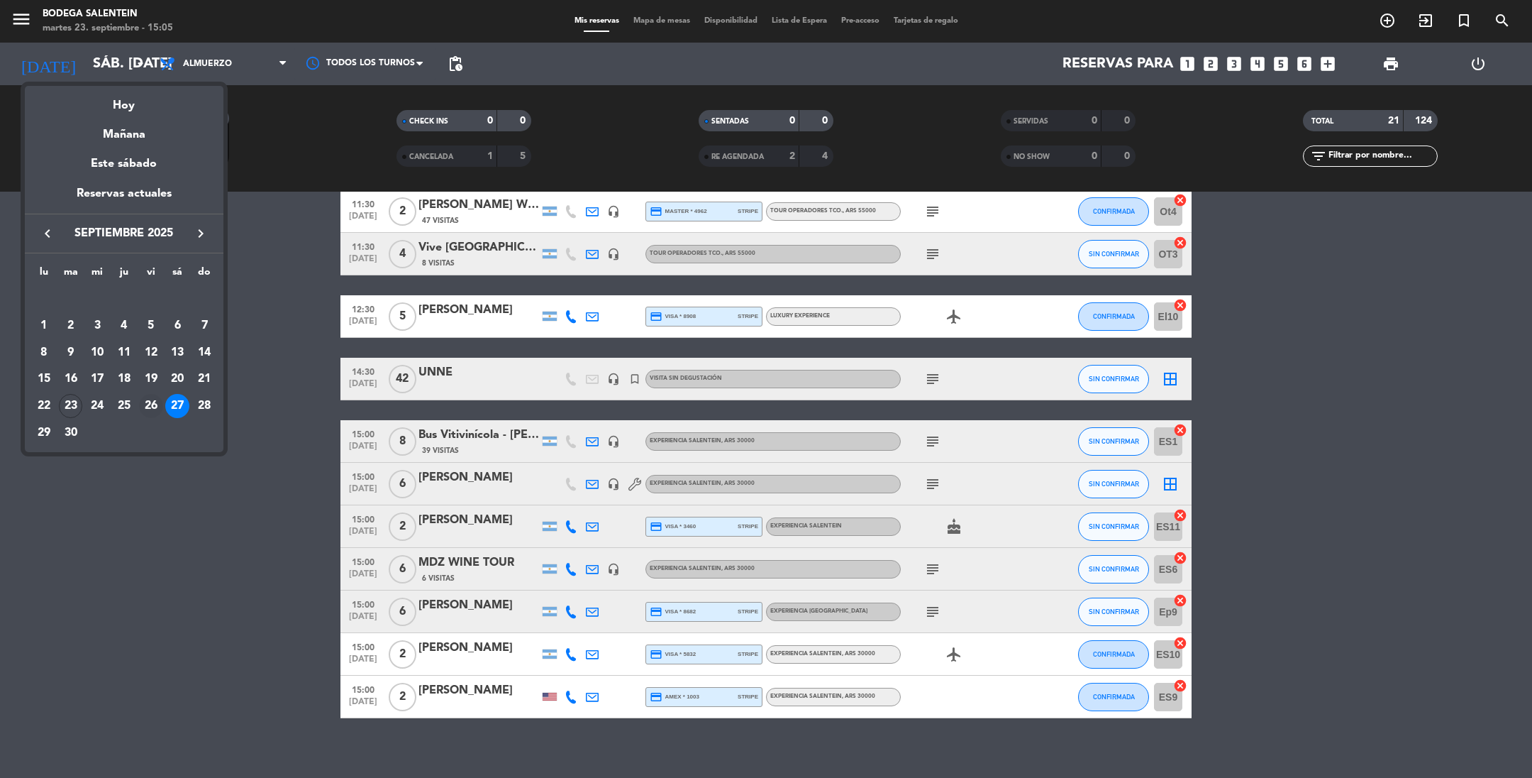
click at [143, 402] on div "26" at bounding box center [151, 406] width 24 height 24
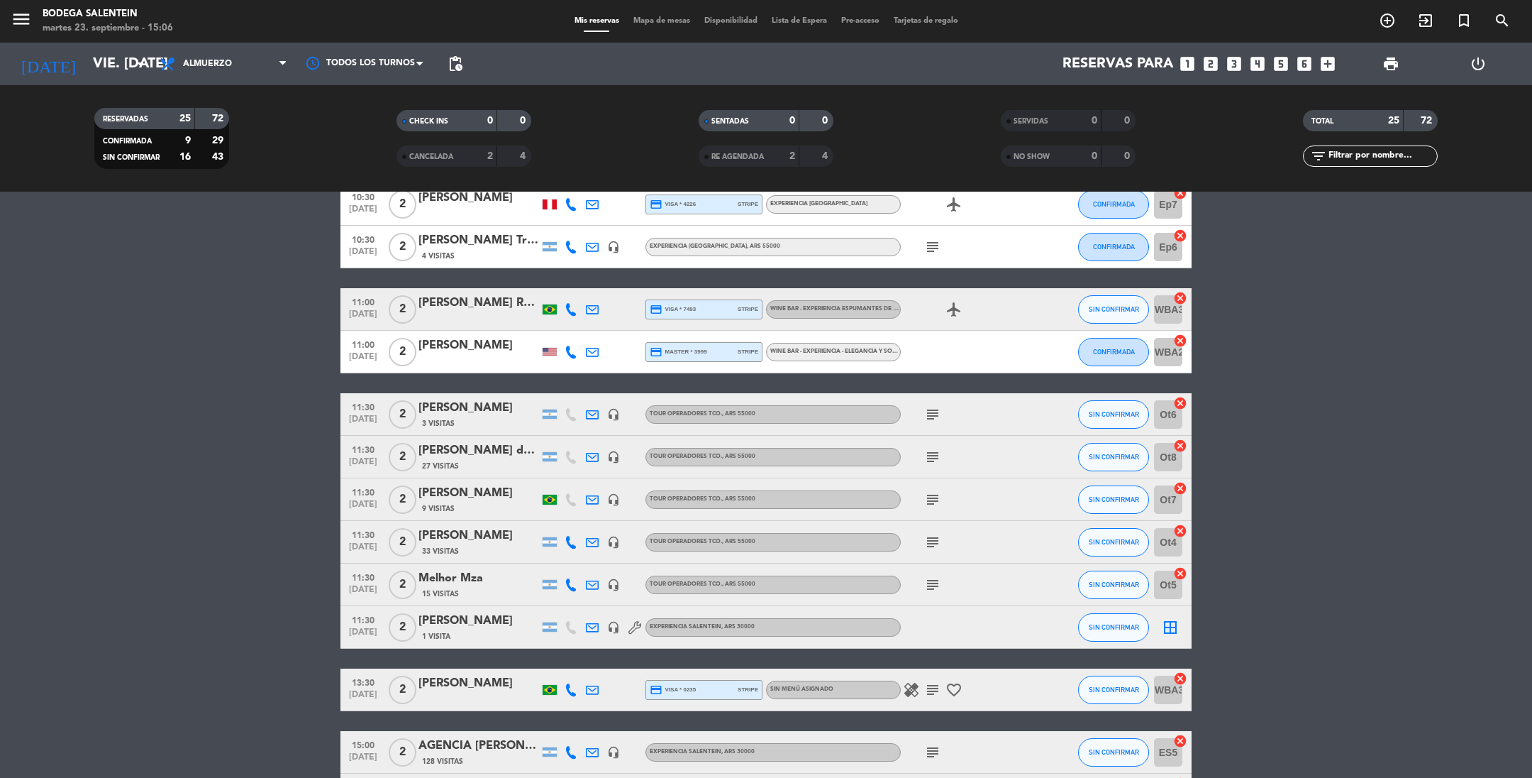
scroll to position [426, 0]
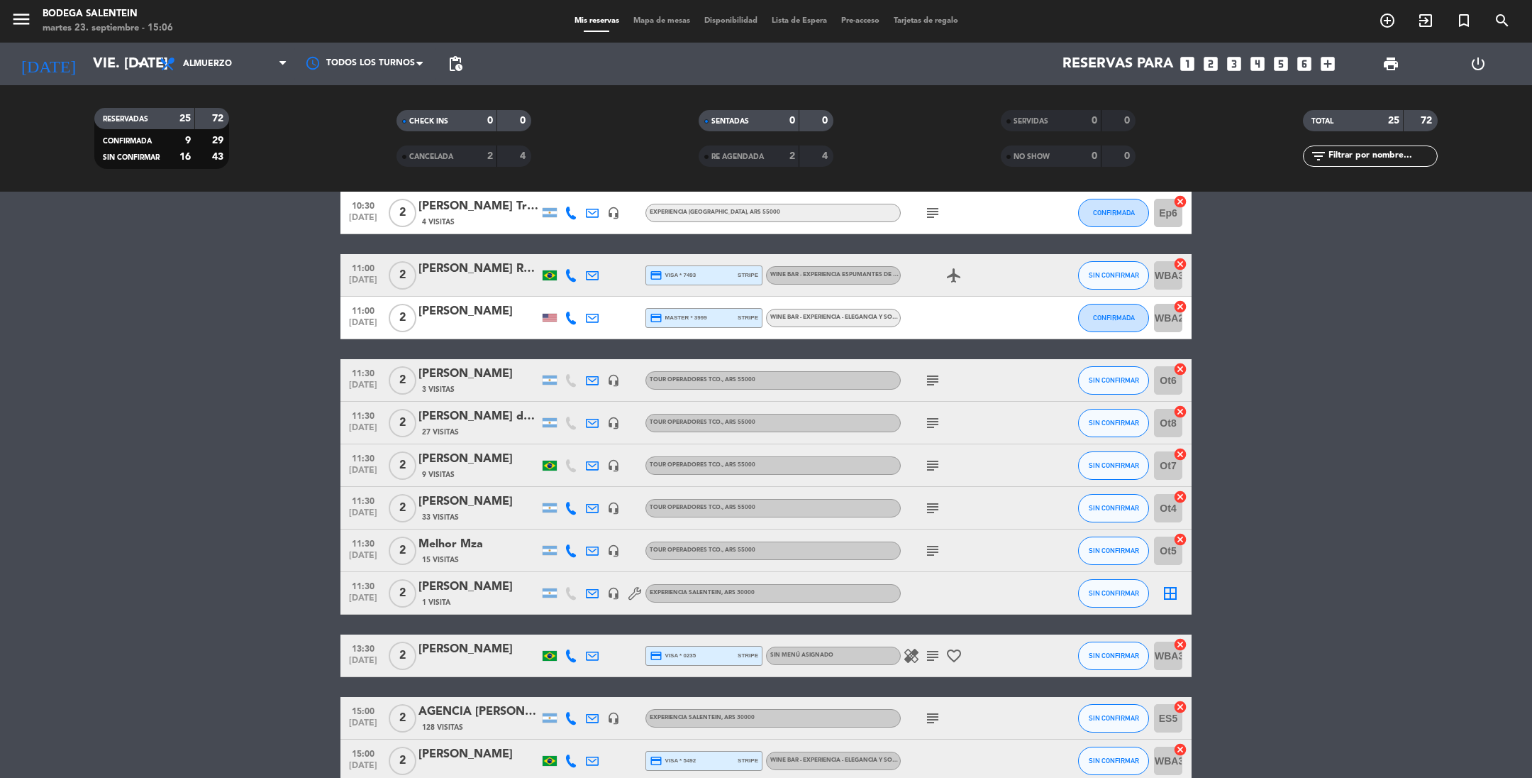
click at [611, 464] on icon "headset_mic" at bounding box center [613, 465] width 13 height 13
click at [930, 467] on icon "subject" at bounding box center [932, 465] width 17 height 17
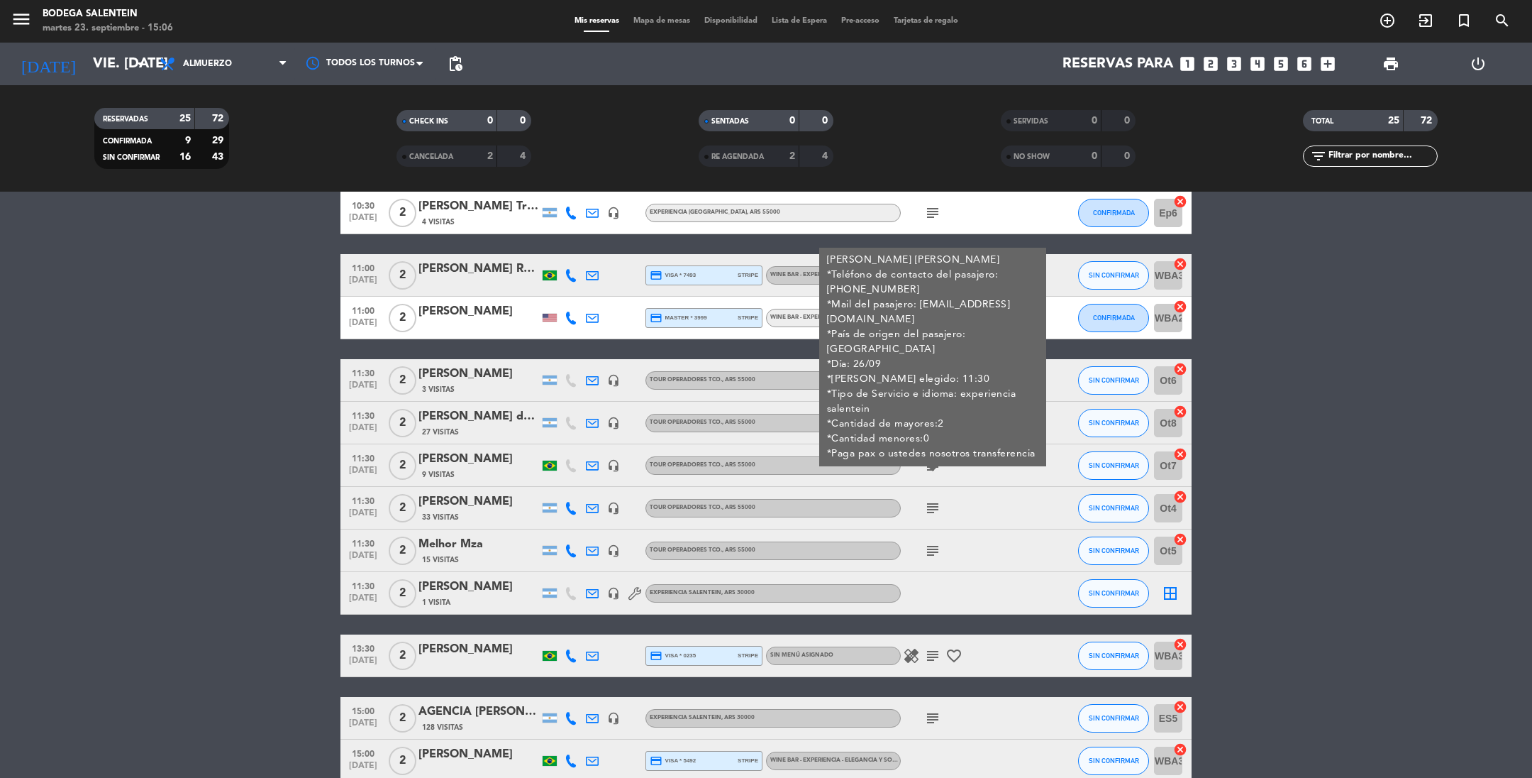
click at [930, 467] on icon "subject" at bounding box center [932, 465] width 17 height 17
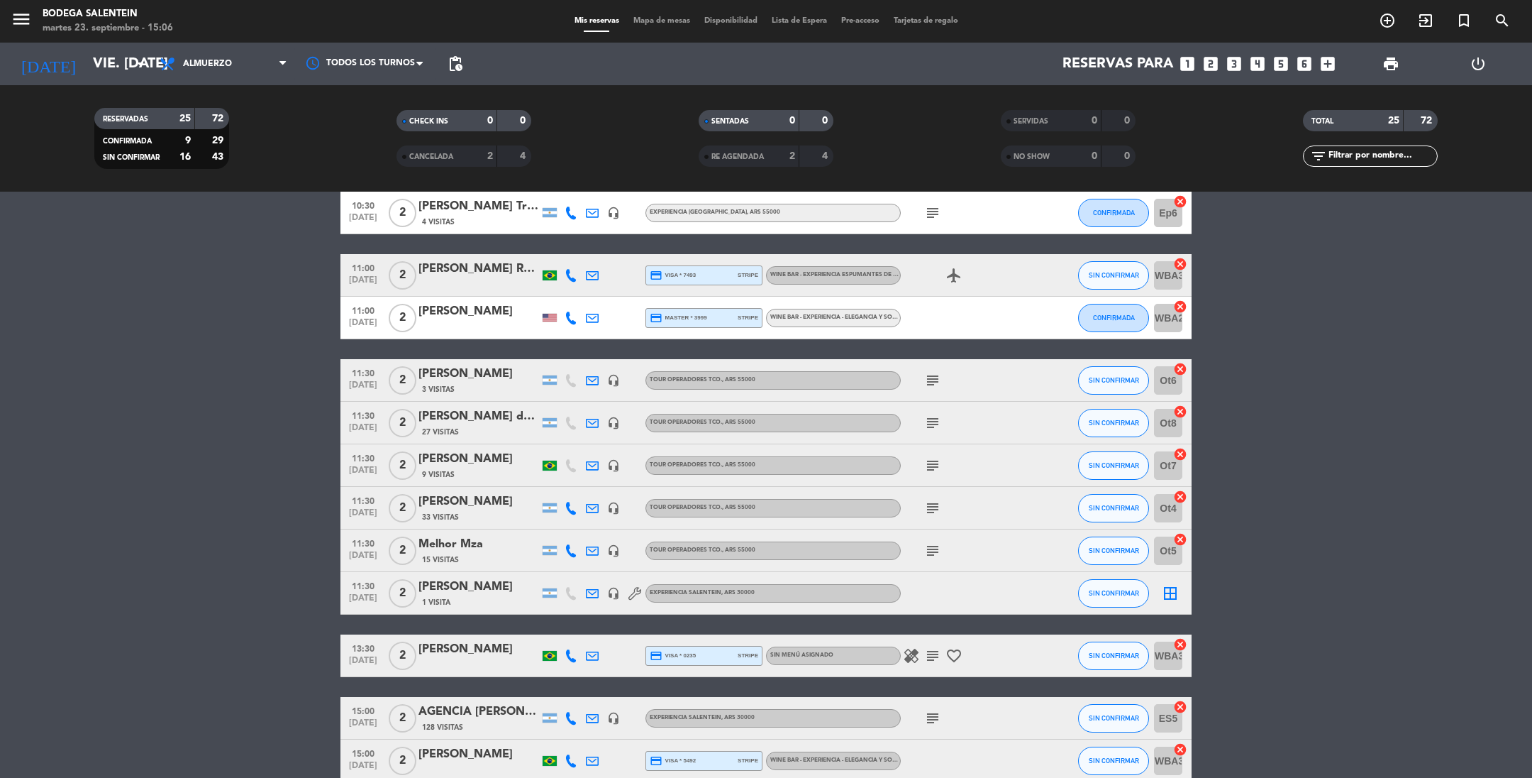
click at [501, 454] on div "[PERSON_NAME]" at bounding box center [479, 459] width 121 height 18
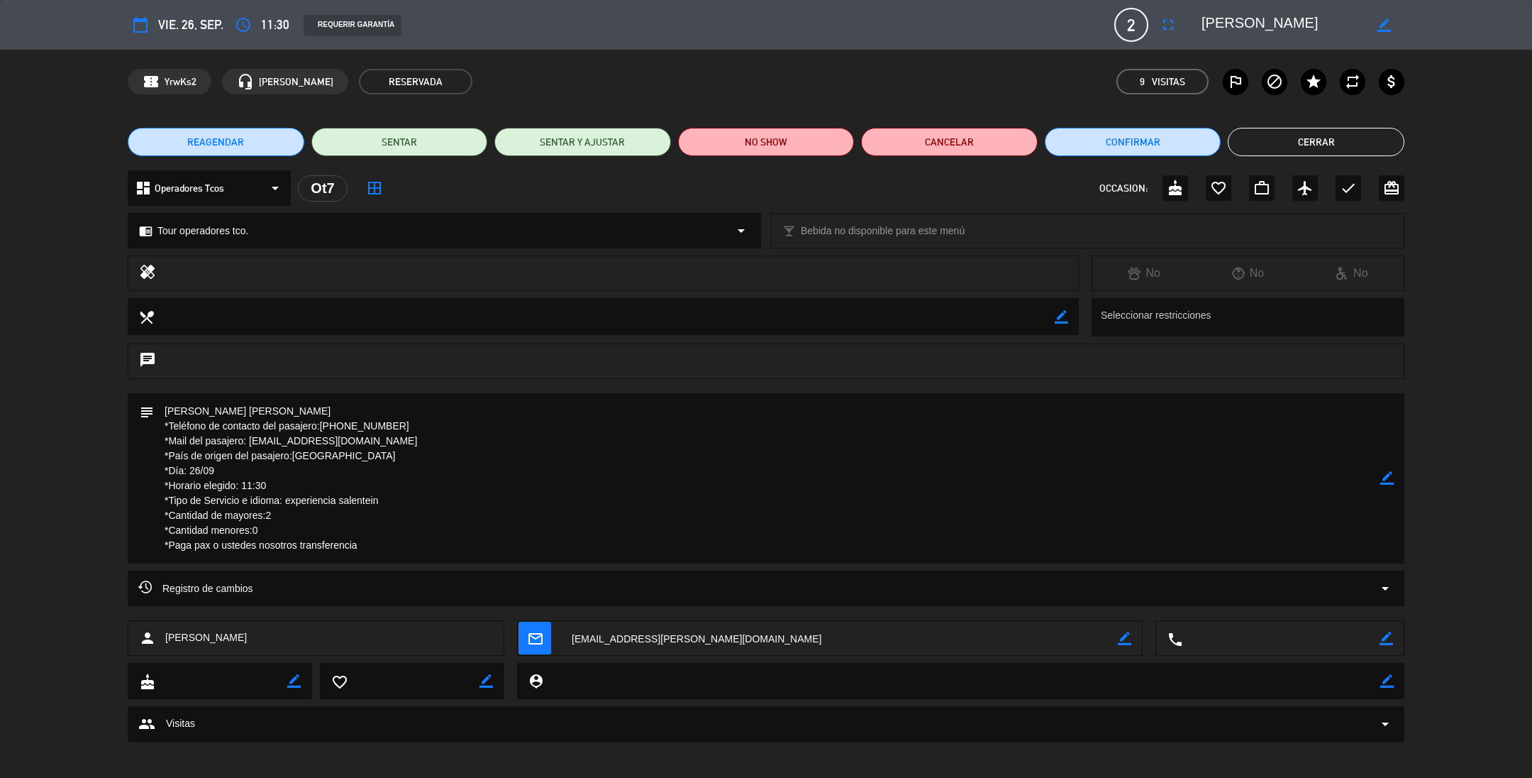
click at [1361, 584] on icon "arrow_drop_down" at bounding box center [1385, 588] width 17 height 17
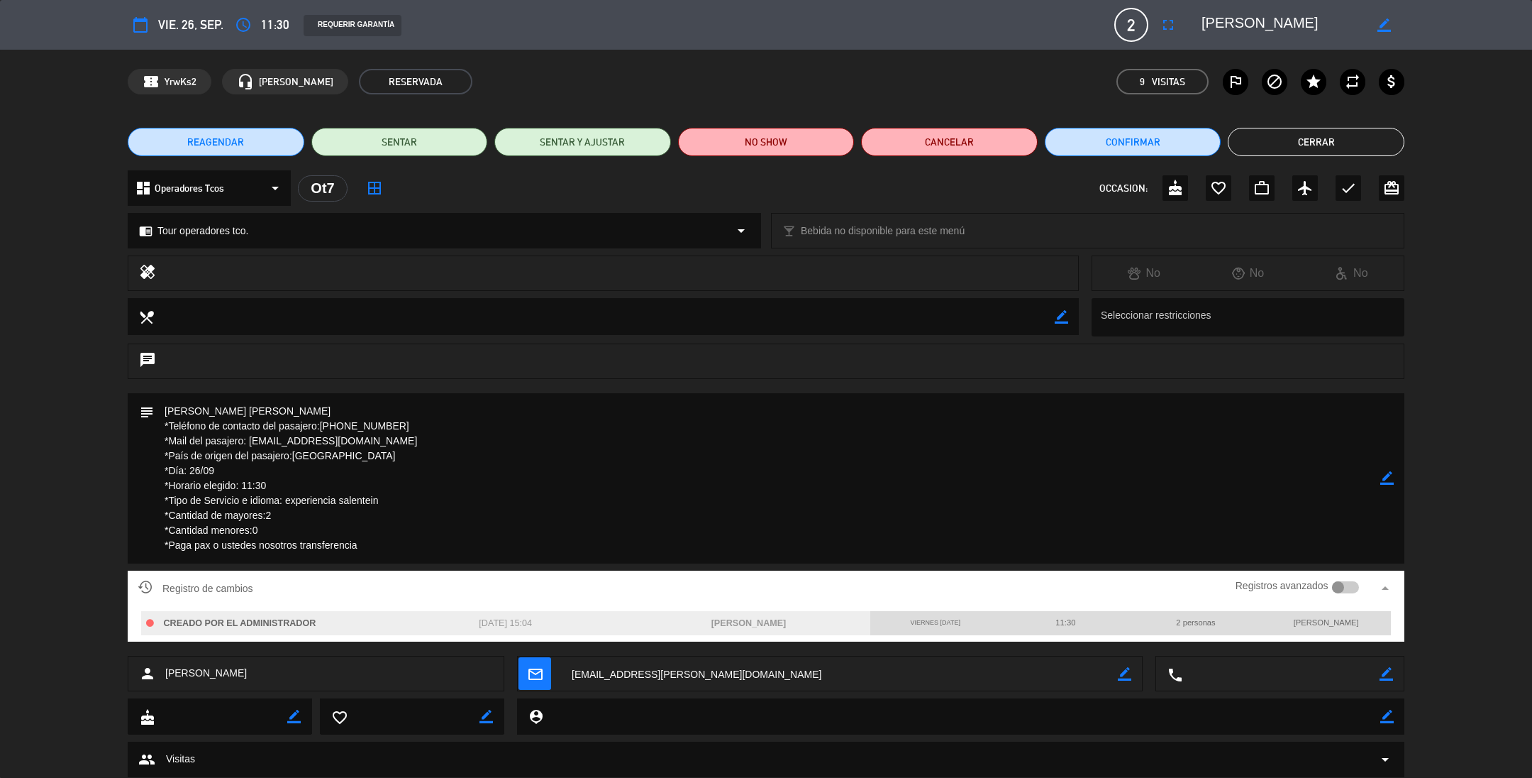
click at [1361, 584] on icon "arrow_drop_up" at bounding box center [1385, 588] width 17 height 17
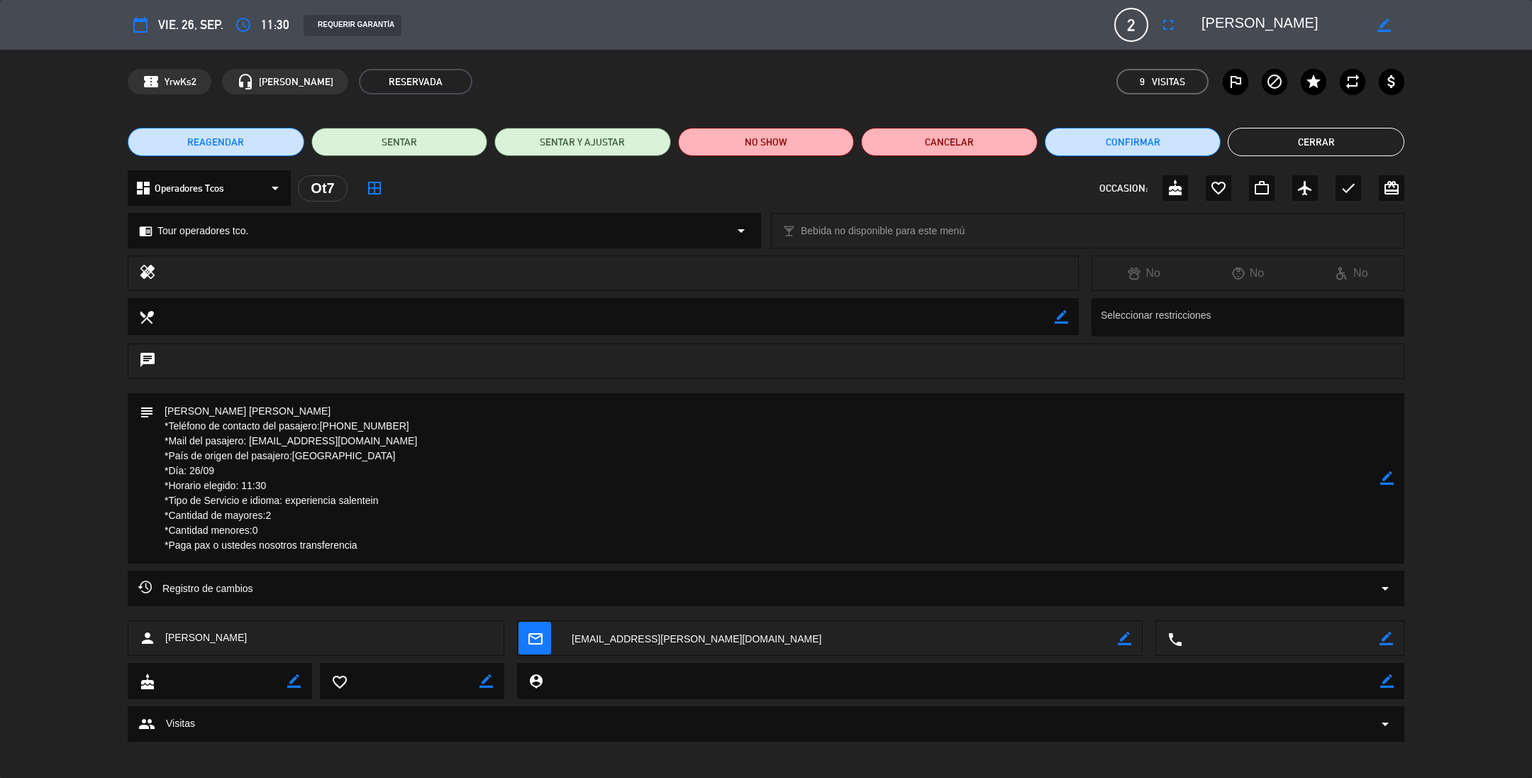
click at [1288, 148] on button "Cerrar" at bounding box center [1316, 142] width 177 height 28
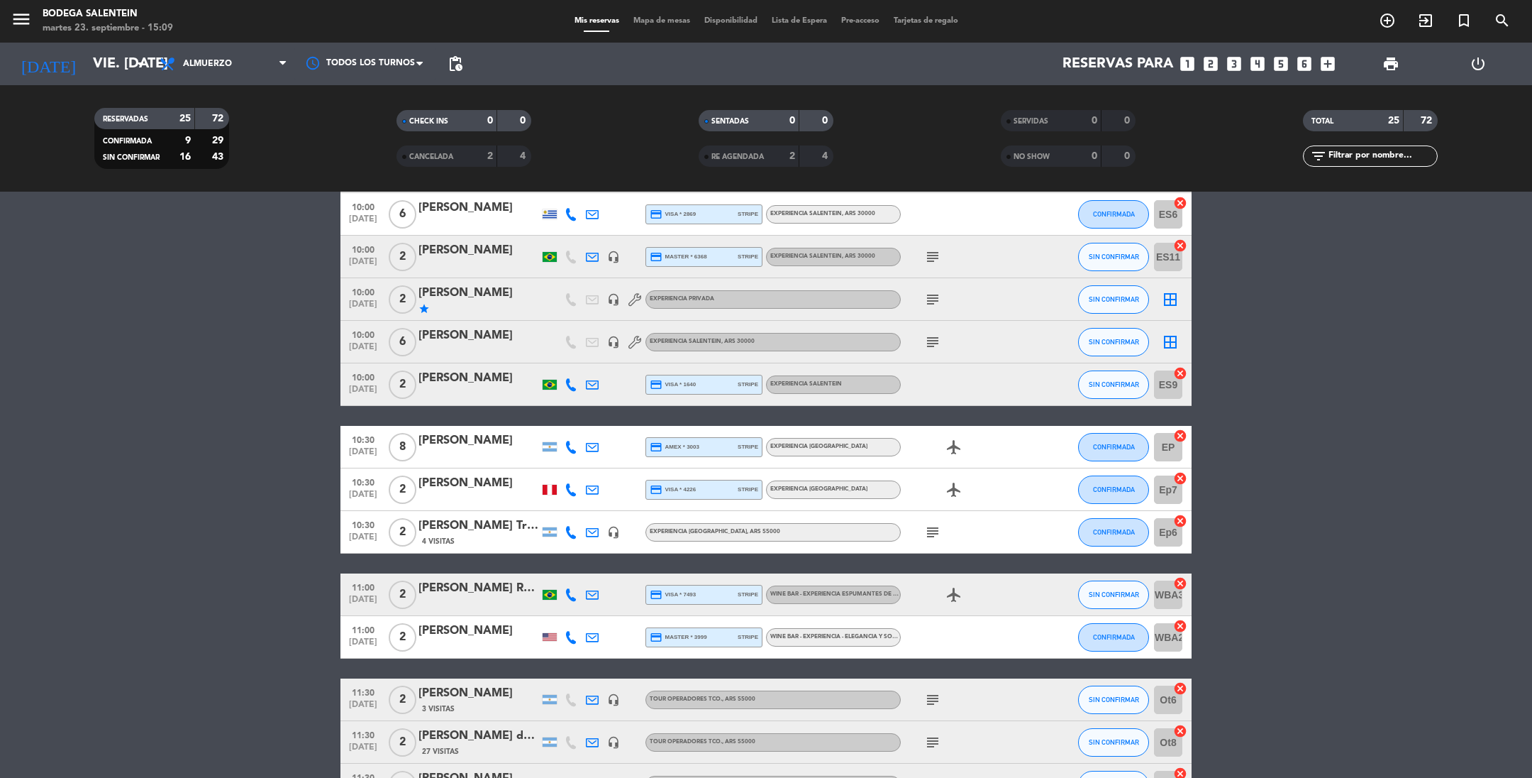
scroll to position [0, 0]
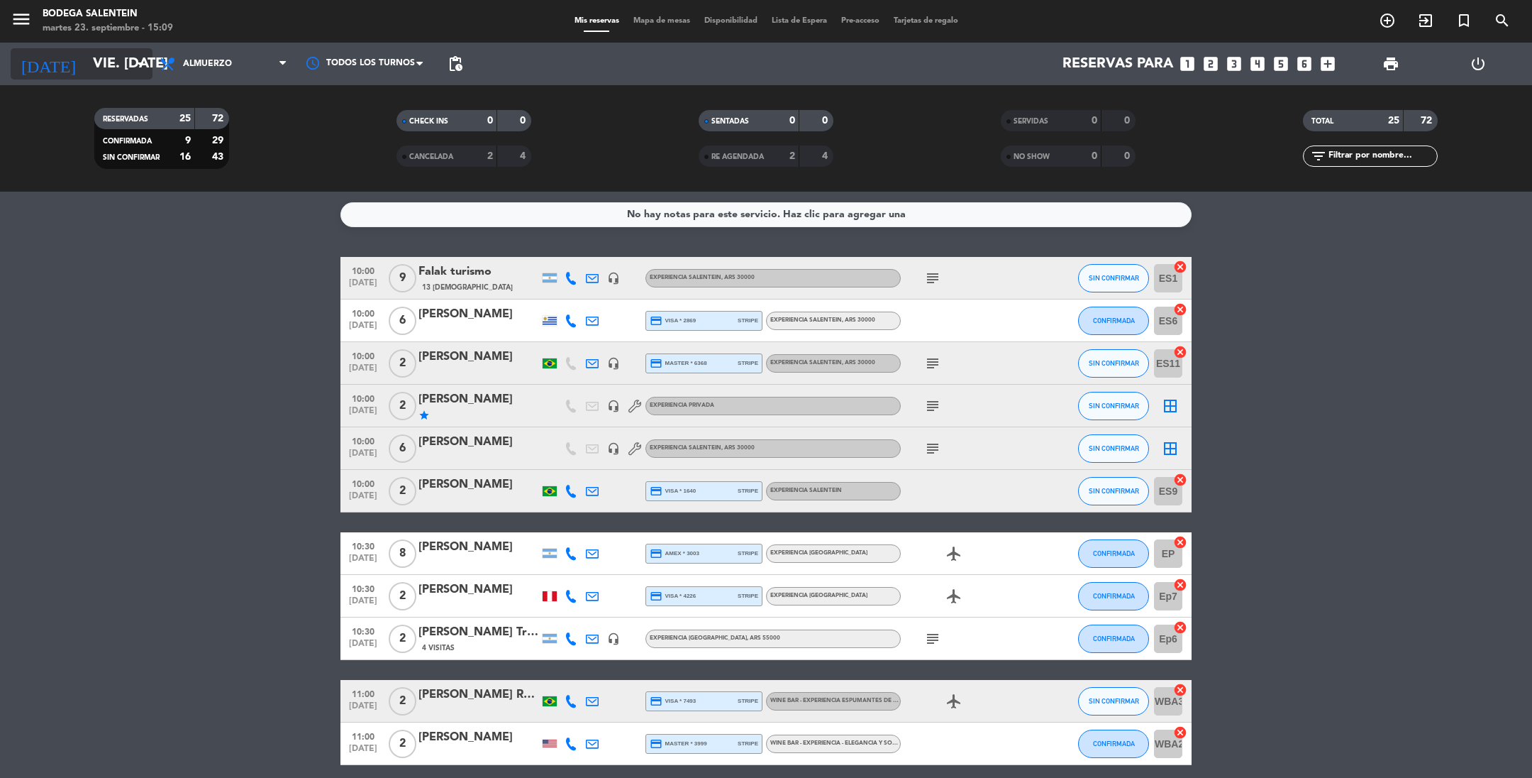
click at [86, 55] on input "vie. [DATE]" at bounding box center [176, 63] width 180 height 31
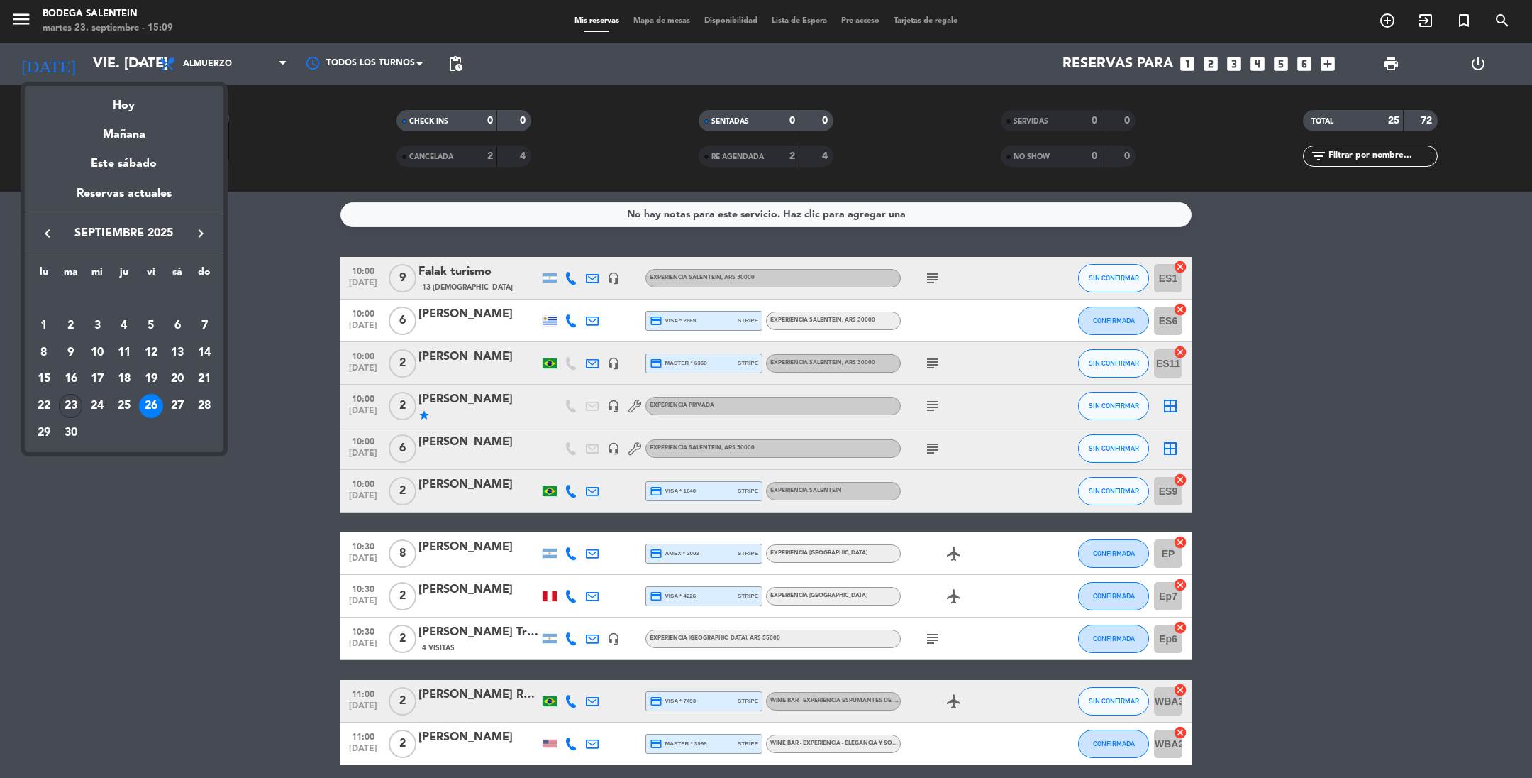
click at [74, 407] on div "23" at bounding box center [71, 406] width 24 height 24
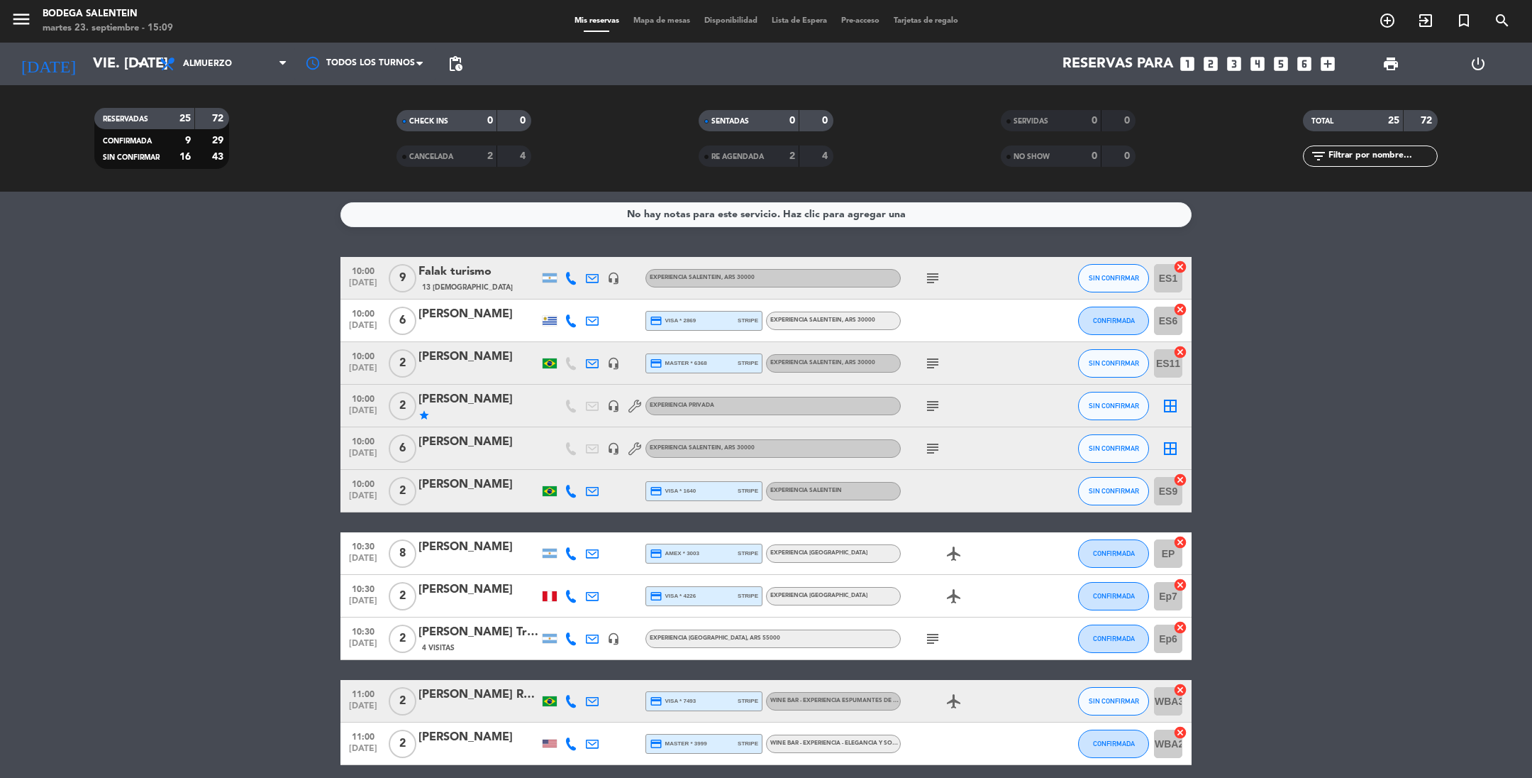
type input "[DATE] sep."
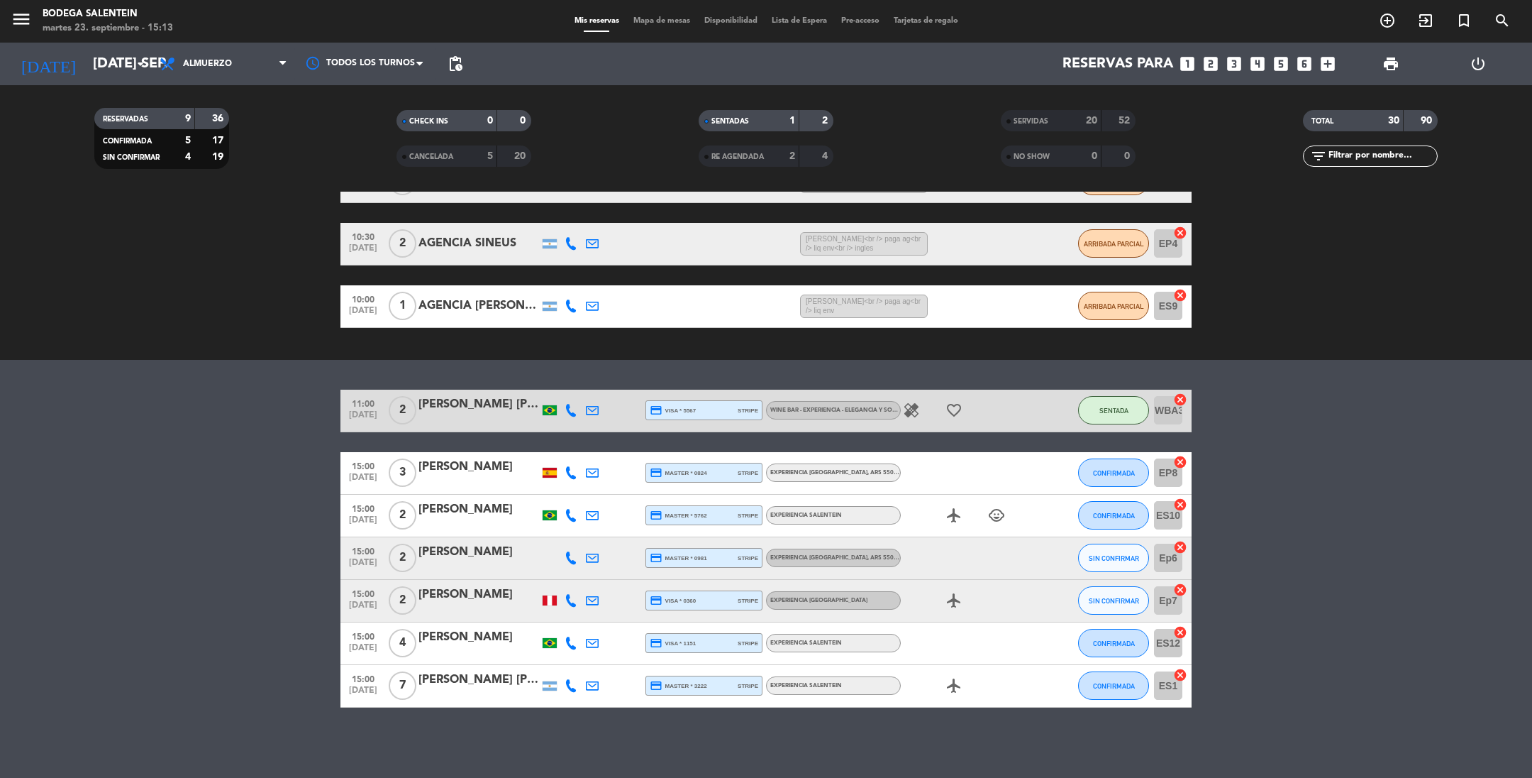
scroll to position [120, 0]
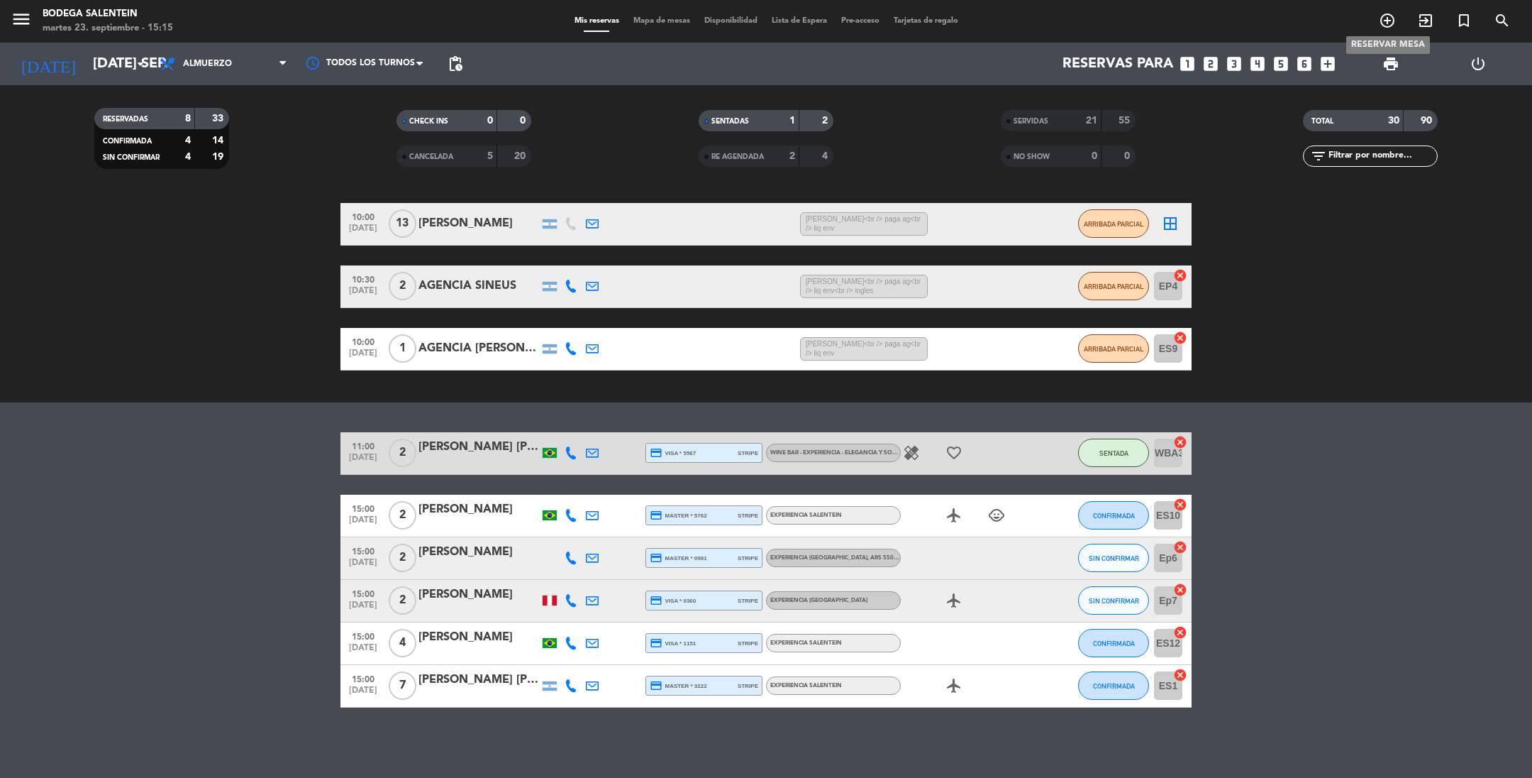
click at [1361, 19] on icon "add_circle_outline" at bounding box center [1387, 20] width 17 height 17
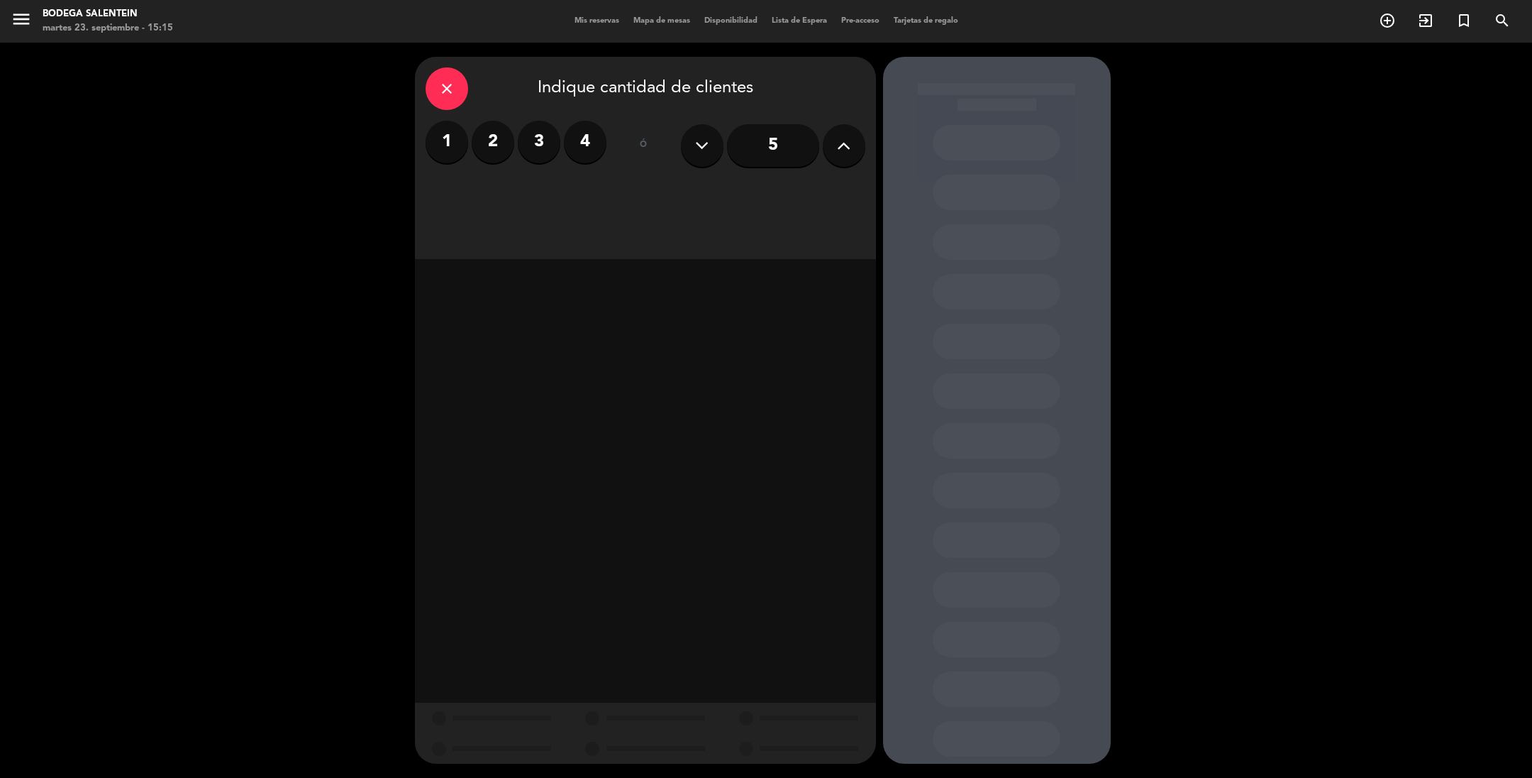
click at [490, 138] on label "2" at bounding box center [493, 142] width 43 height 43
click at [507, 194] on div "Almuerzo" at bounding box center [535, 194] width 219 height 28
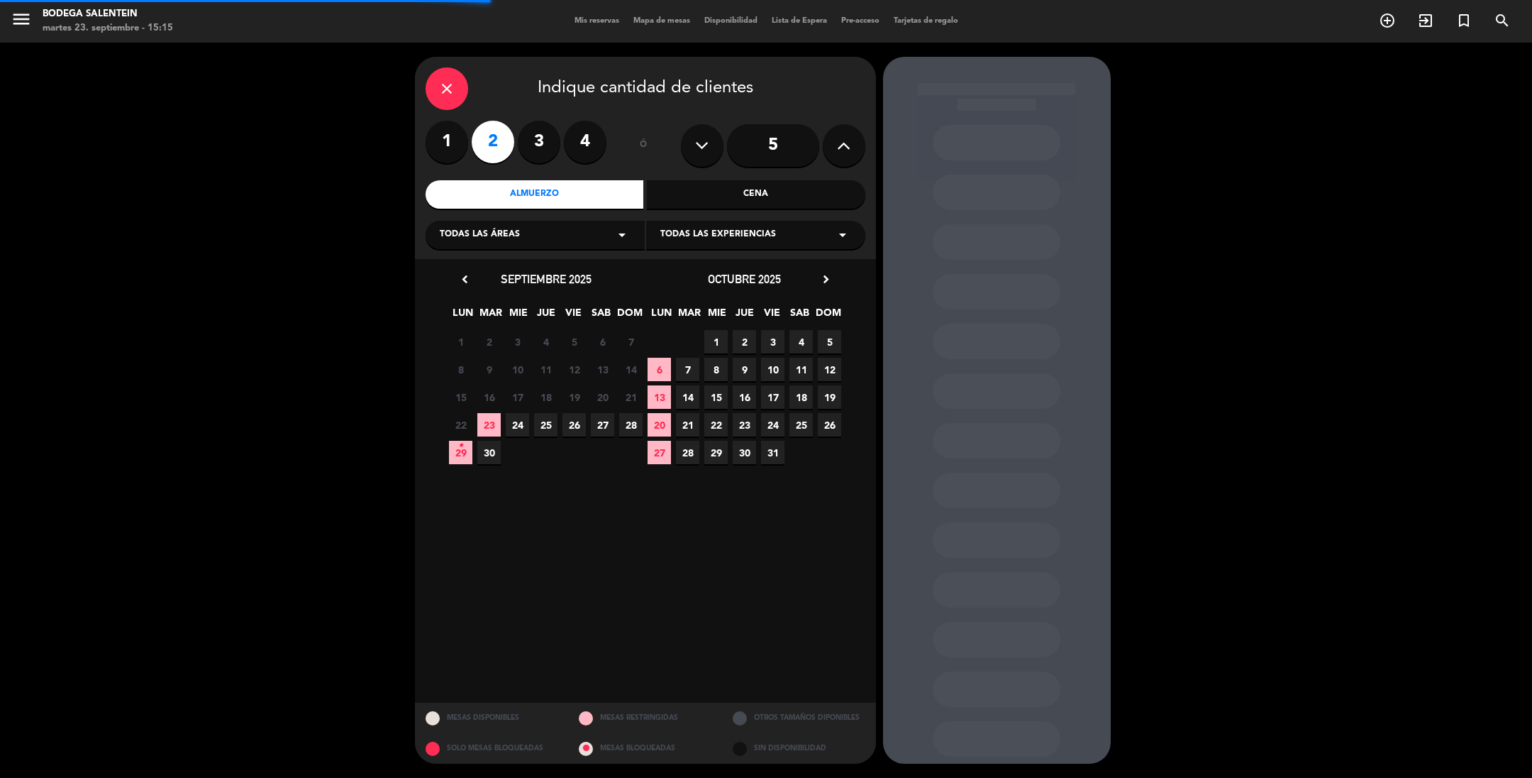
click at [696, 232] on span "Todas las experiencias" at bounding box center [718, 235] width 116 height 14
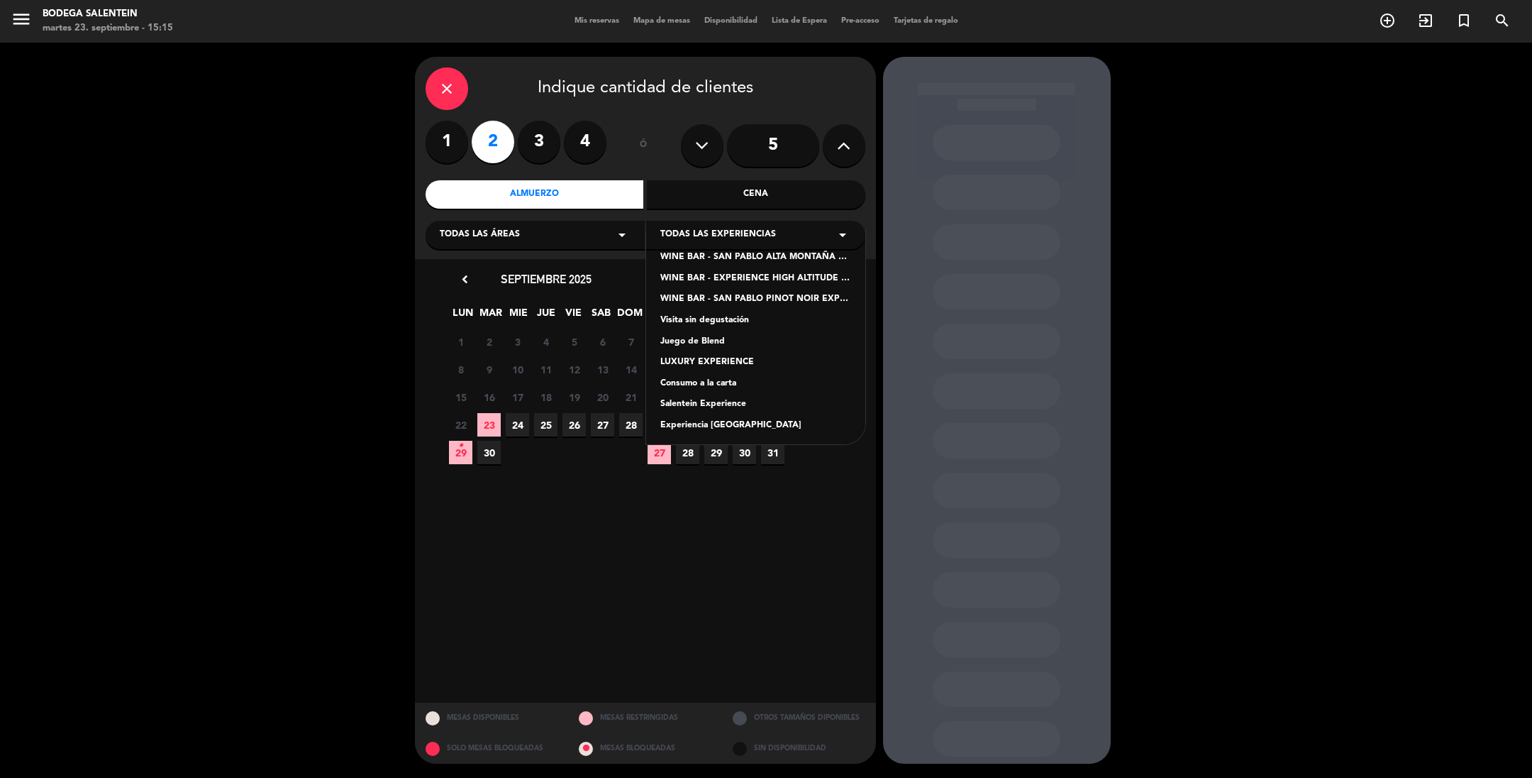
scroll to position [140, 0]
click at [704, 360] on div "LUXURY EXPERIENCE" at bounding box center [755, 360] width 191 height 14
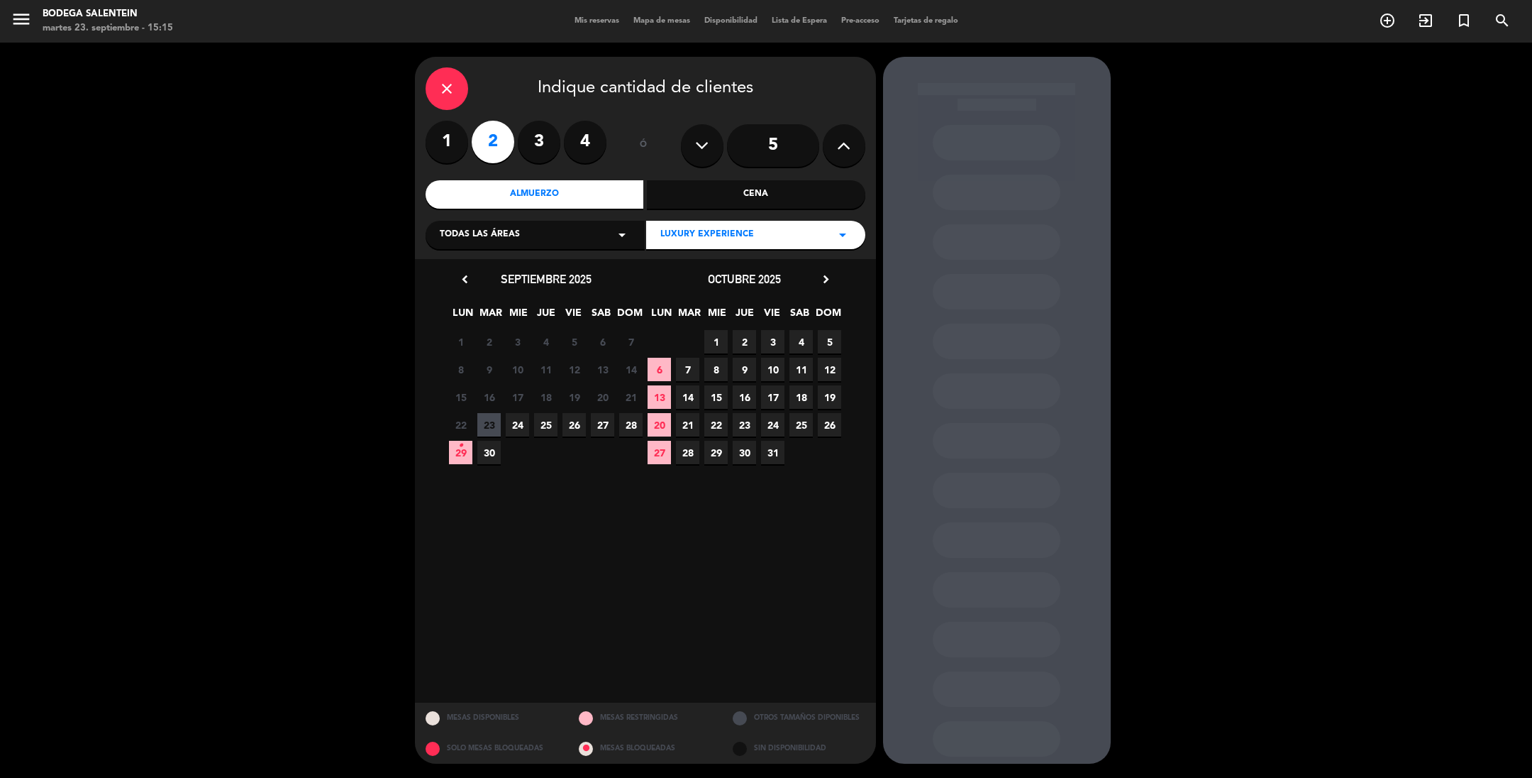
click at [517, 424] on span "24" at bounding box center [517, 424] width 23 height 23
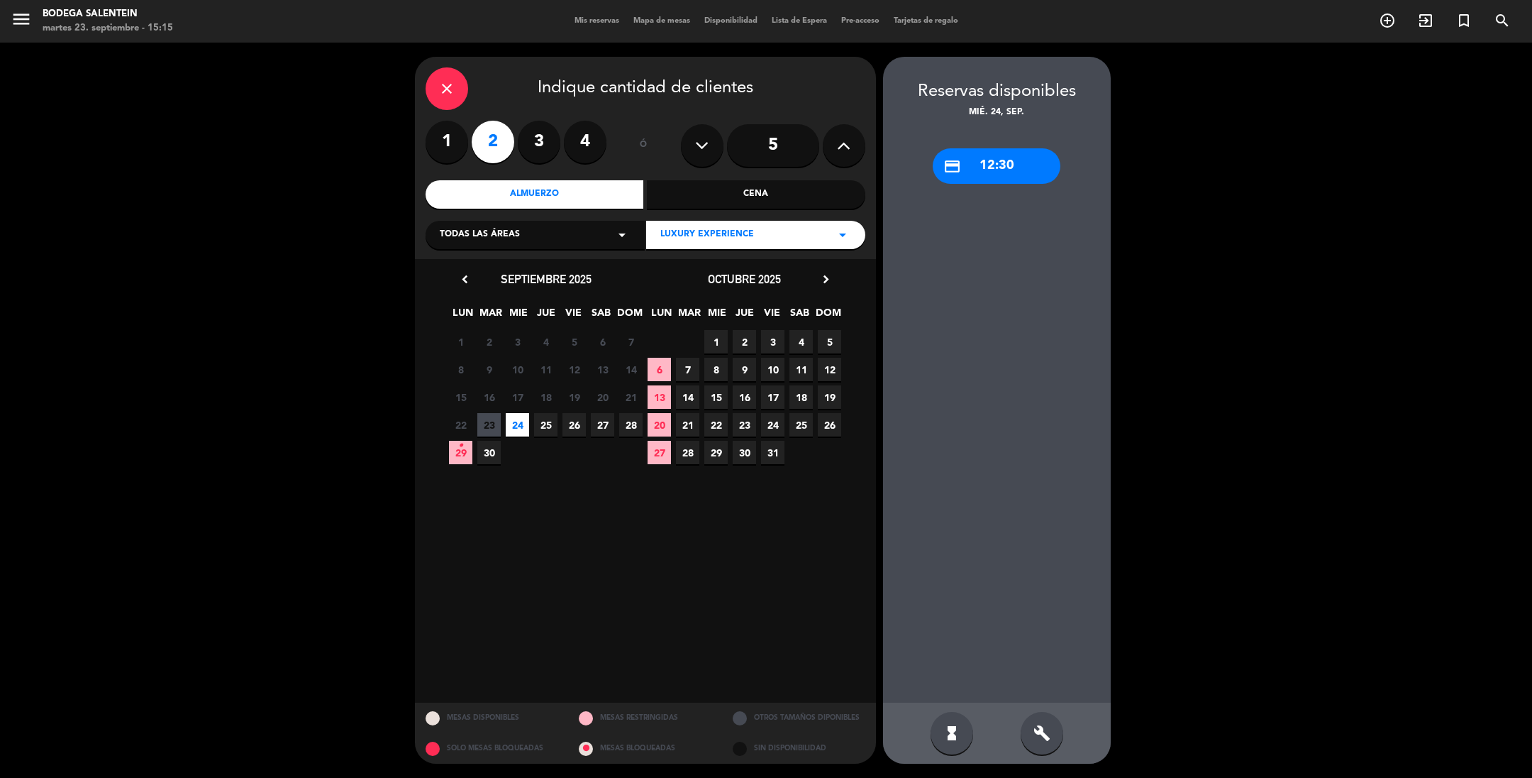
click at [983, 166] on div "credit_card 12:30" at bounding box center [997, 165] width 128 height 35
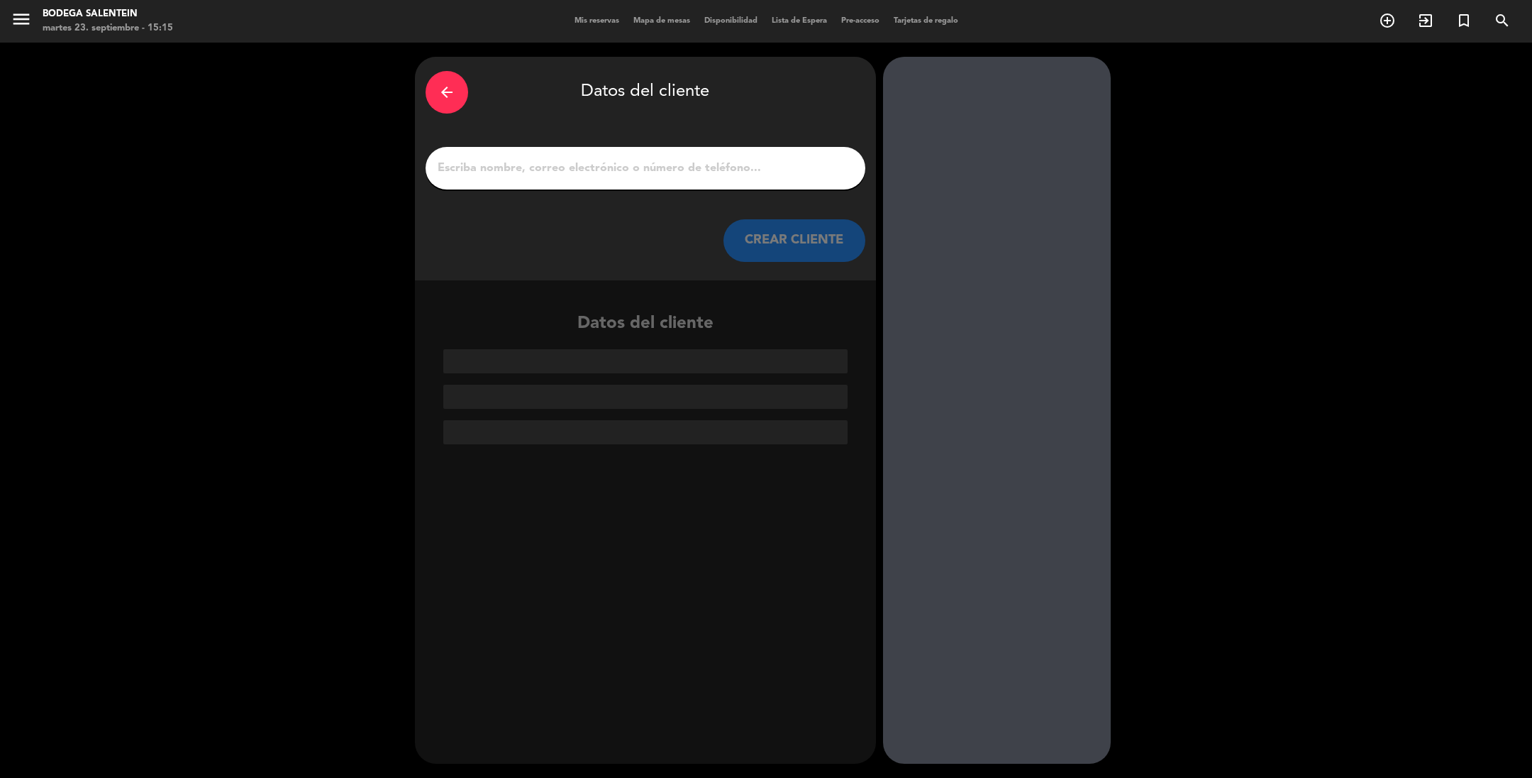
click at [509, 162] on input "1" at bounding box center [645, 168] width 419 height 20
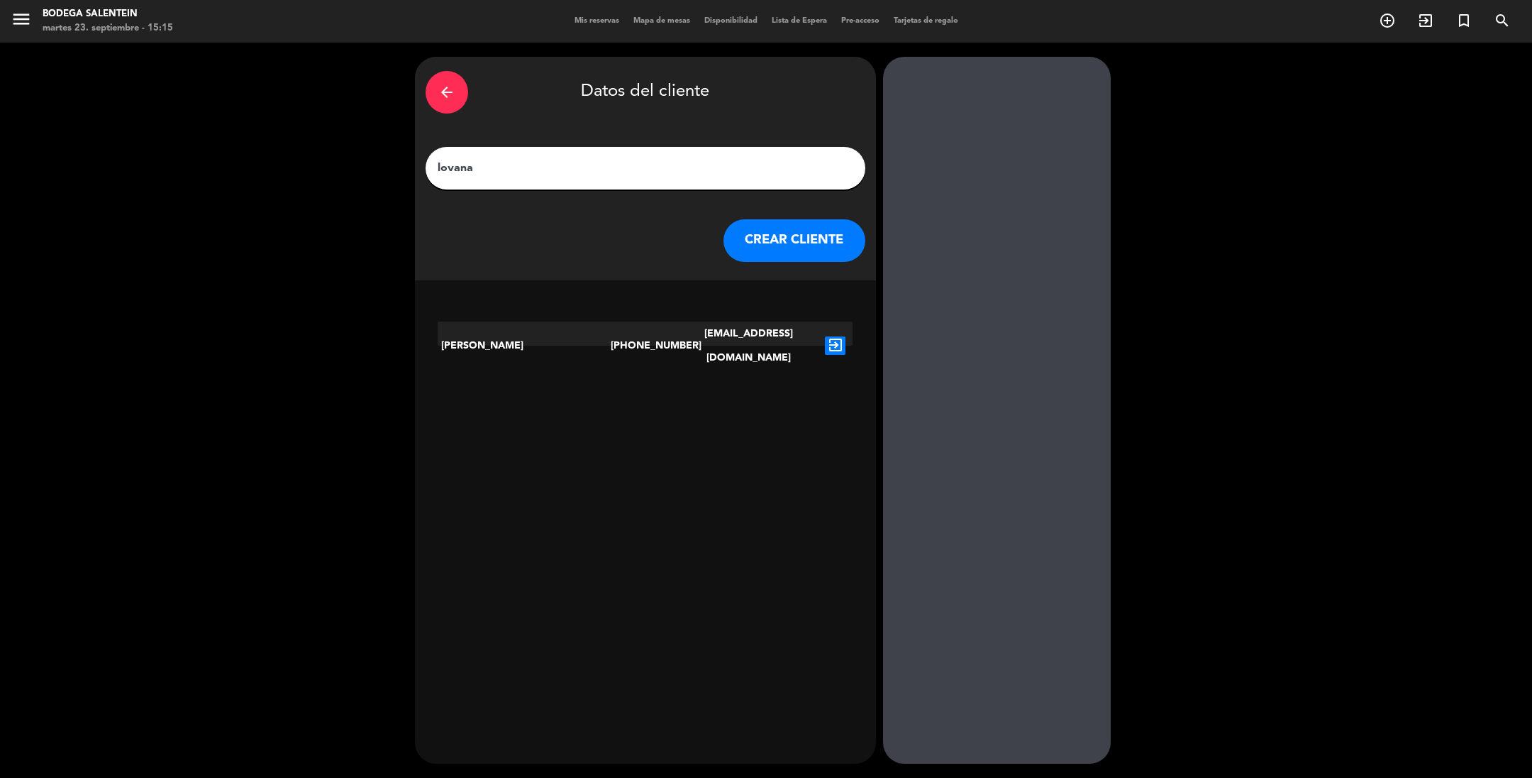
type input "lovana"
click at [829, 336] on icon "exit_to_app" at bounding box center [835, 345] width 21 height 18
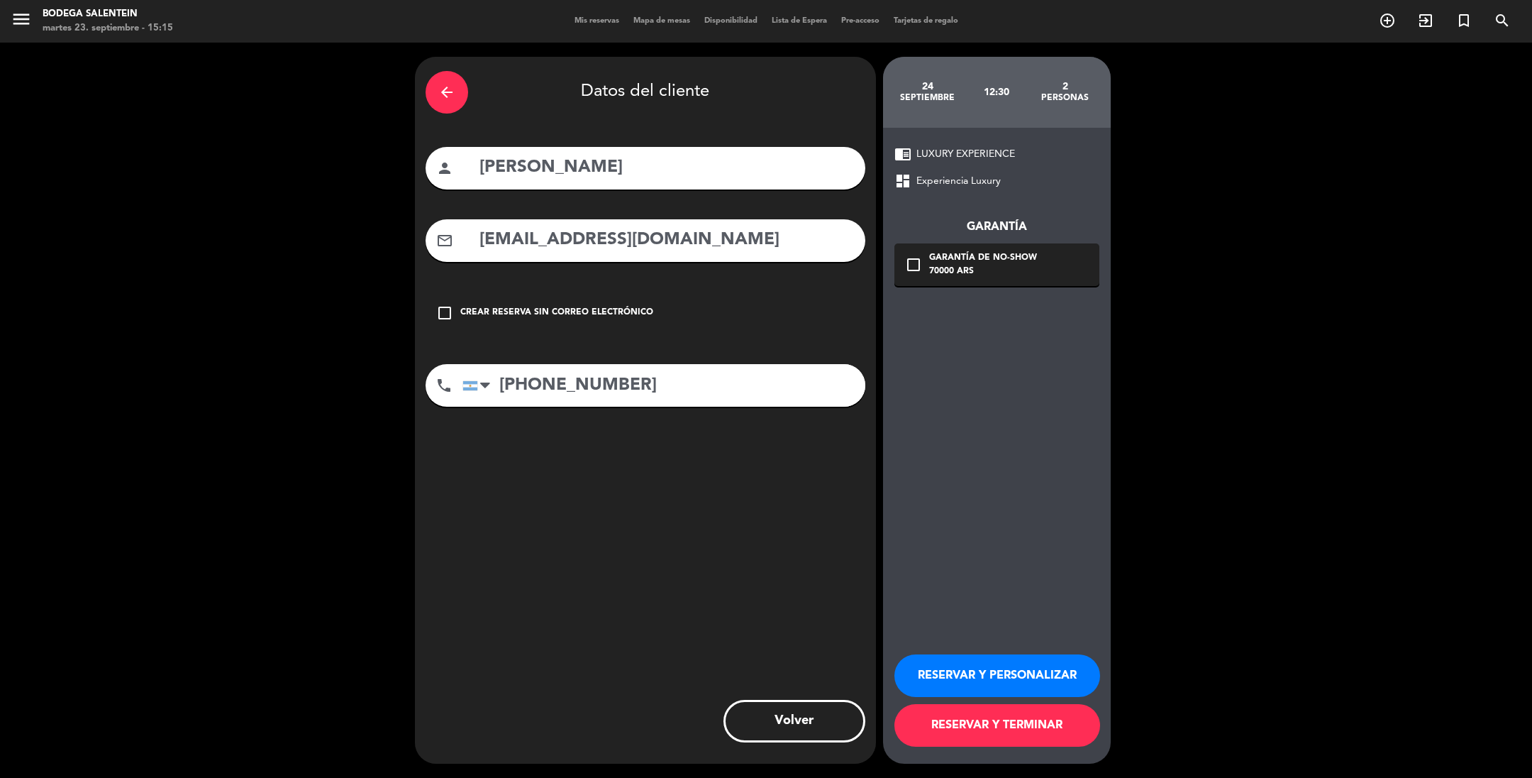
click at [964, 665] on button "RESERVAR Y PERSONALIZAR" at bounding box center [998, 675] width 206 height 43
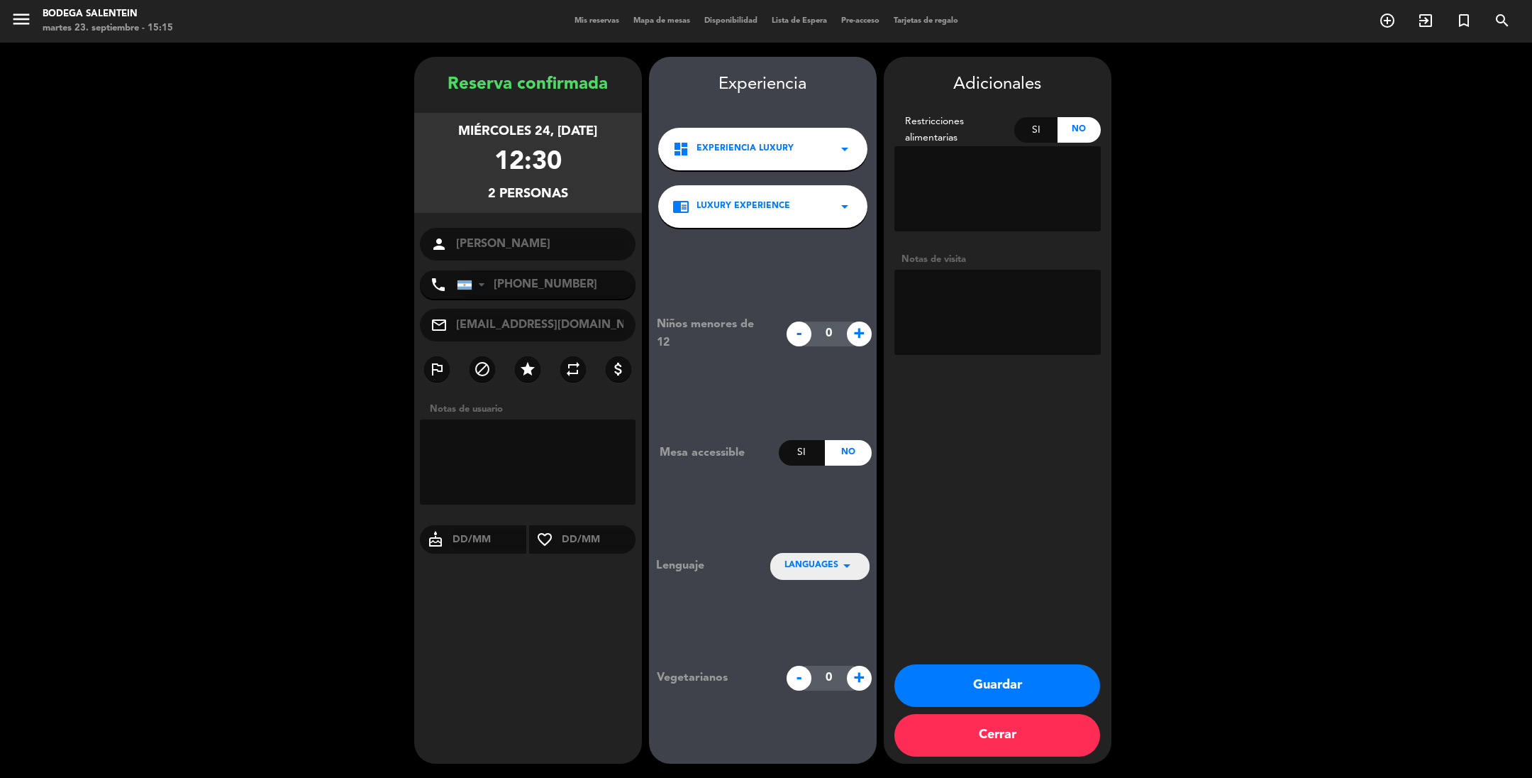
click at [937, 277] on textarea at bounding box center [998, 312] width 206 height 85
paste textarea "[PERSON_NAME] [PERSON_NAME]"
type textarea "[PERSON_NAME] [PERSON_NAME] paga ag liq env"
click at [975, 673] on button "Guardar" at bounding box center [998, 685] width 206 height 43
